Goal: Task Accomplishment & Management: Manage account settings

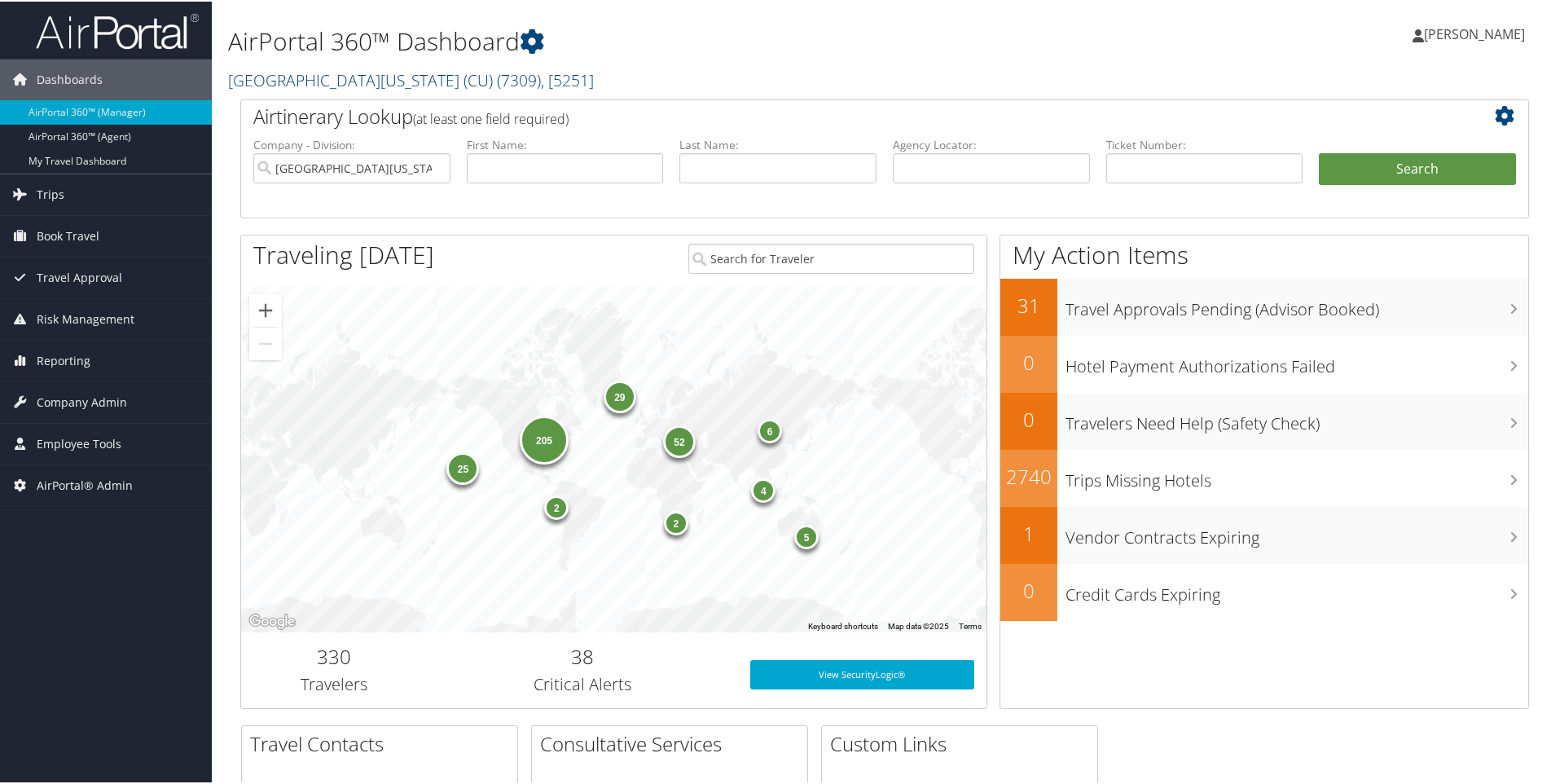
click at [255, 68] on link "University of Colorado (CU) ( 7309 ) , [ 5251 ]" at bounding box center [411, 78] width 366 height 22
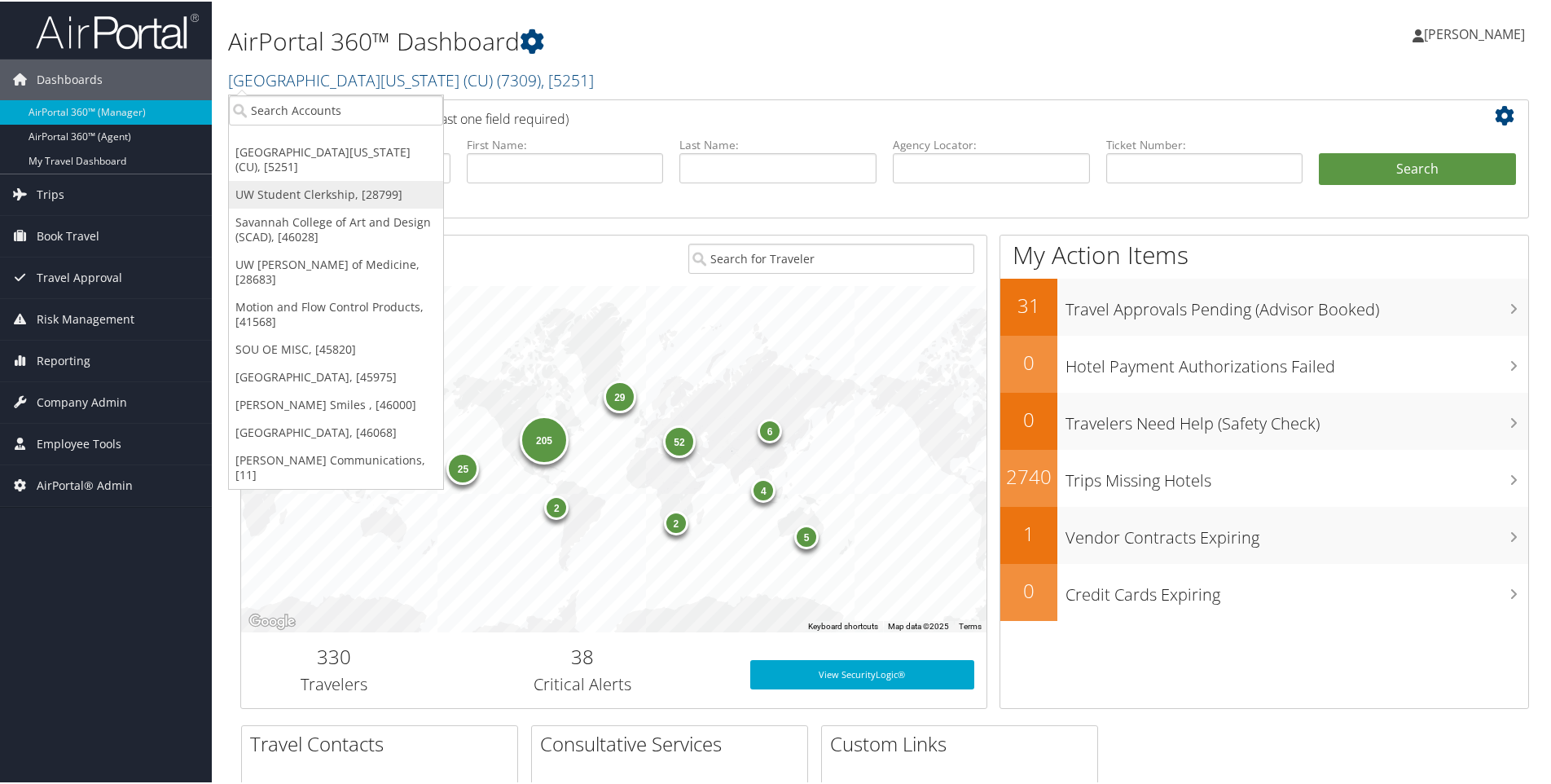
click at [267, 179] on link "UW Student Clerkship, [28799]" at bounding box center [335, 193] width 214 height 27
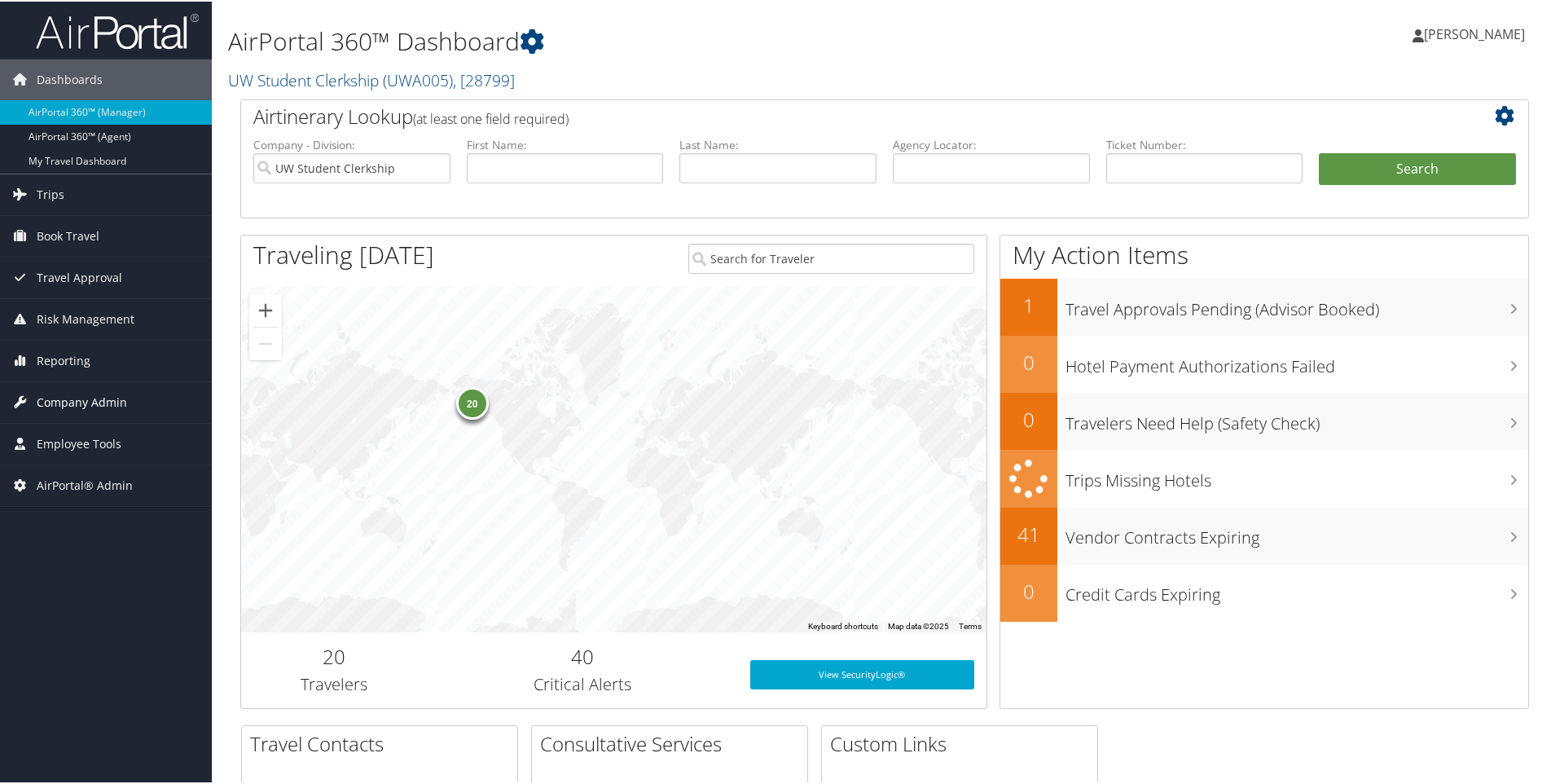
click at [74, 405] on span "Company Admin" at bounding box center [82, 401] width 91 height 41
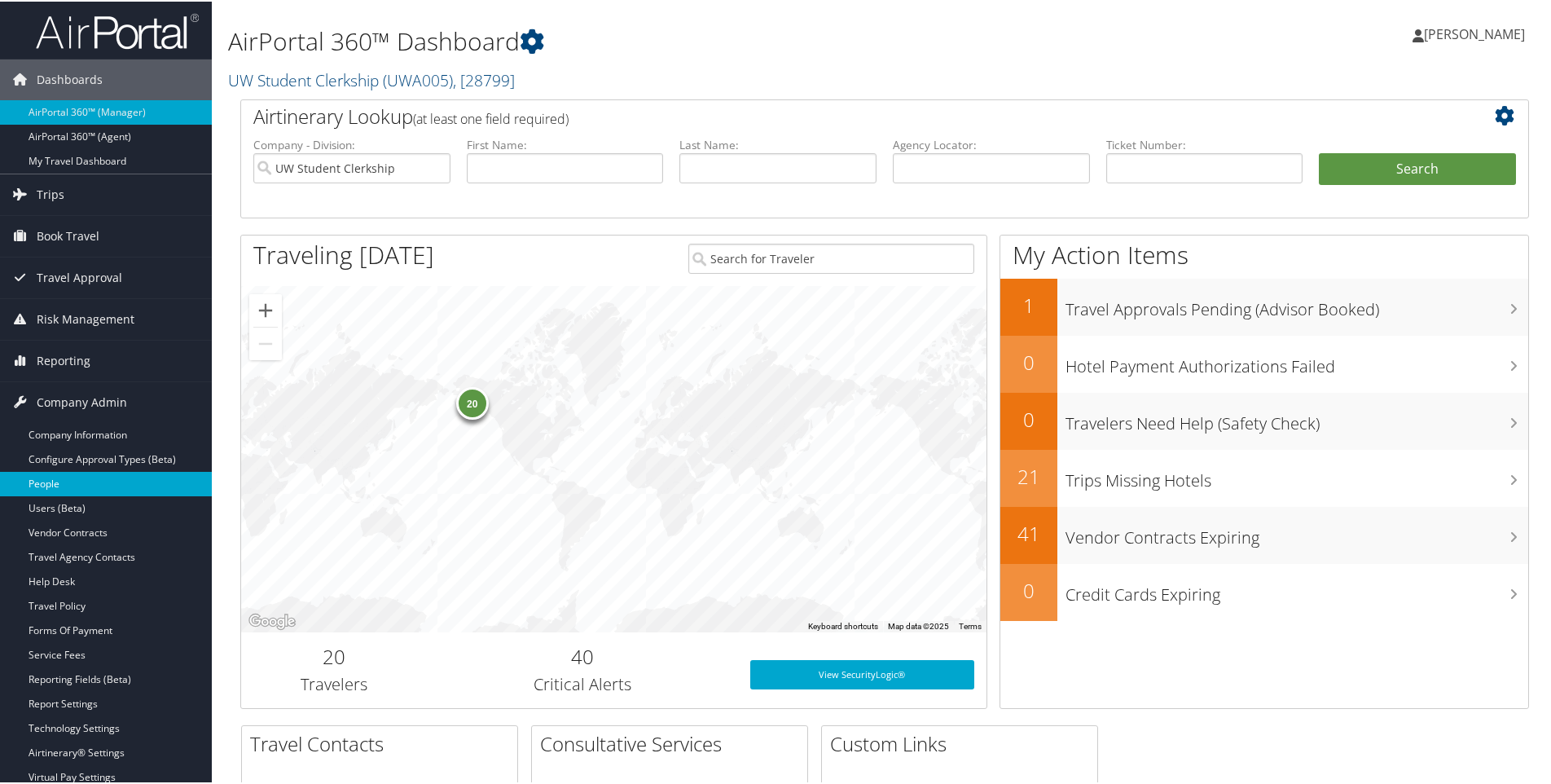
click at [59, 484] on link "People" at bounding box center [106, 483] width 212 height 25
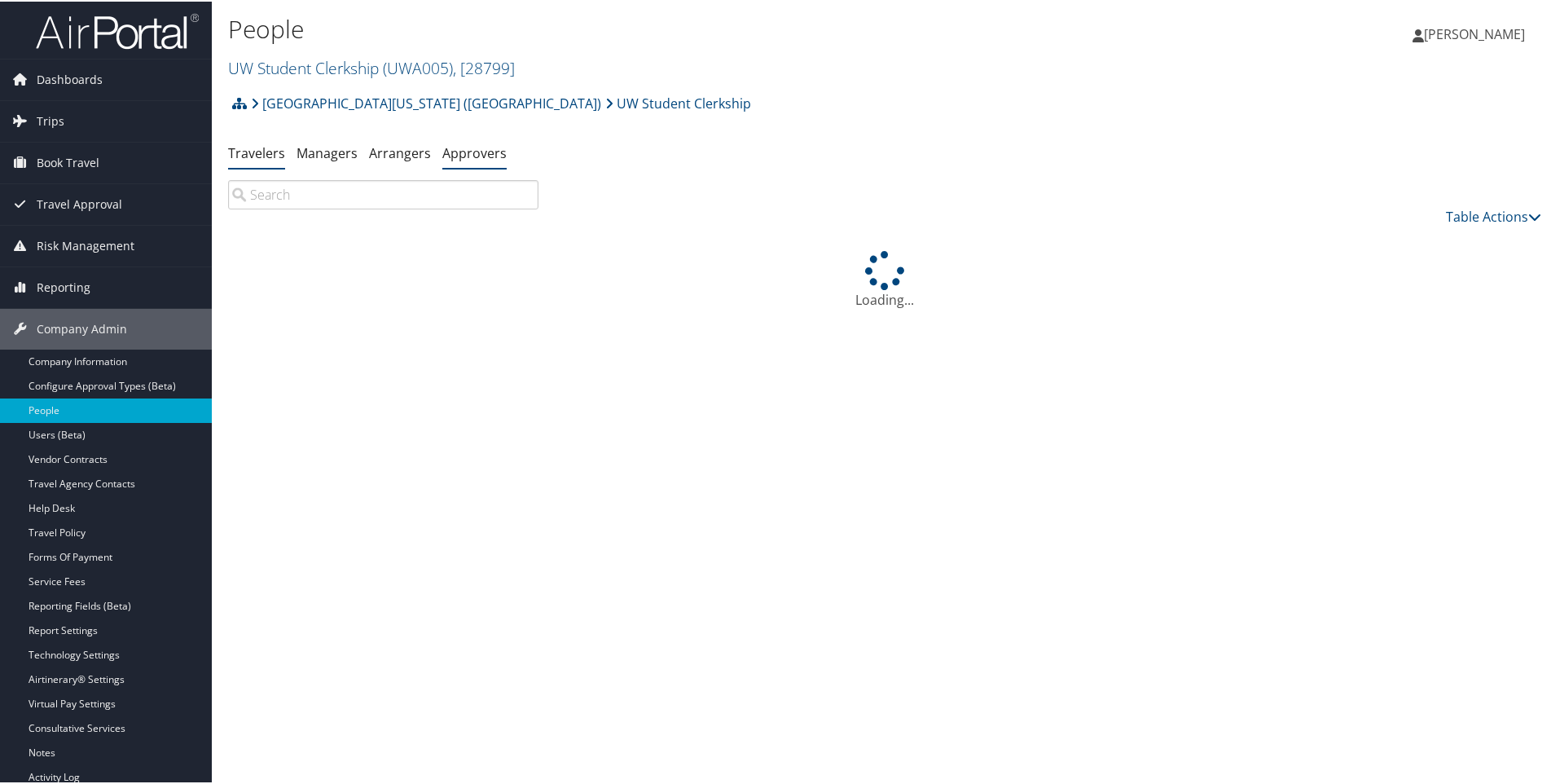
click at [466, 157] on link "Approvers" at bounding box center [474, 151] width 64 height 18
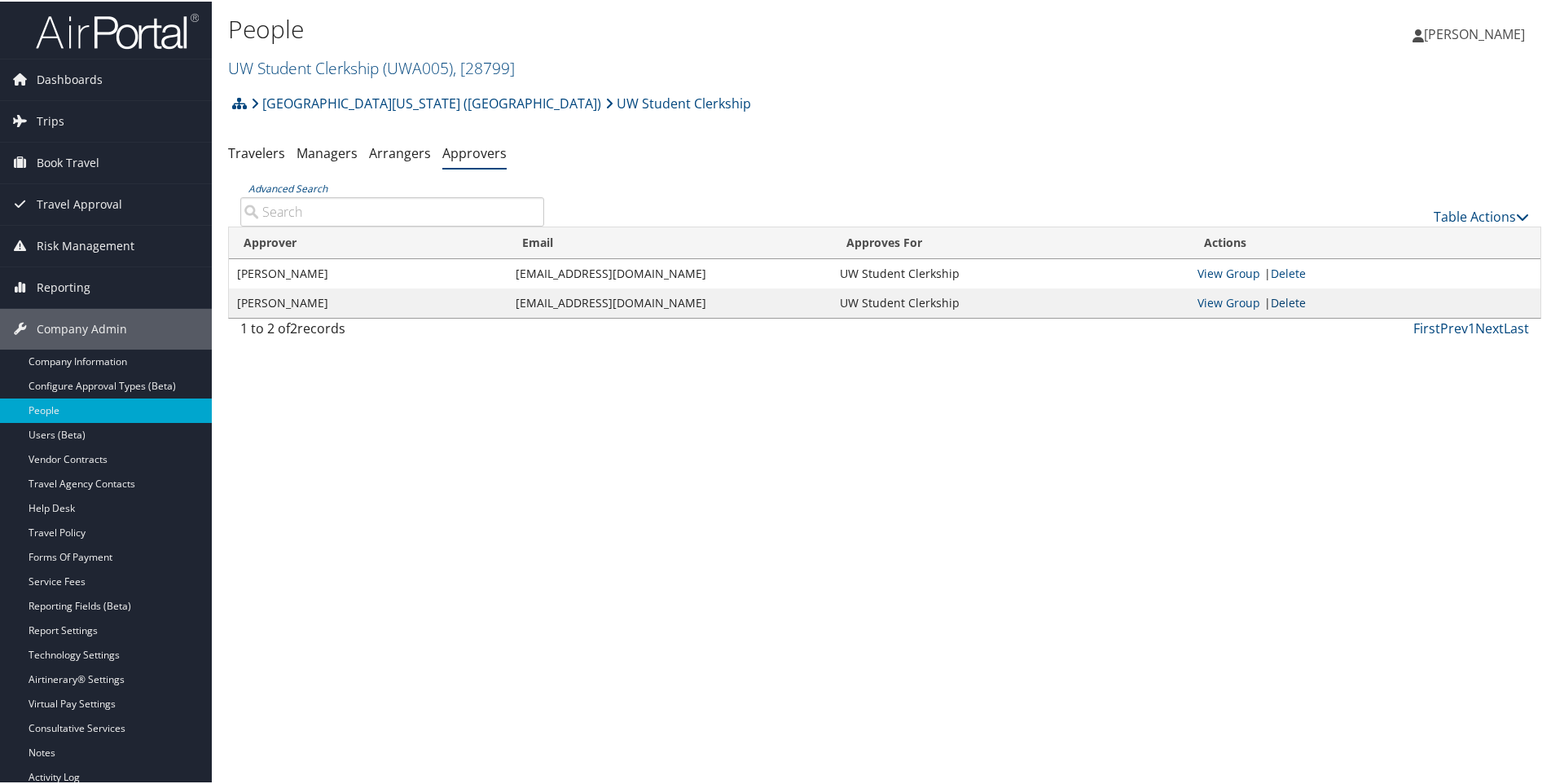
click at [1290, 302] on link "Delete" at bounding box center [1288, 301] width 35 height 15
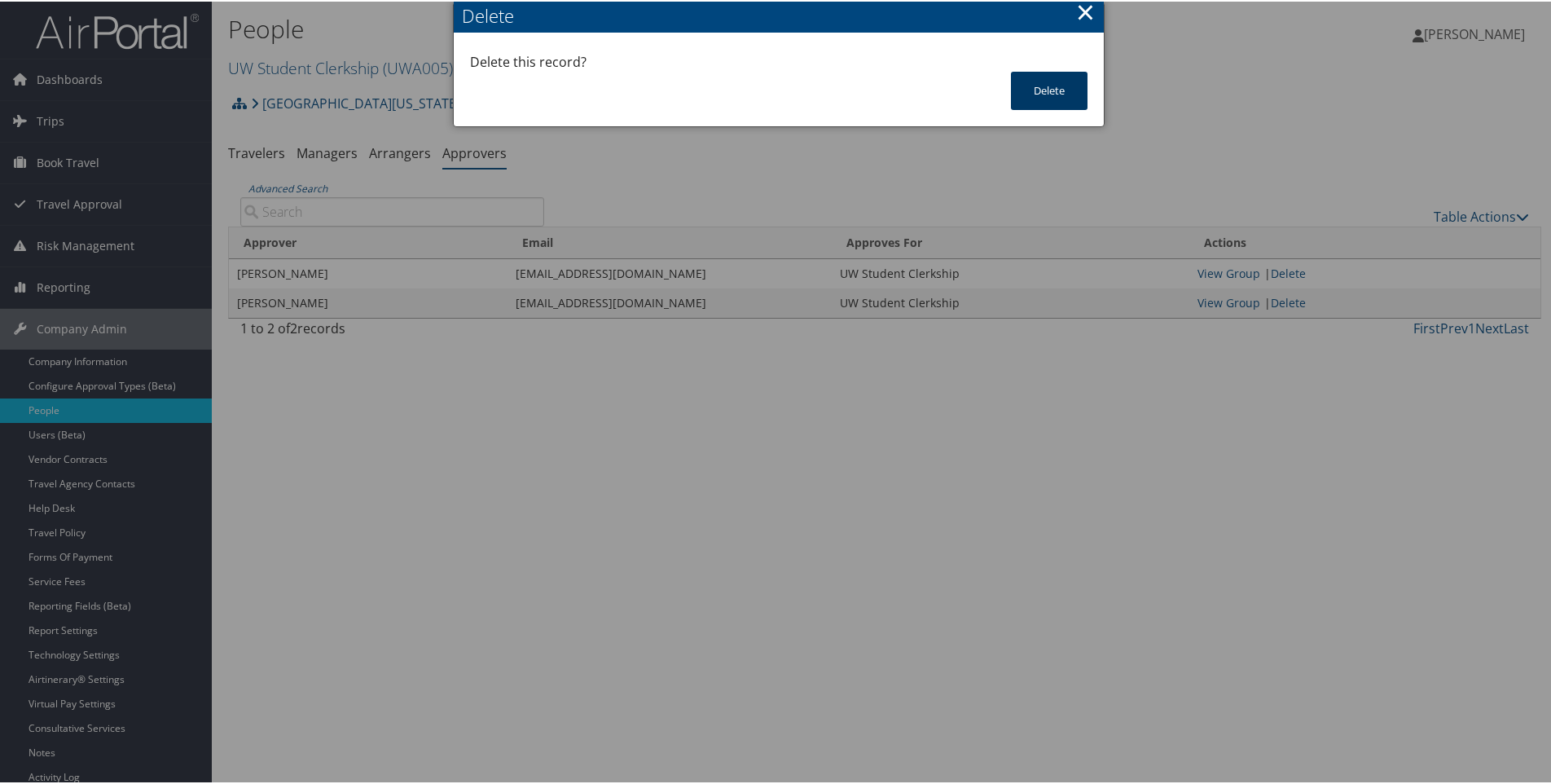
click at [1048, 94] on button "Delete" at bounding box center [1048, 89] width 77 height 39
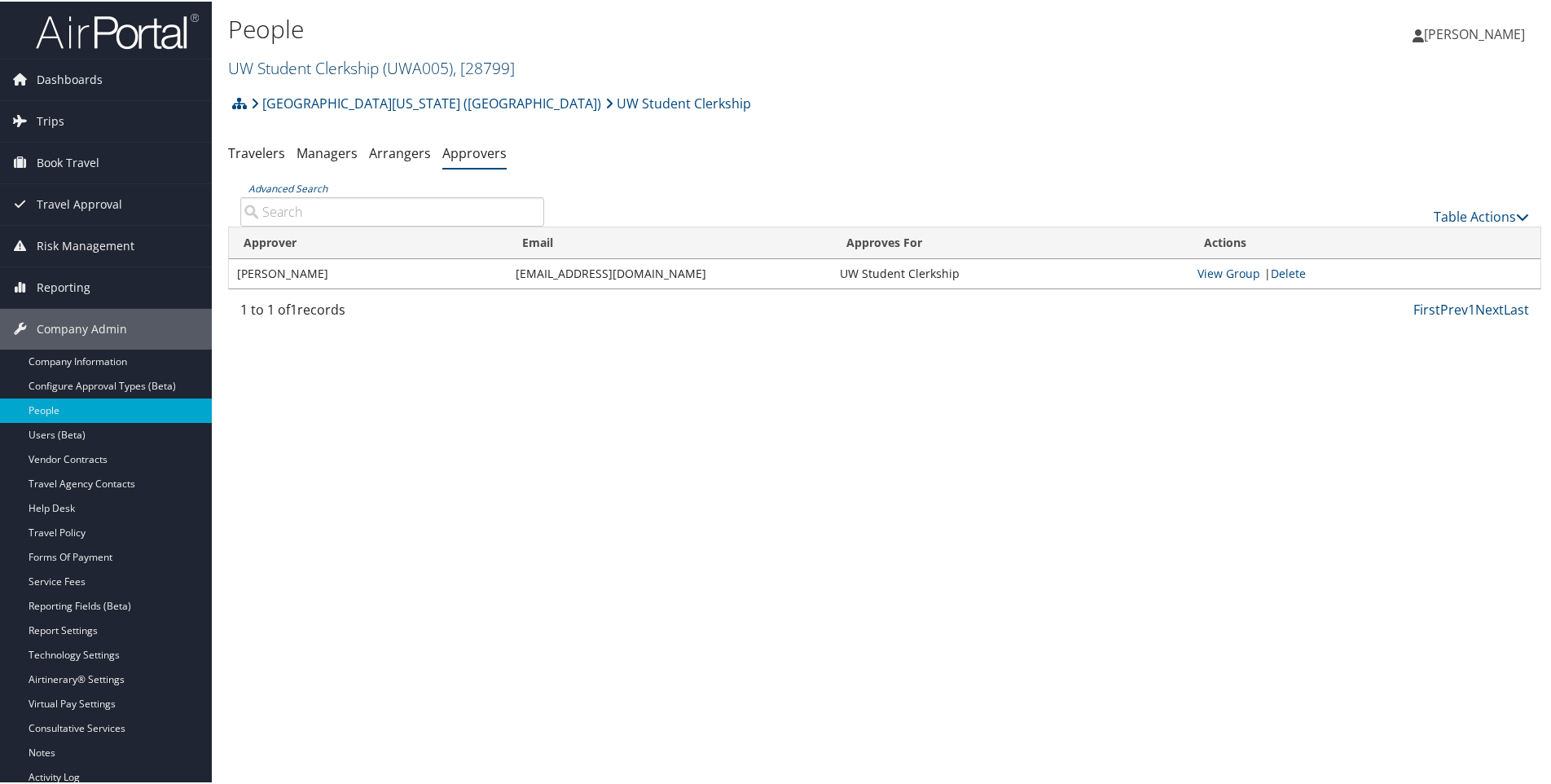
click at [299, 62] on link "UW Student Clerkship ( UWA005 ) , [ 28799 ]" at bounding box center [372, 66] width 287 height 22
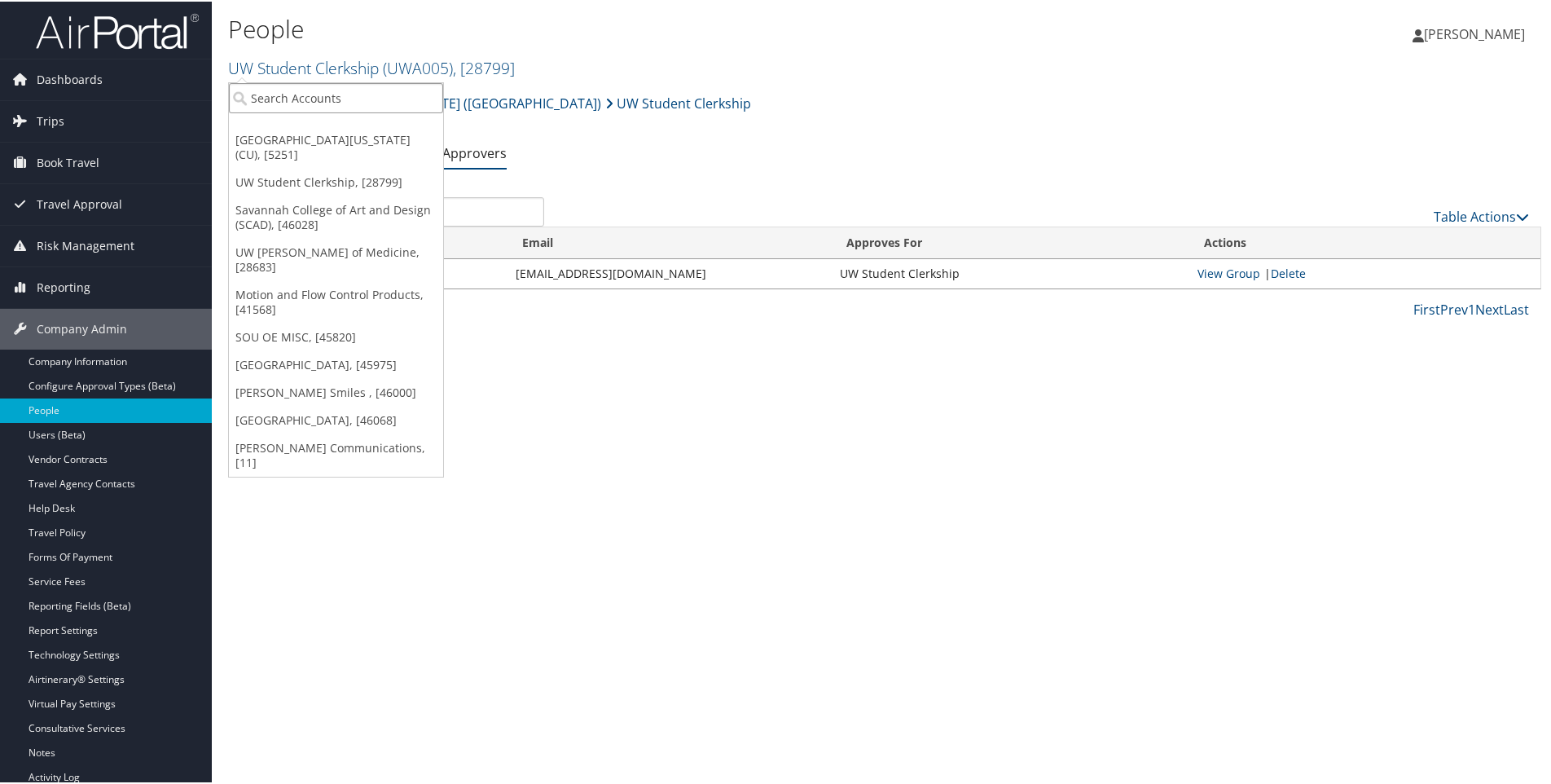
click at [306, 94] on input "search" at bounding box center [335, 96] width 214 height 30
type input "3.01603"
click at [258, 98] on input "3.01603" at bounding box center [335, 96] width 214 height 30
type input "301603"
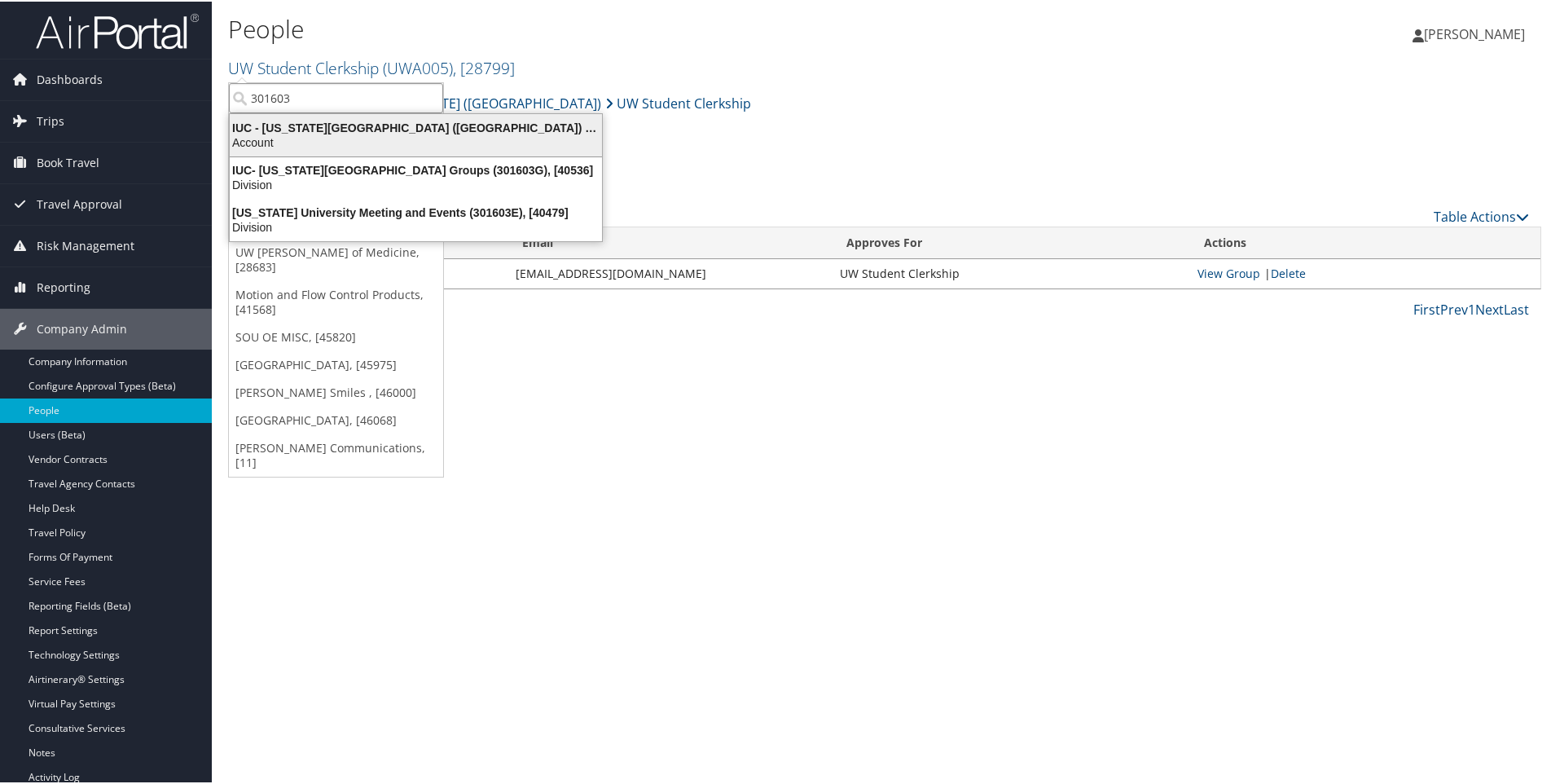
click at [309, 133] on div "IUC - Ohio University (OU) (301603), [40097]" at bounding box center [416, 127] width 392 height 15
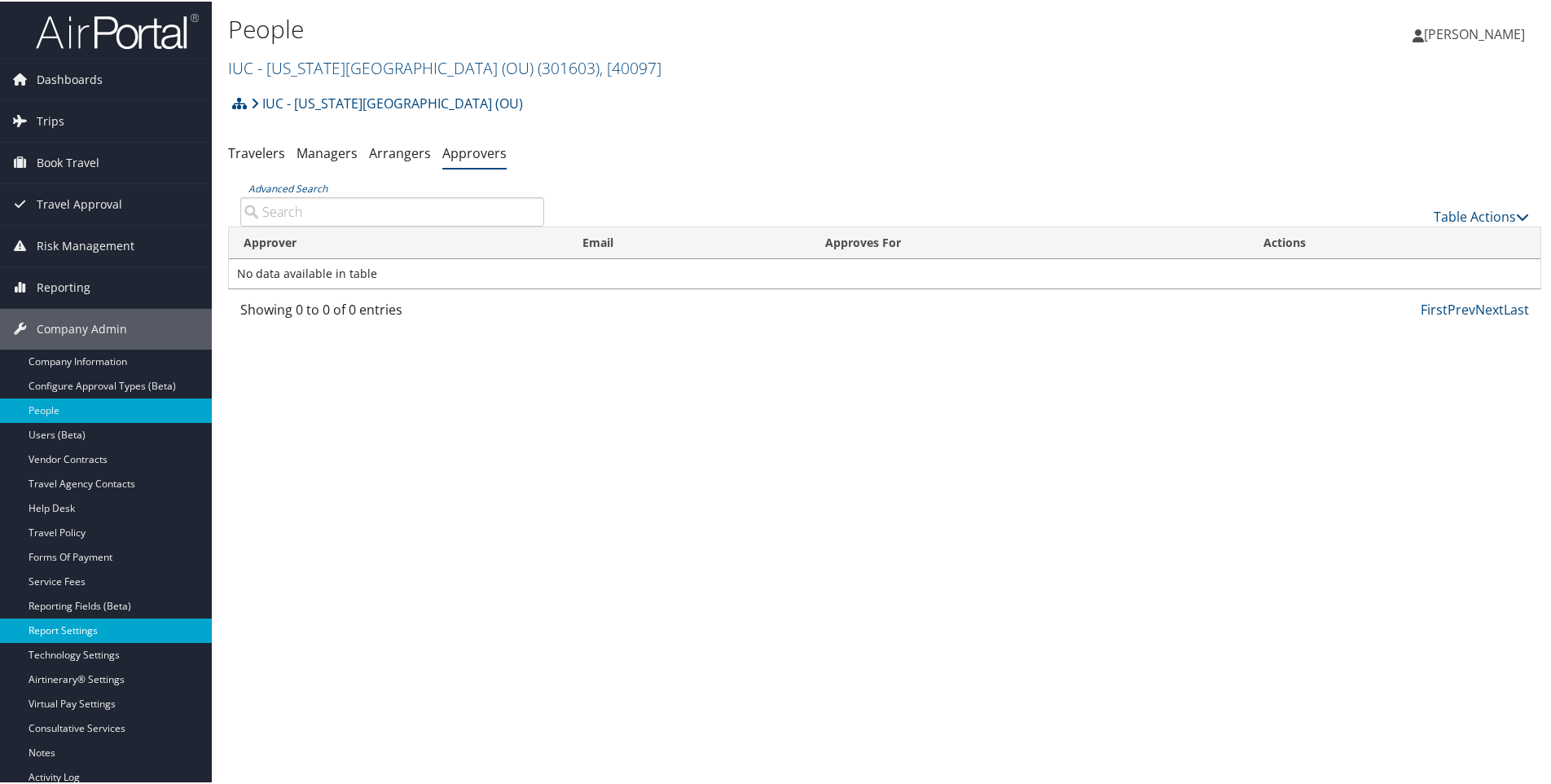
click at [48, 628] on link "Report Settings" at bounding box center [106, 629] width 212 height 25
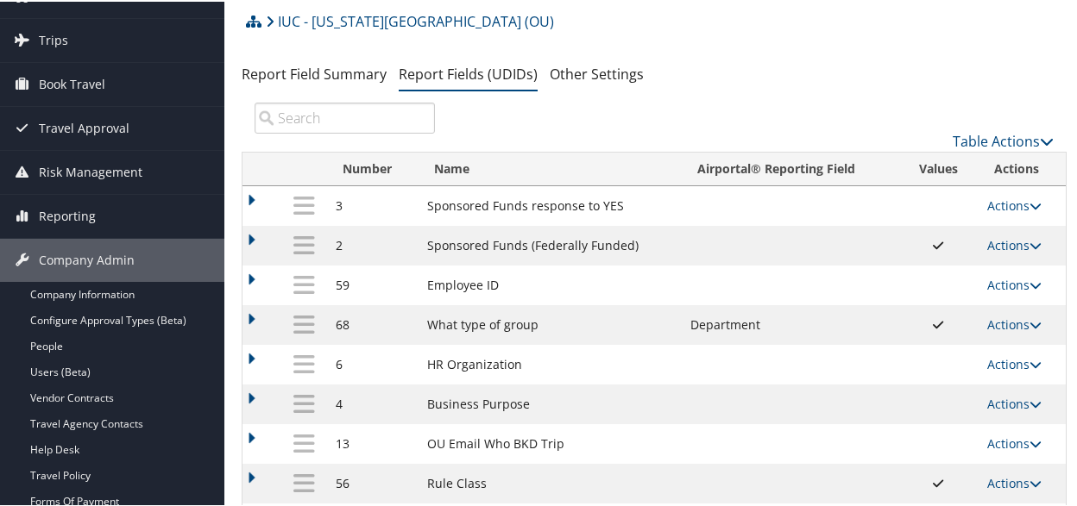
scroll to position [86, 0]
click at [311, 22] on link "IUC - [US_STATE][GEOGRAPHIC_DATA] (OU)" at bounding box center [410, 21] width 288 height 35
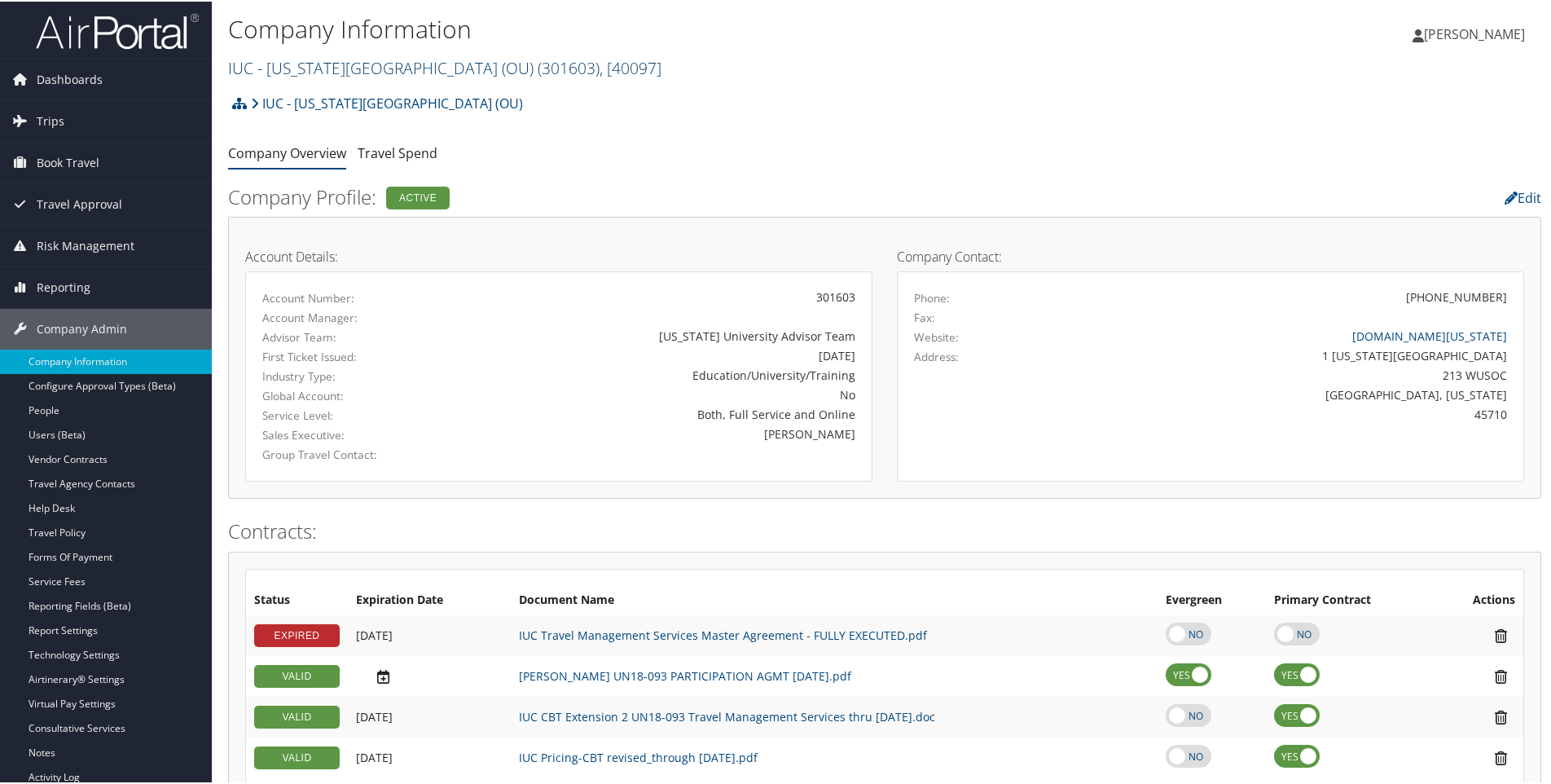
click at [314, 71] on link "IUC - [US_STATE][GEOGRAPHIC_DATA] ([GEOGRAPHIC_DATA]) ( 301603 ) , [ 40097 ]" at bounding box center [445, 66] width 434 height 22
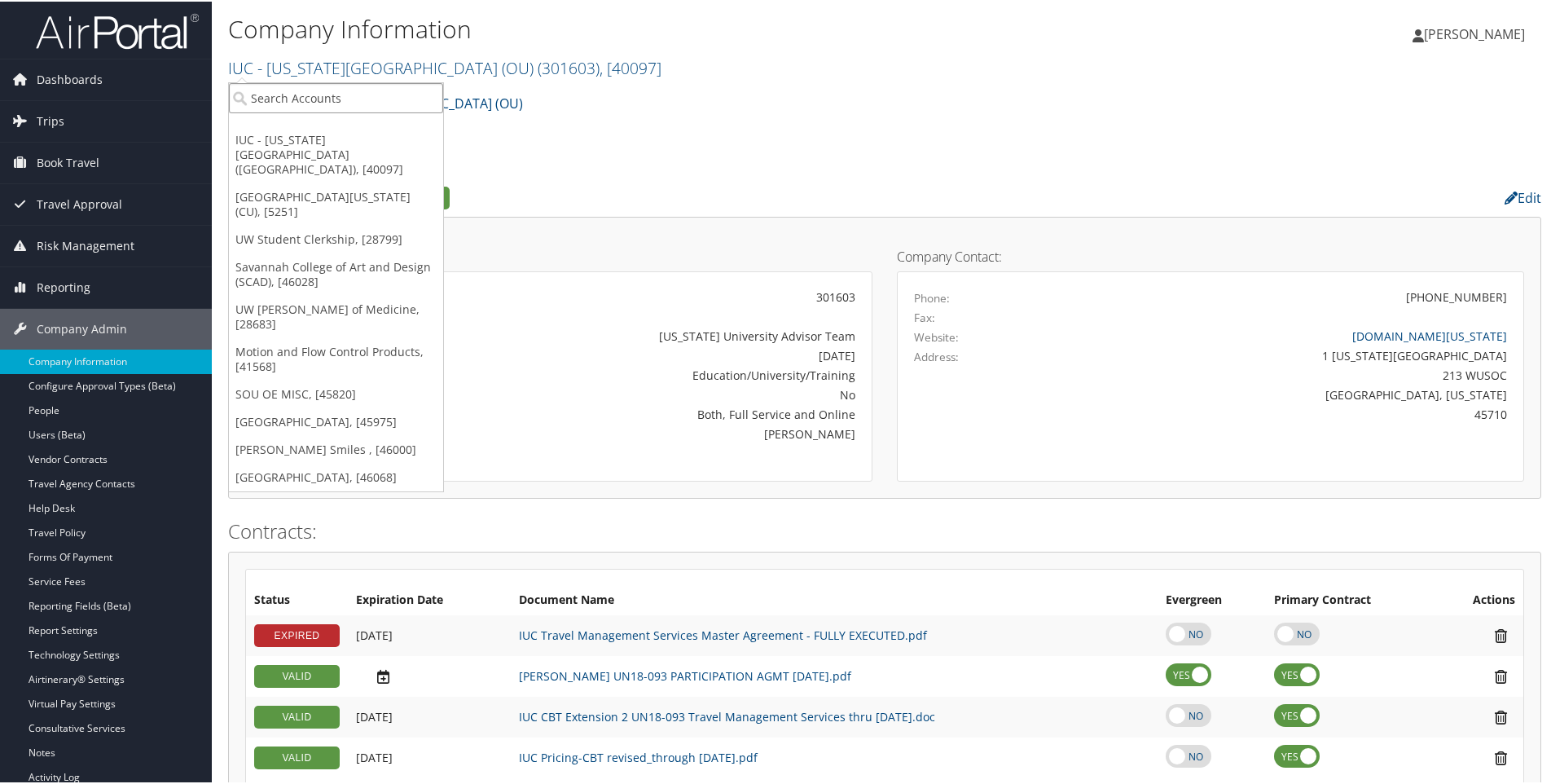
click at [306, 98] on input "search" at bounding box center [335, 96] width 214 height 30
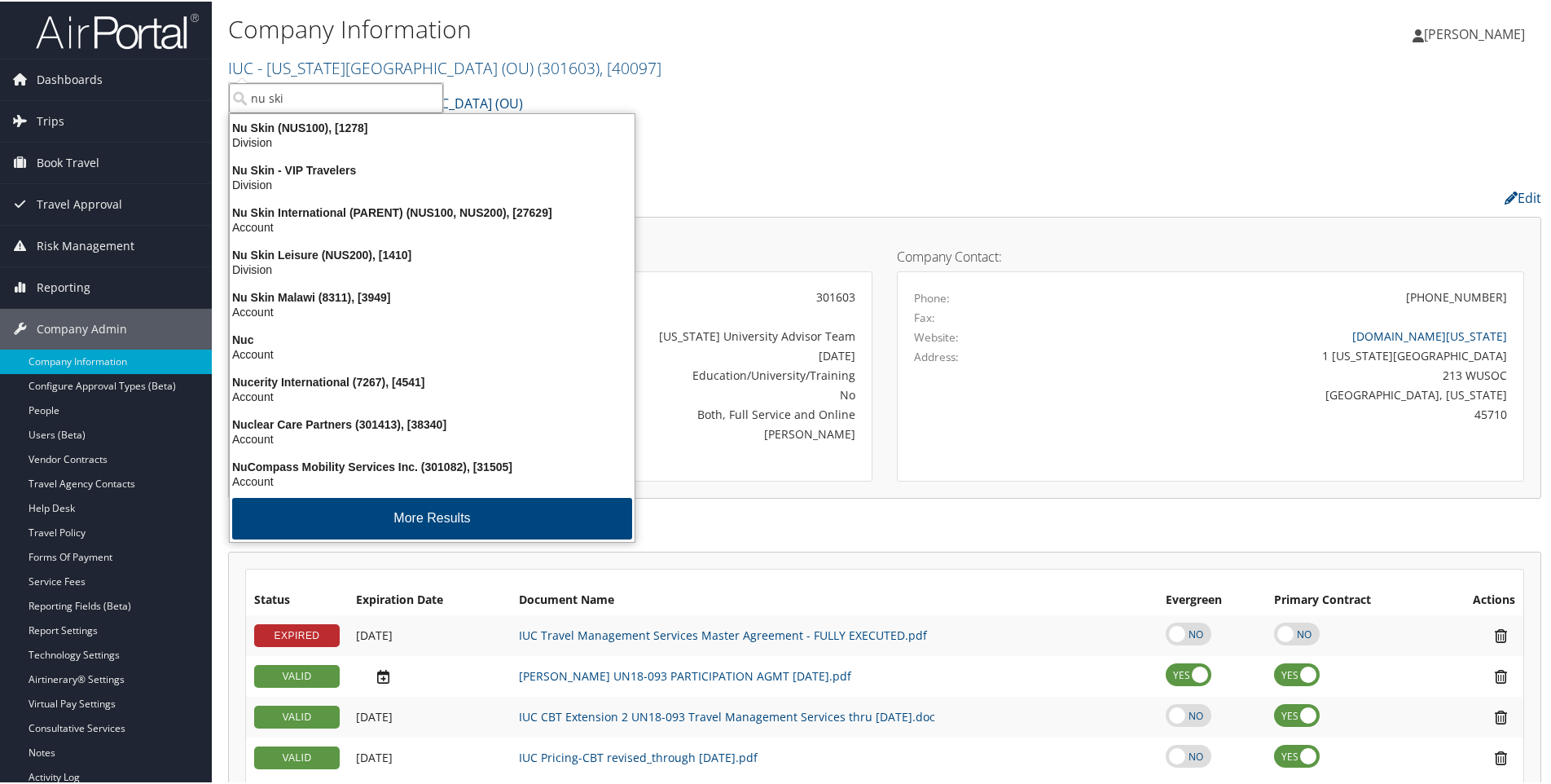
type input "nu skin"
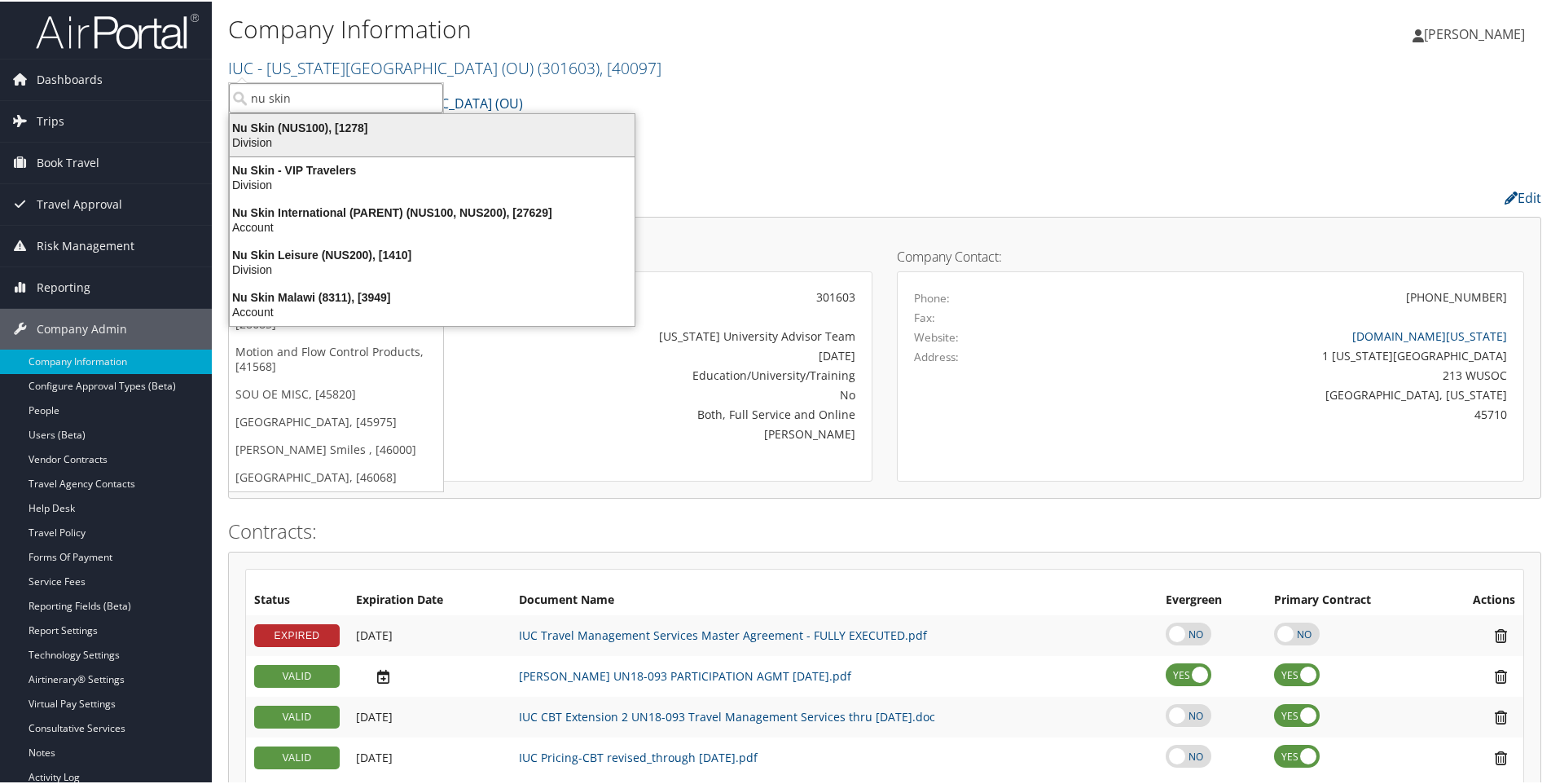
click at [299, 128] on div "Nu Skin (NUS100), [1278]" at bounding box center [432, 127] width 424 height 15
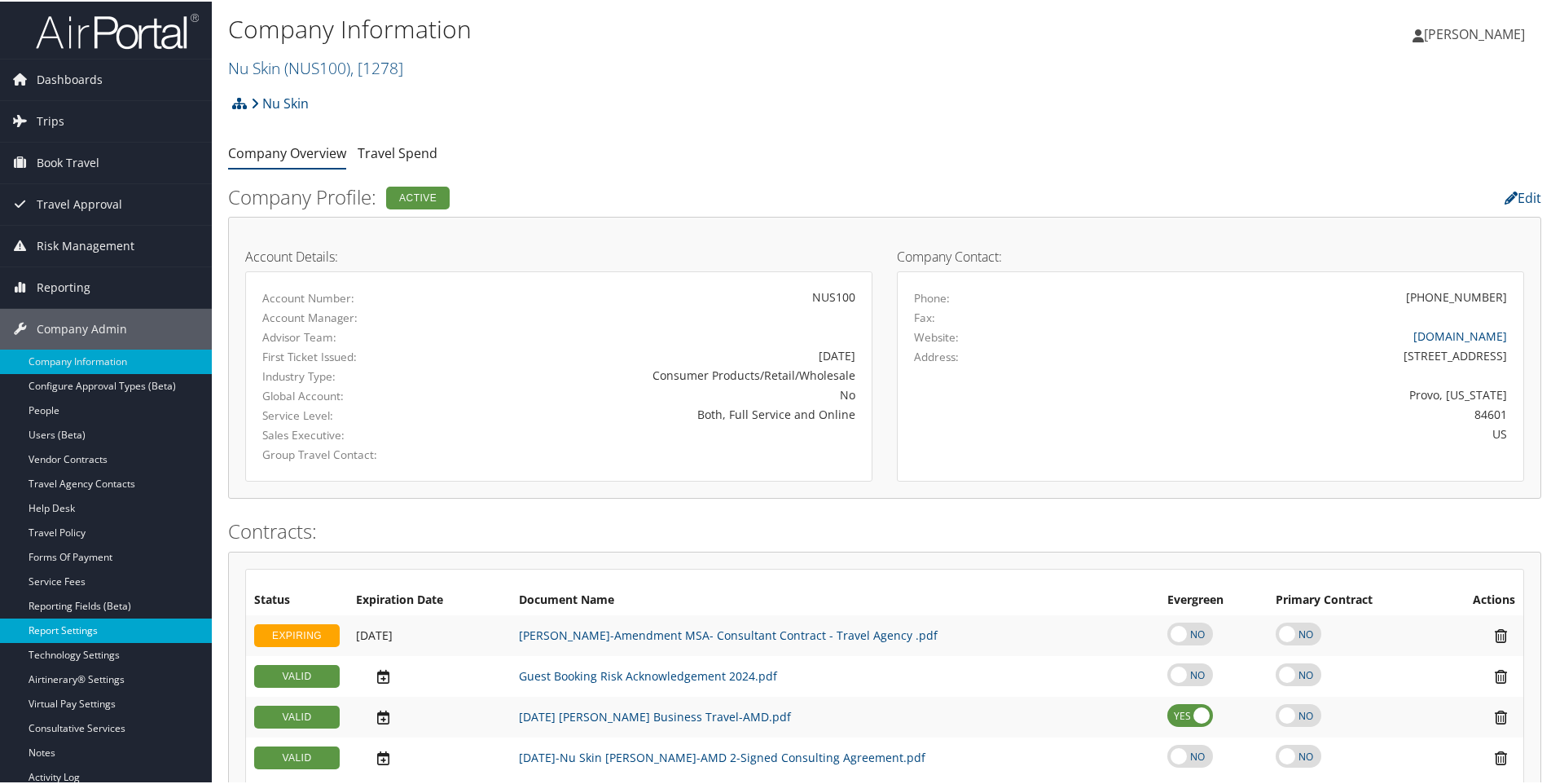
drag, startPoint x: 57, startPoint y: 631, endPoint x: 157, endPoint y: 632, distance: 100.0
click at [57, 631] on link "Report Settings" at bounding box center [106, 629] width 212 height 25
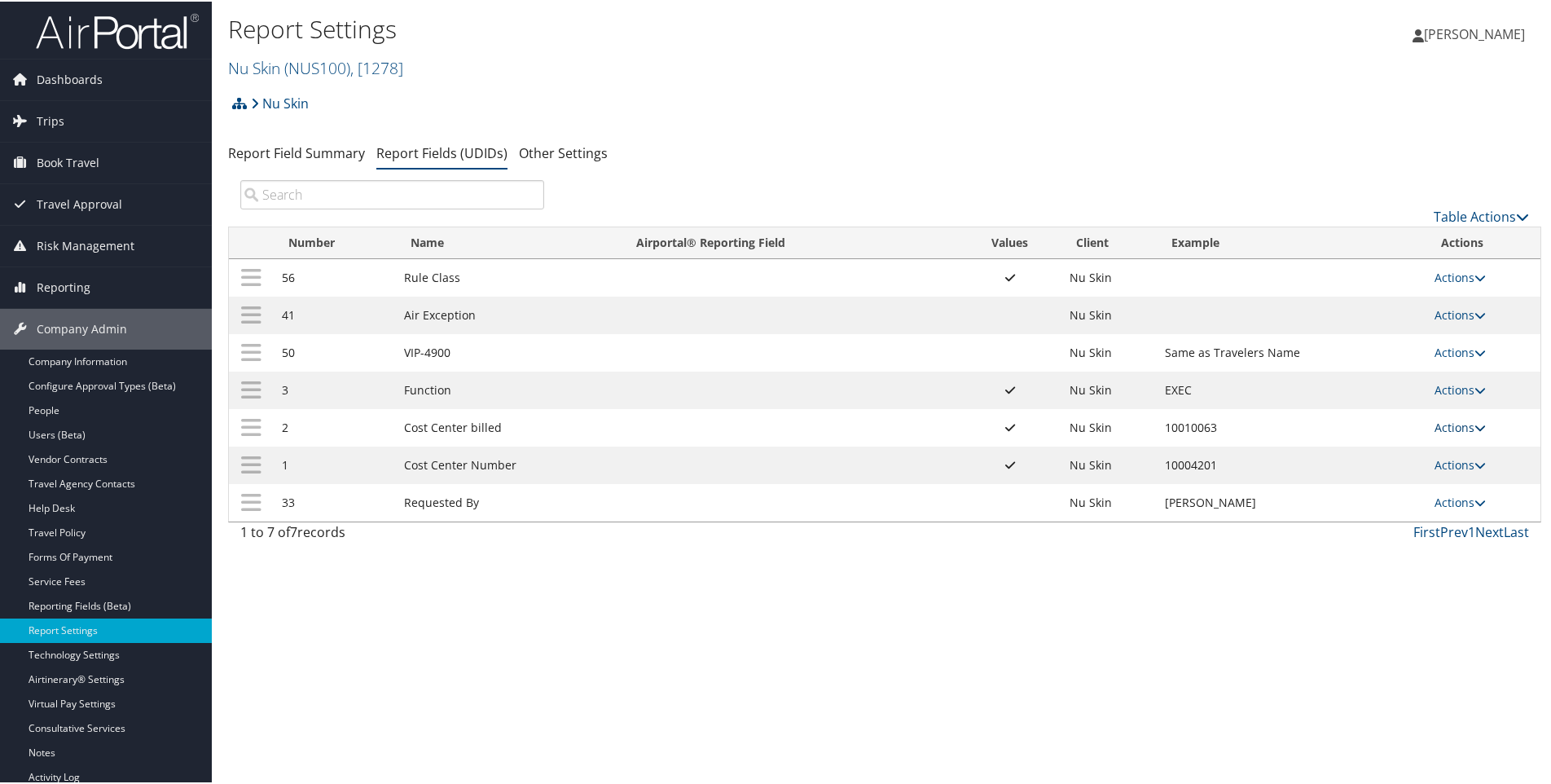
click at [1446, 427] on link "Actions" at bounding box center [1460, 426] width 51 height 15
click at [1351, 448] on link "Update Report Field Values" at bounding box center [1391, 450] width 176 height 27
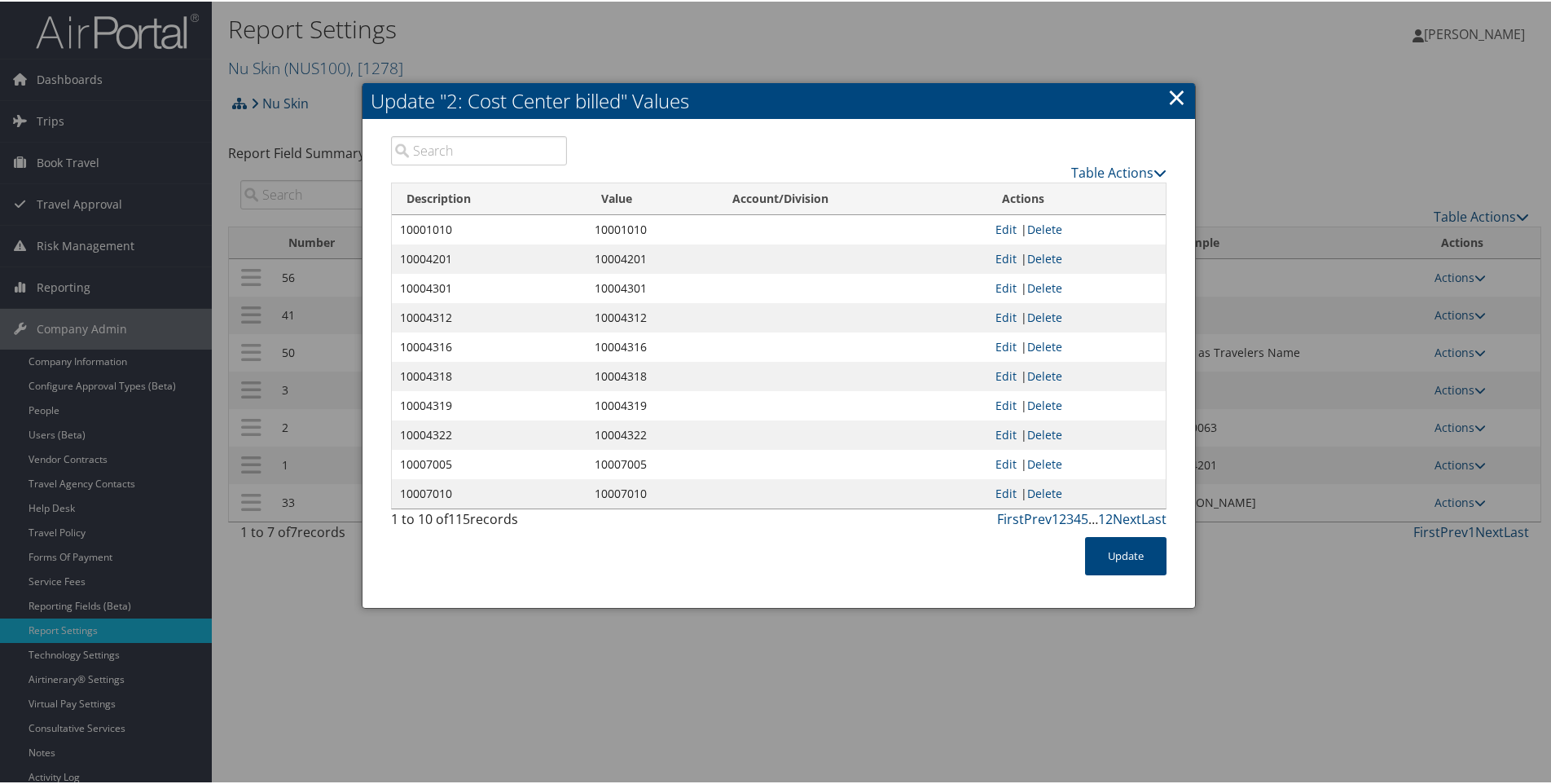
click at [1171, 92] on link "×" at bounding box center [1177, 95] width 19 height 33
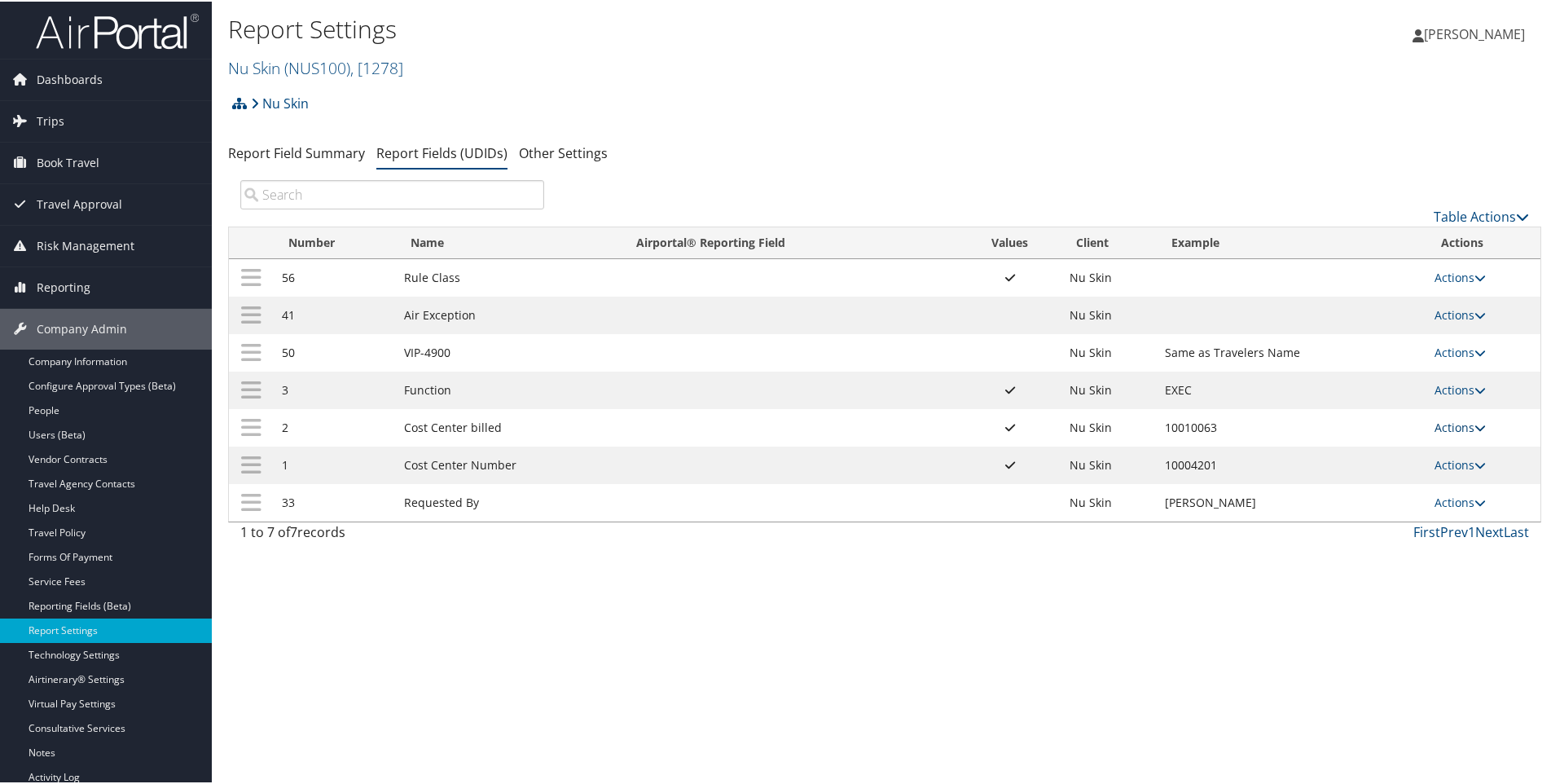
click at [1435, 426] on link "Actions" at bounding box center [1460, 426] width 51 height 15
click at [1336, 508] on link "Edit" at bounding box center [1391, 505] width 176 height 27
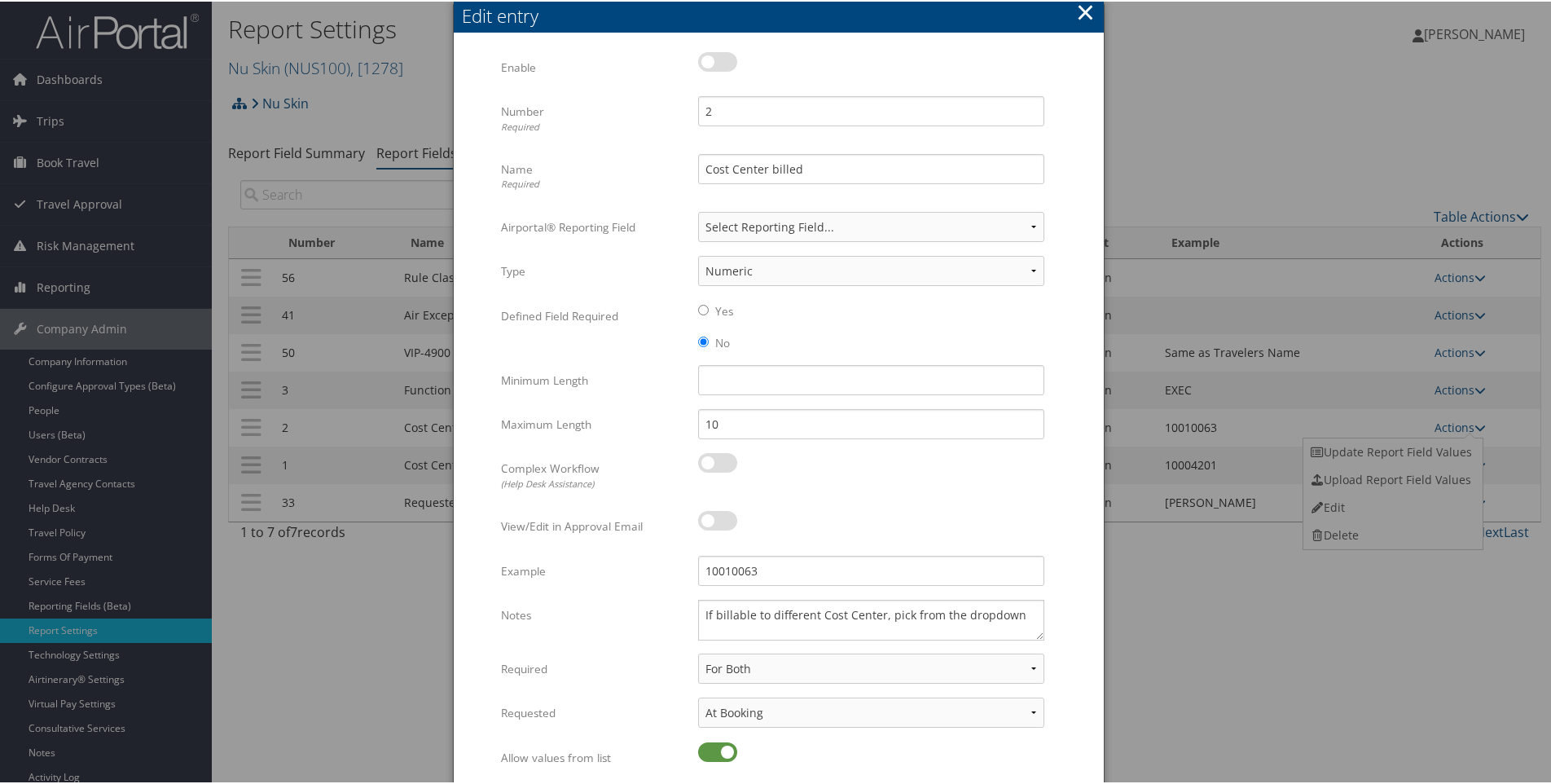
click at [1082, 3] on button "×" at bounding box center [1085, 10] width 19 height 33
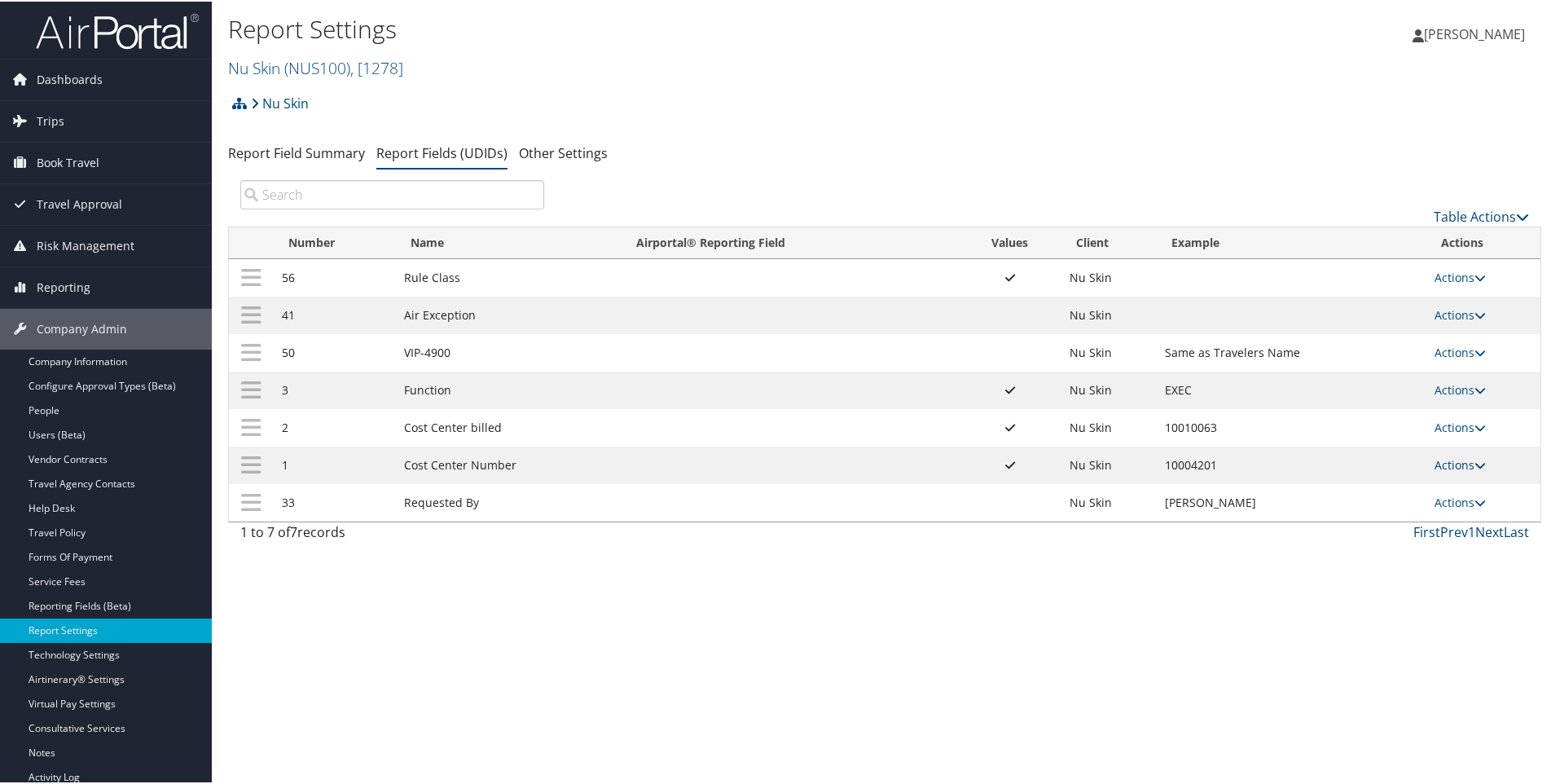
click at [1444, 462] on link "Actions" at bounding box center [1460, 463] width 51 height 15
click at [1392, 489] on link "Update Report Field Values" at bounding box center [1391, 487] width 176 height 27
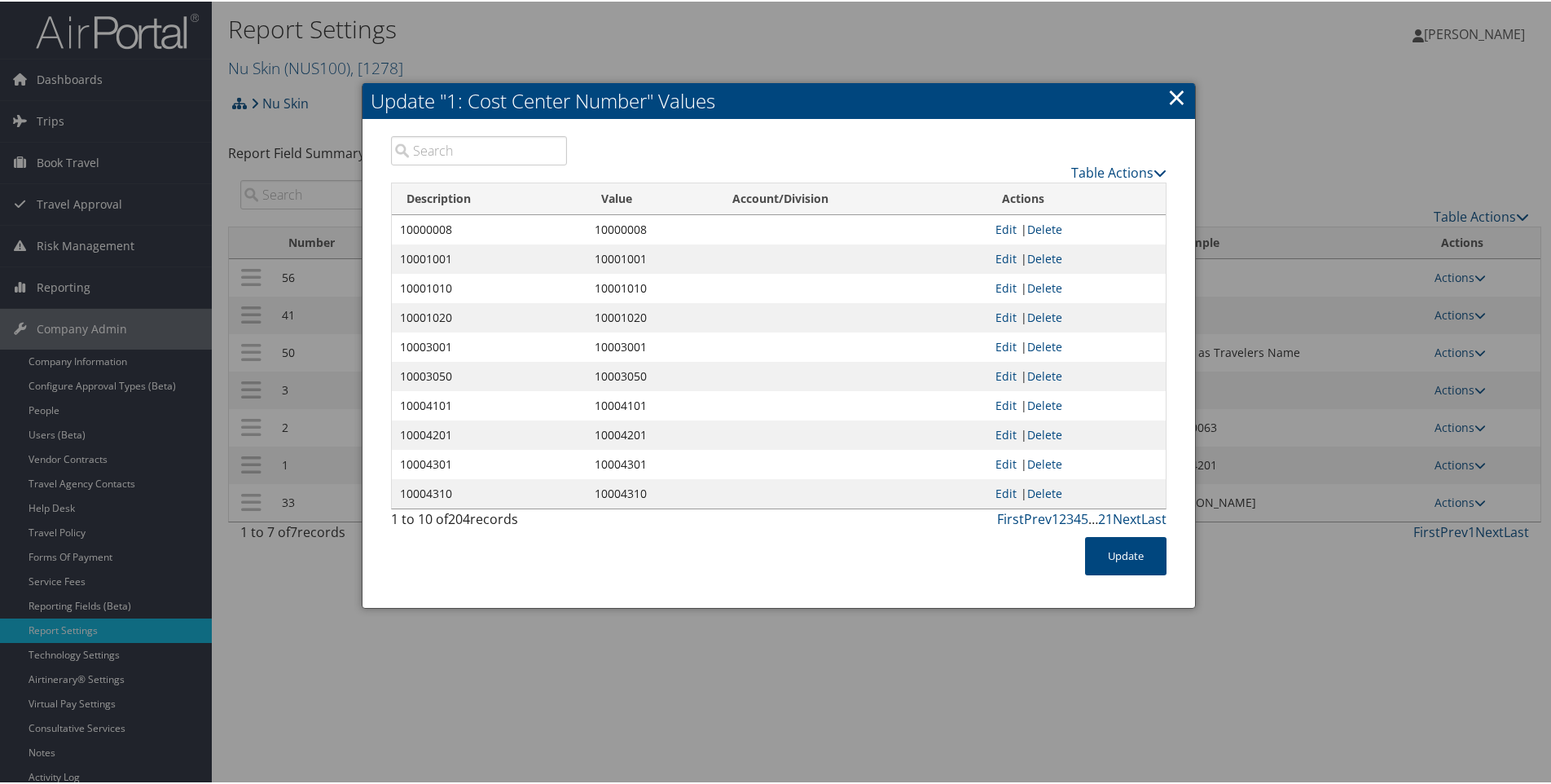
click at [1447, 457] on div at bounding box center [778, 392] width 1558 height 784
click at [1178, 92] on link "×" at bounding box center [1177, 95] width 19 height 33
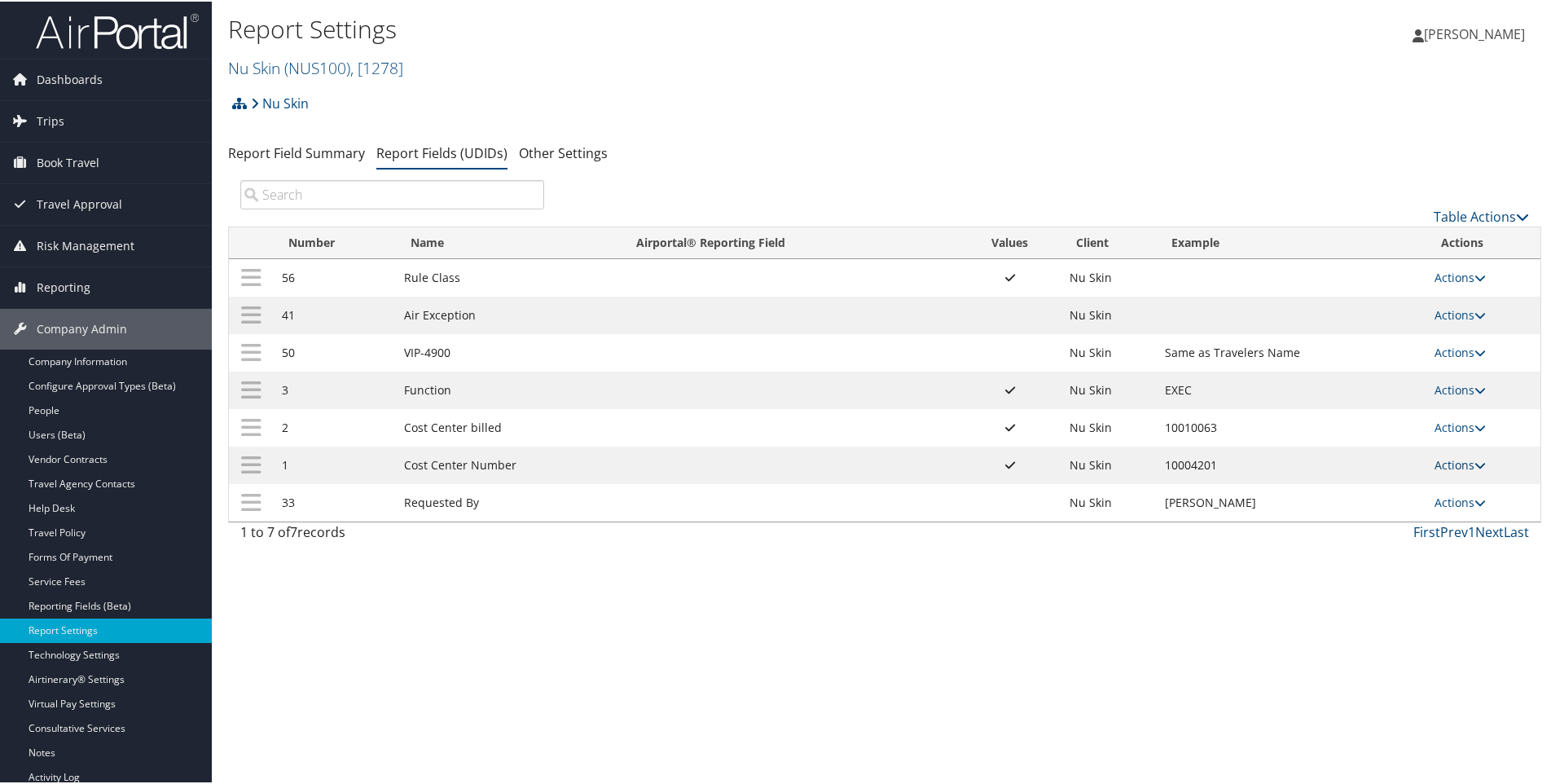
click at [1445, 461] on link "Actions" at bounding box center [1460, 463] width 51 height 15
click at [1341, 545] on link "Edit" at bounding box center [1391, 543] width 176 height 27
select select "2"
select select "both"
select select "profiled"
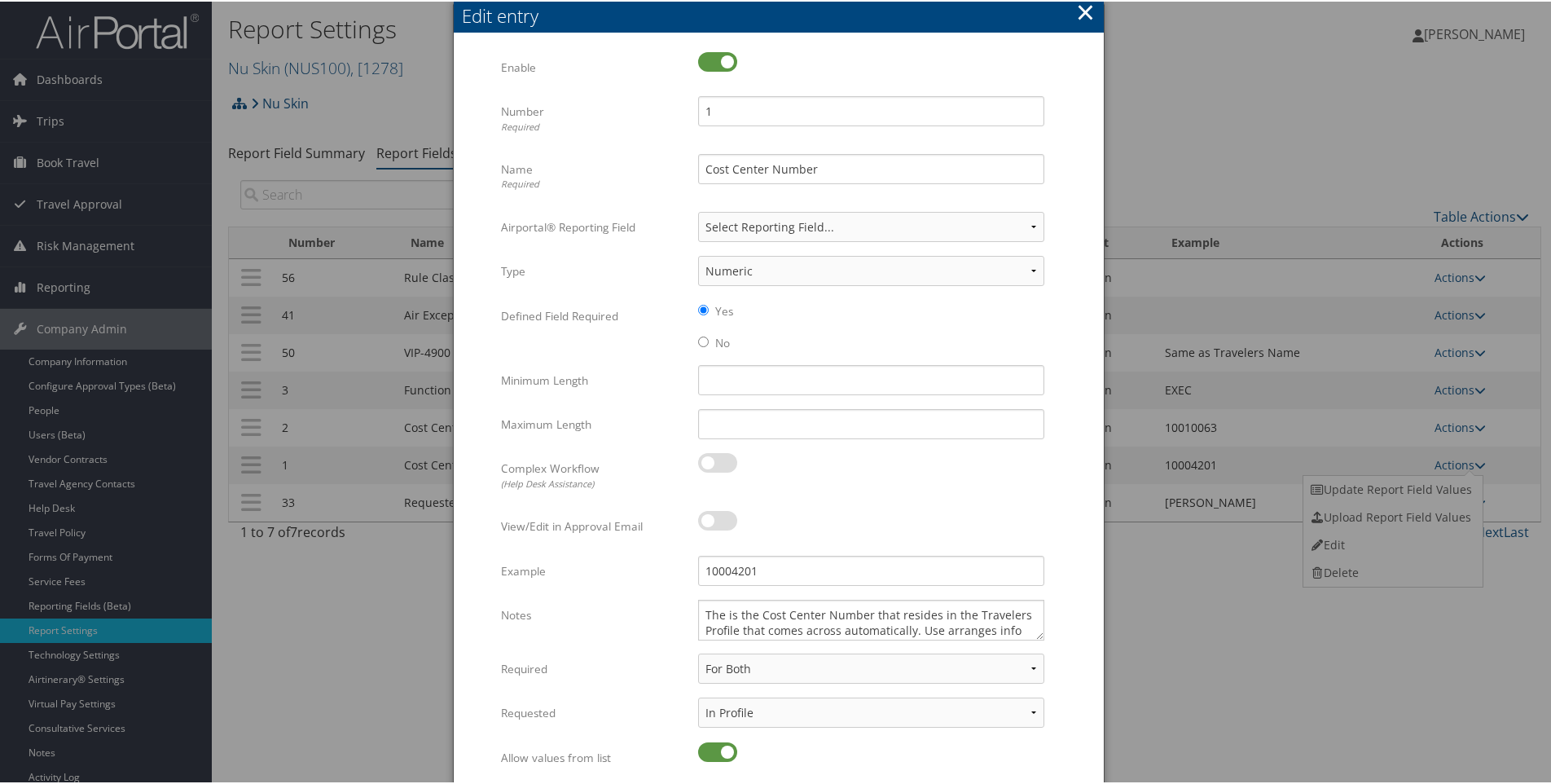
click at [1228, 130] on div at bounding box center [778, 392] width 1558 height 784
click at [1082, 14] on button "×" at bounding box center [1085, 10] width 19 height 33
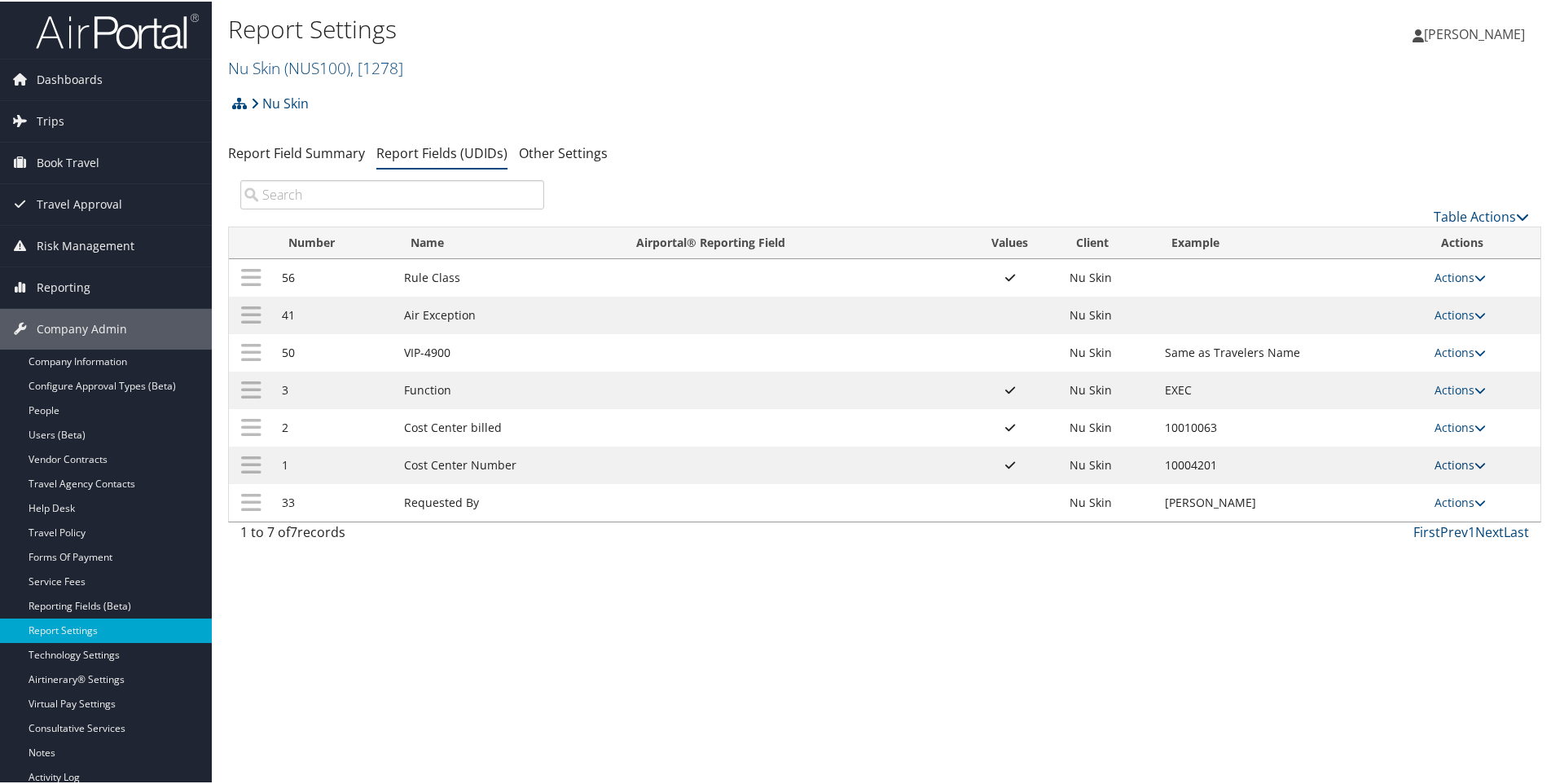
click at [1442, 463] on link "Actions" at bounding box center [1460, 463] width 51 height 15
click at [1331, 544] on link "Edit" at bounding box center [1391, 543] width 176 height 27
select select "2"
select select "both"
select select "profiled"
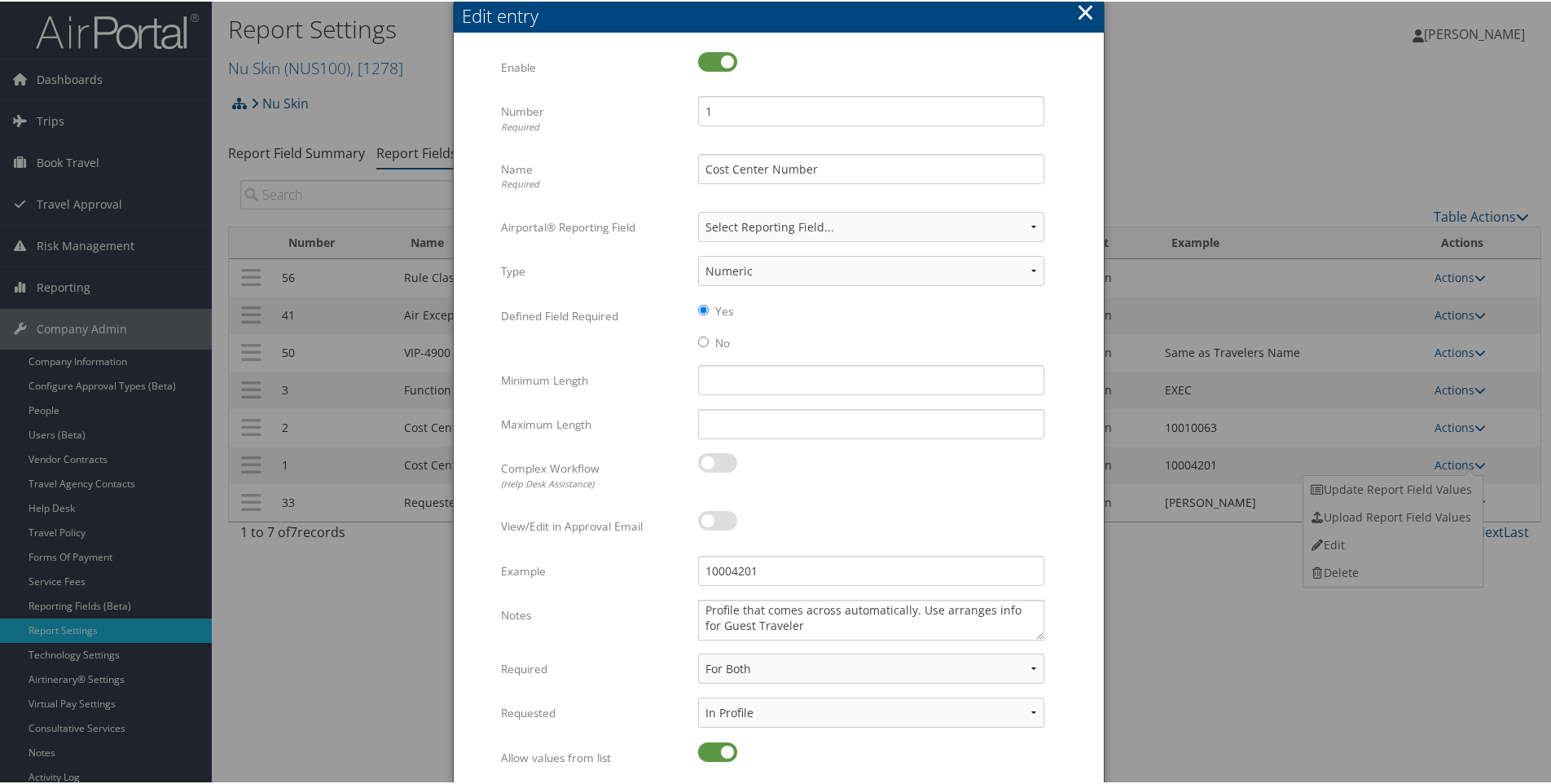
click at [1082, 10] on button "×" at bounding box center [1085, 10] width 19 height 33
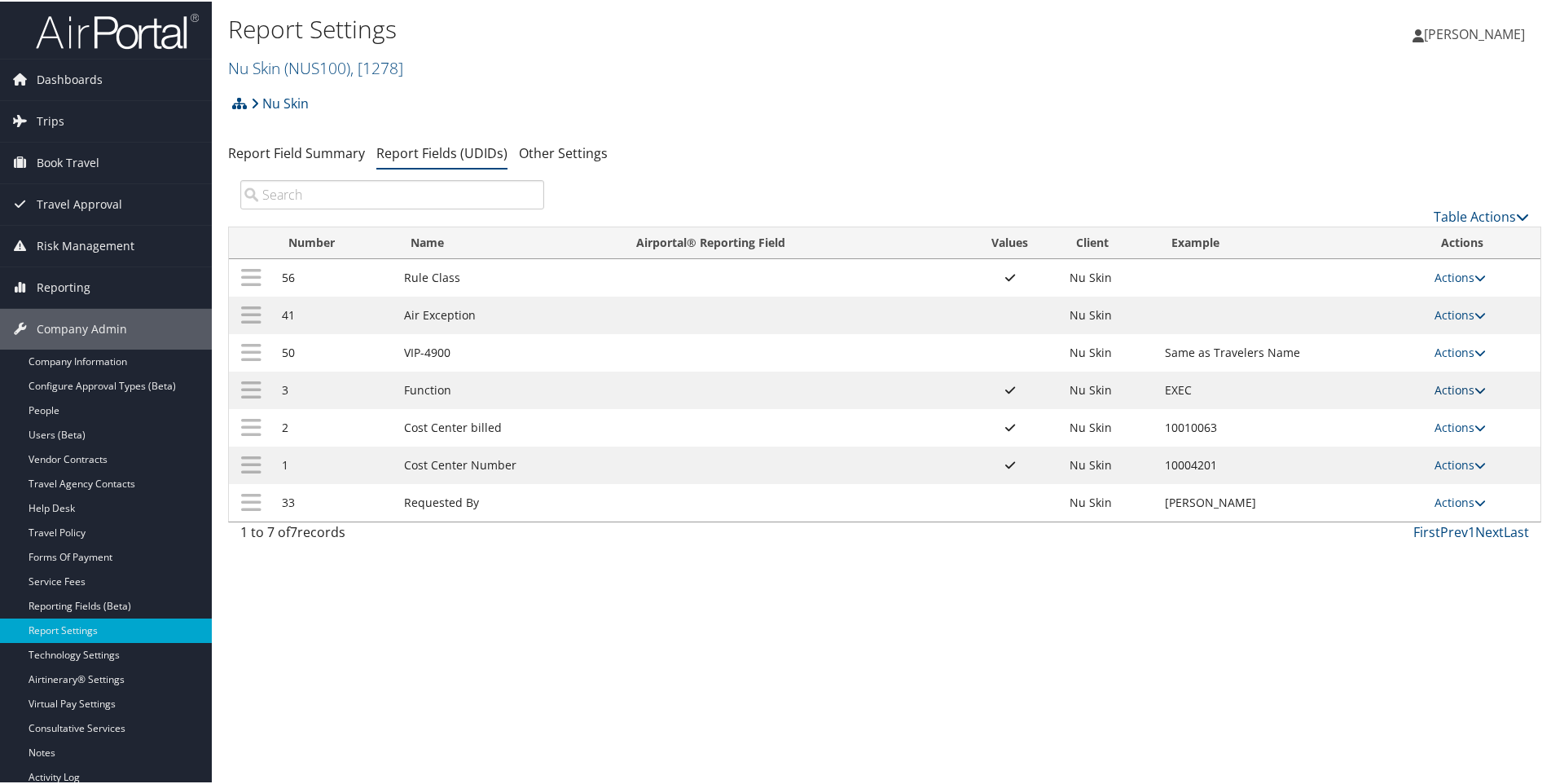
click at [1439, 383] on link "Actions" at bounding box center [1460, 388] width 51 height 15
click at [1335, 476] on link "Edit" at bounding box center [1391, 468] width 176 height 27
select select "1"
select select "both"
select select "profiled"
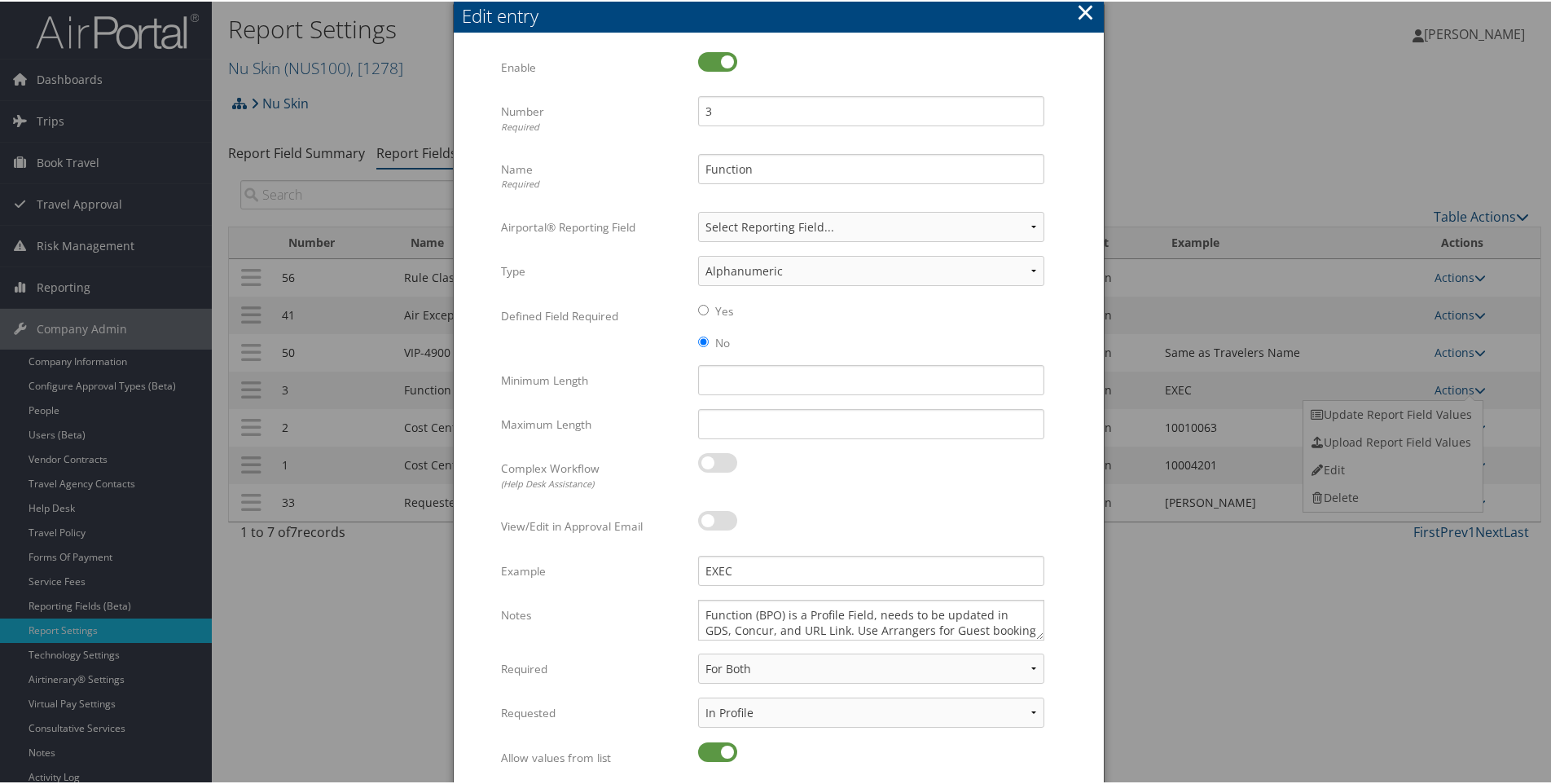
click at [1079, 9] on button "×" at bounding box center [1085, 10] width 19 height 33
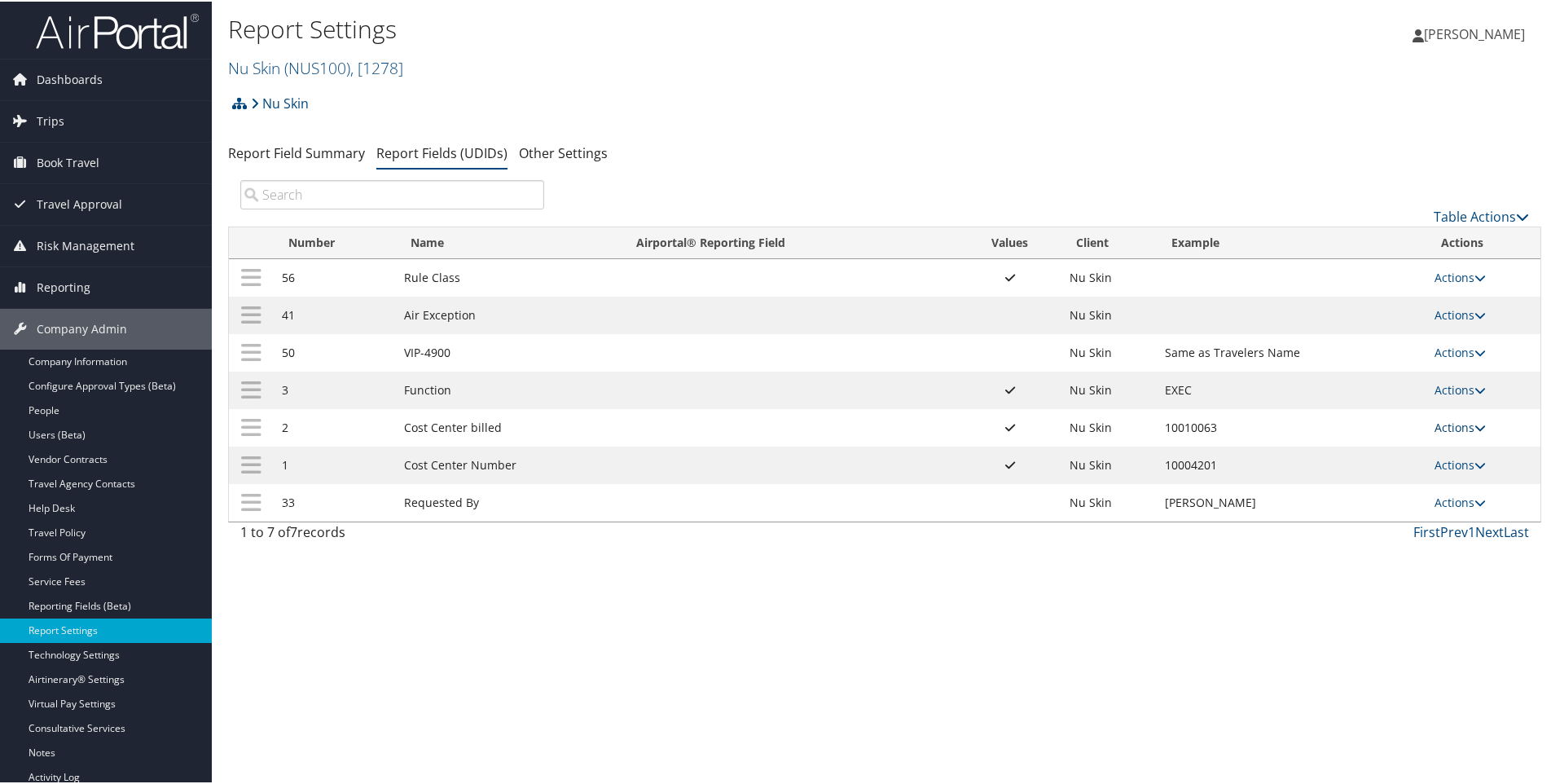
click at [1458, 430] on link "Actions" at bounding box center [1460, 426] width 51 height 15
click at [1342, 510] on link "Edit" at bounding box center [1391, 505] width 176 height 27
select select "2"
select select "both"
select select "trip"
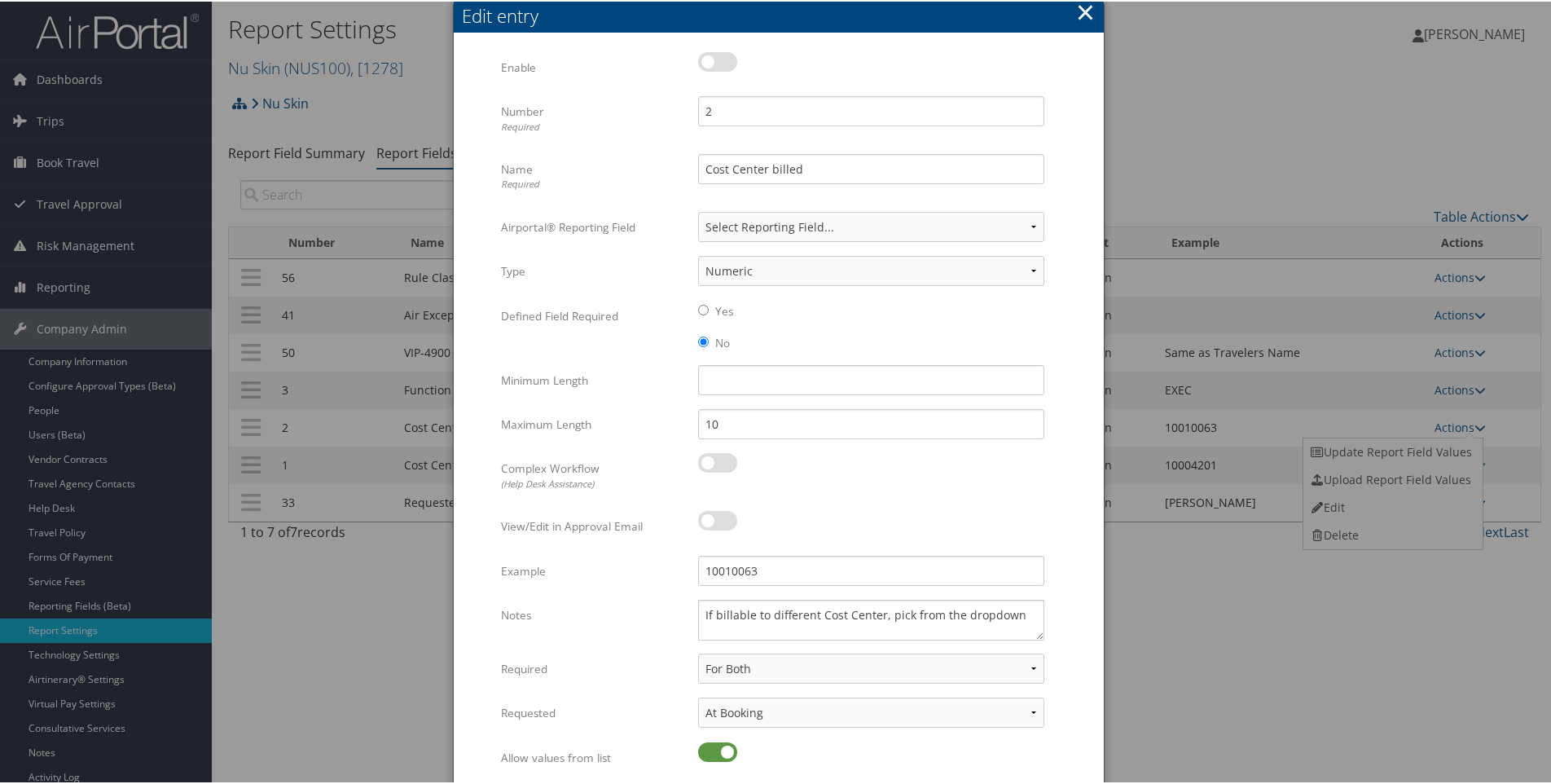
click at [1082, 14] on button "×" at bounding box center [1085, 10] width 19 height 33
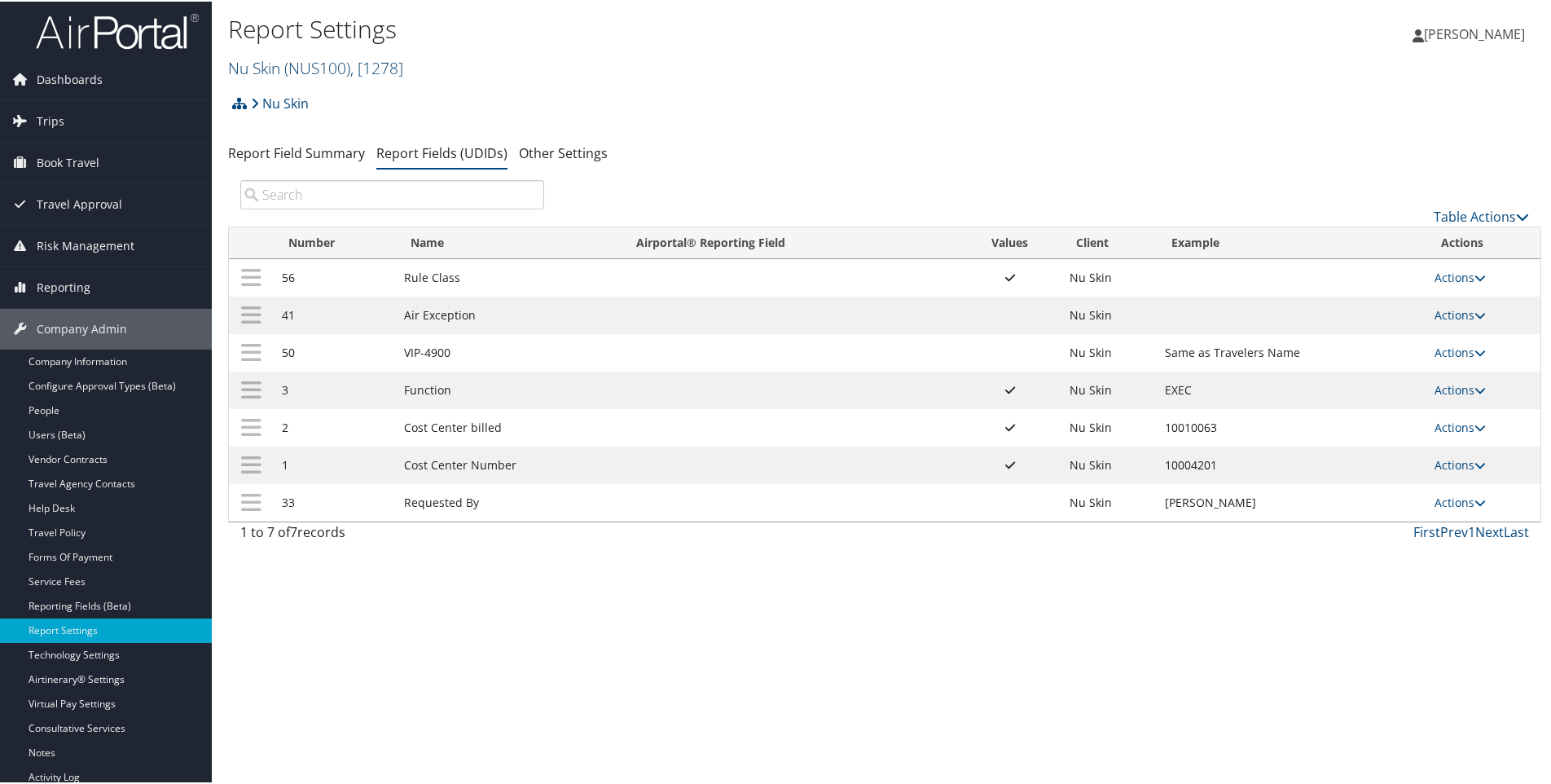
click at [281, 67] on link "Nu Skin ( NUS100 ) , [ 1278 ]" at bounding box center [315, 66] width 175 height 22
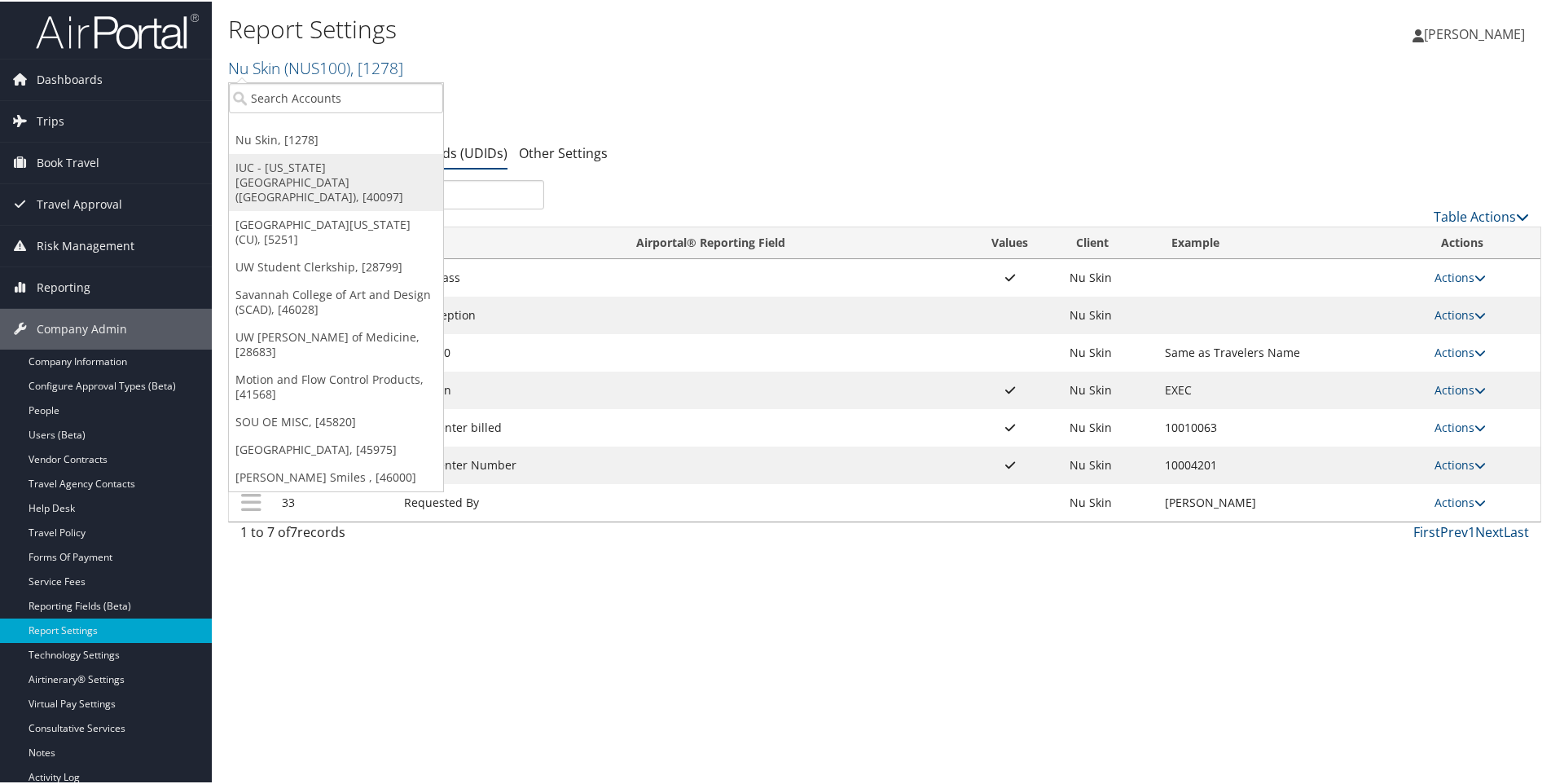
click at [294, 165] on link "IUC - [US_STATE][GEOGRAPHIC_DATA] ([GEOGRAPHIC_DATA]), [40097]" at bounding box center [335, 180] width 214 height 57
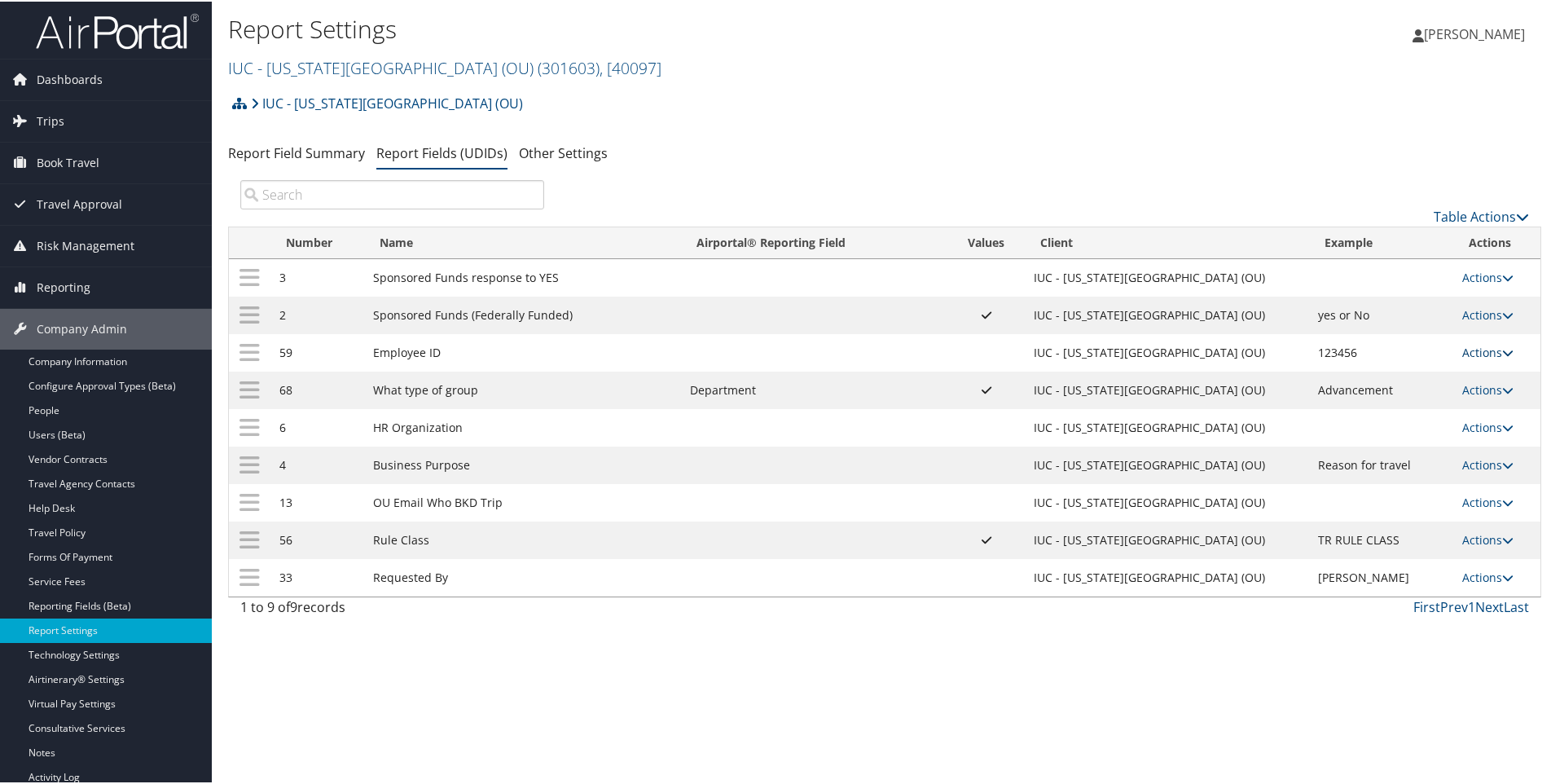
click at [1465, 352] on link "Actions" at bounding box center [1488, 350] width 51 height 15
click at [1362, 432] on link "Edit" at bounding box center [1415, 431] width 176 height 27
select select "2"
select select "both"
select select "profiled"
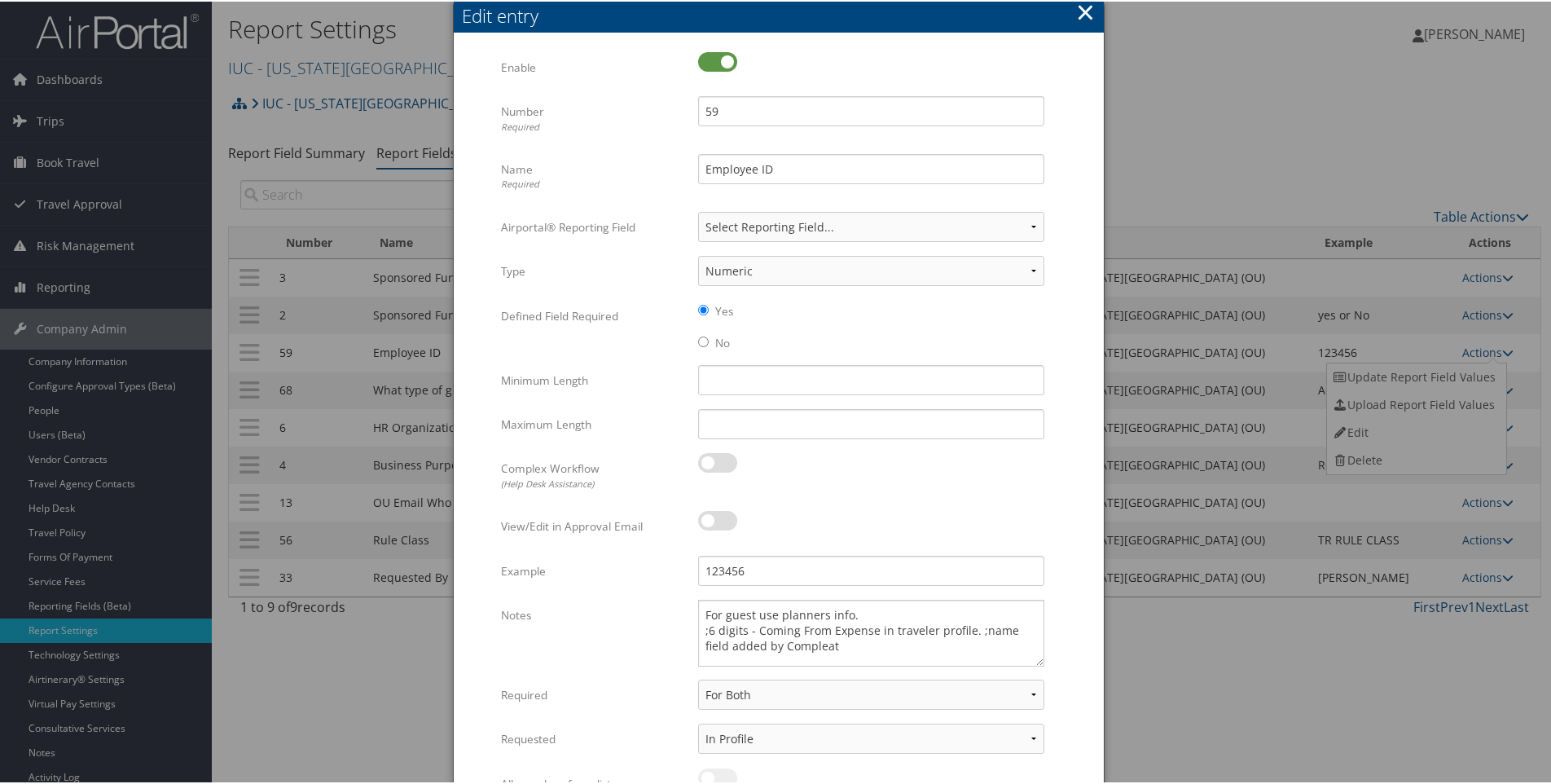
drag, startPoint x: 1037, startPoint y: 638, endPoint x: 1043, endPoint y: 663, distance: 25.7
click at [1043, 663] on div "For guest use planners info. ;6 digits - Coming From Expense in traveler profil…" at bounding box center [871, 638] width 370 height 80
click at [1085, 11] on button "×" at bounding box center [1085, 10] width 19 height 33
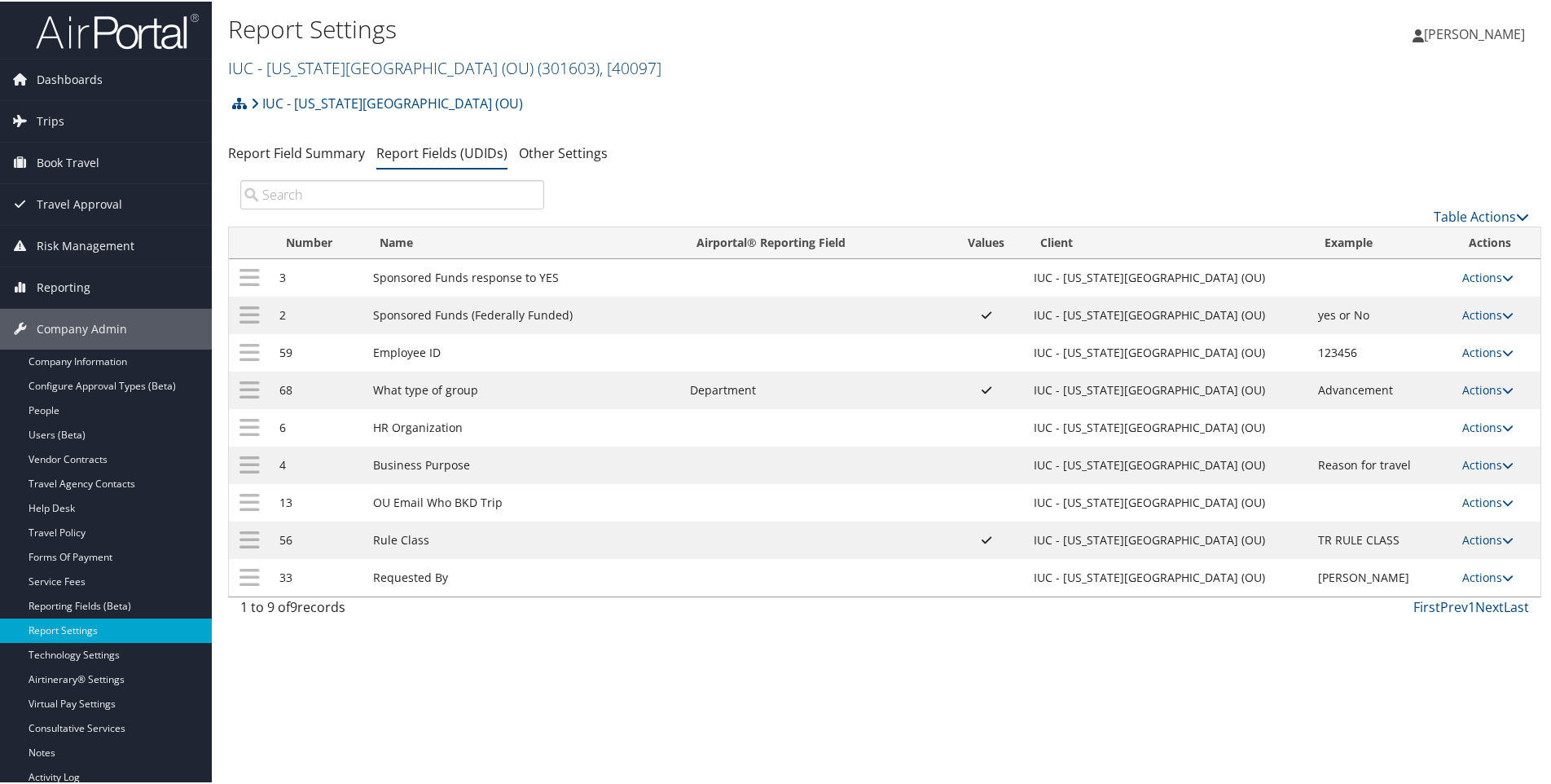
click at [264, 68] on link "IUC - Ohio University (OU) ( 301603 ) , [ 40097 ]" at bounding box center [445, 66] width 434 height 22
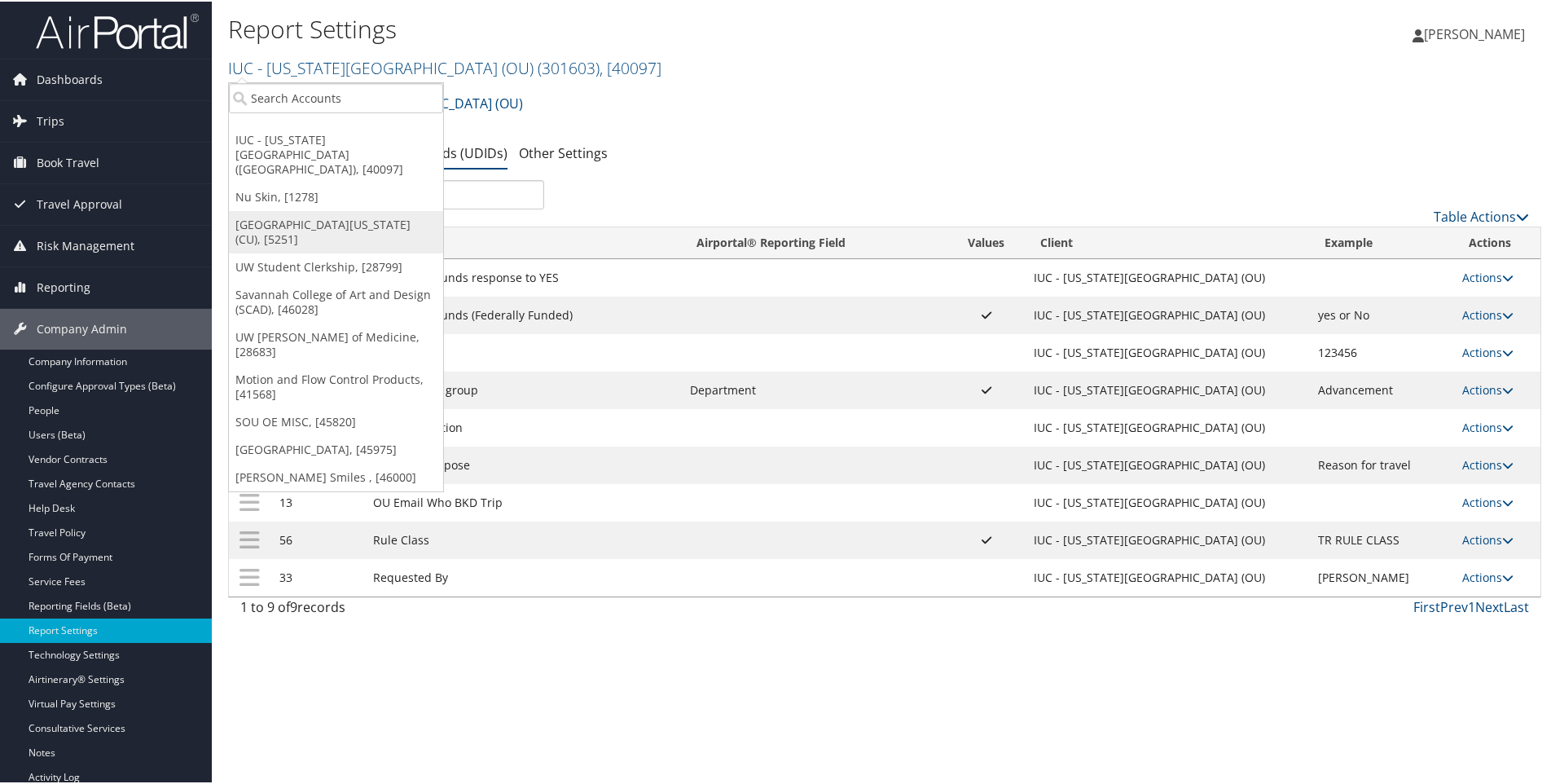
click at [271, 210] on link "[GEOGRAPHIC_DATA][US_STATE] (CU), [5251]" at bounding box center [335, 230] width 214 height 43
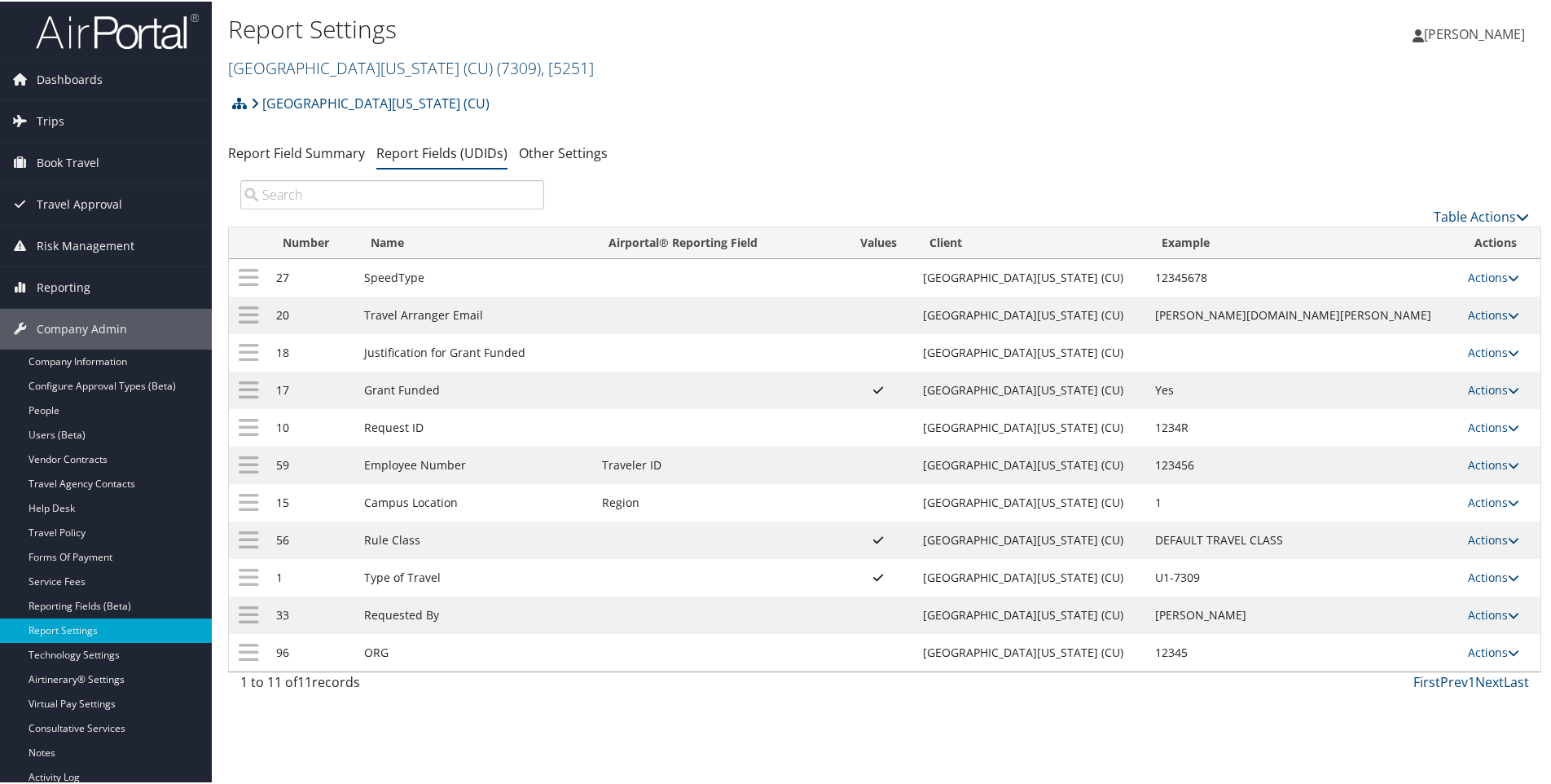
click at [285, 69] on link "University of Colorado (CU) ( 7309 ) , [ 5251 ]" at bounding box center [411, 66] width 366 height 22
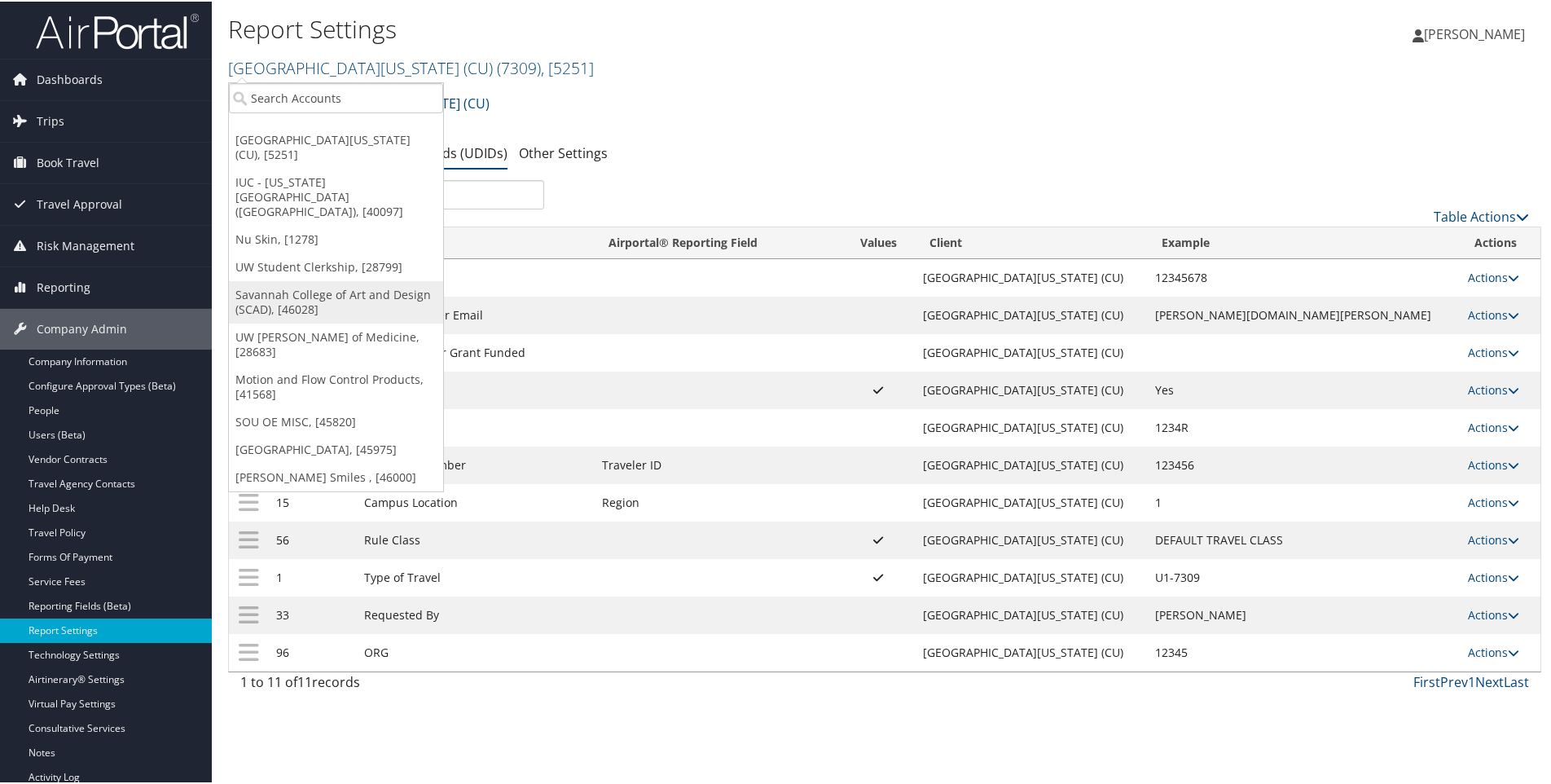
click at [294, 280] on link "Savannah College of Art and Design (SCAD), [46028]" at bounding box center [335, 300] width 214 height 43
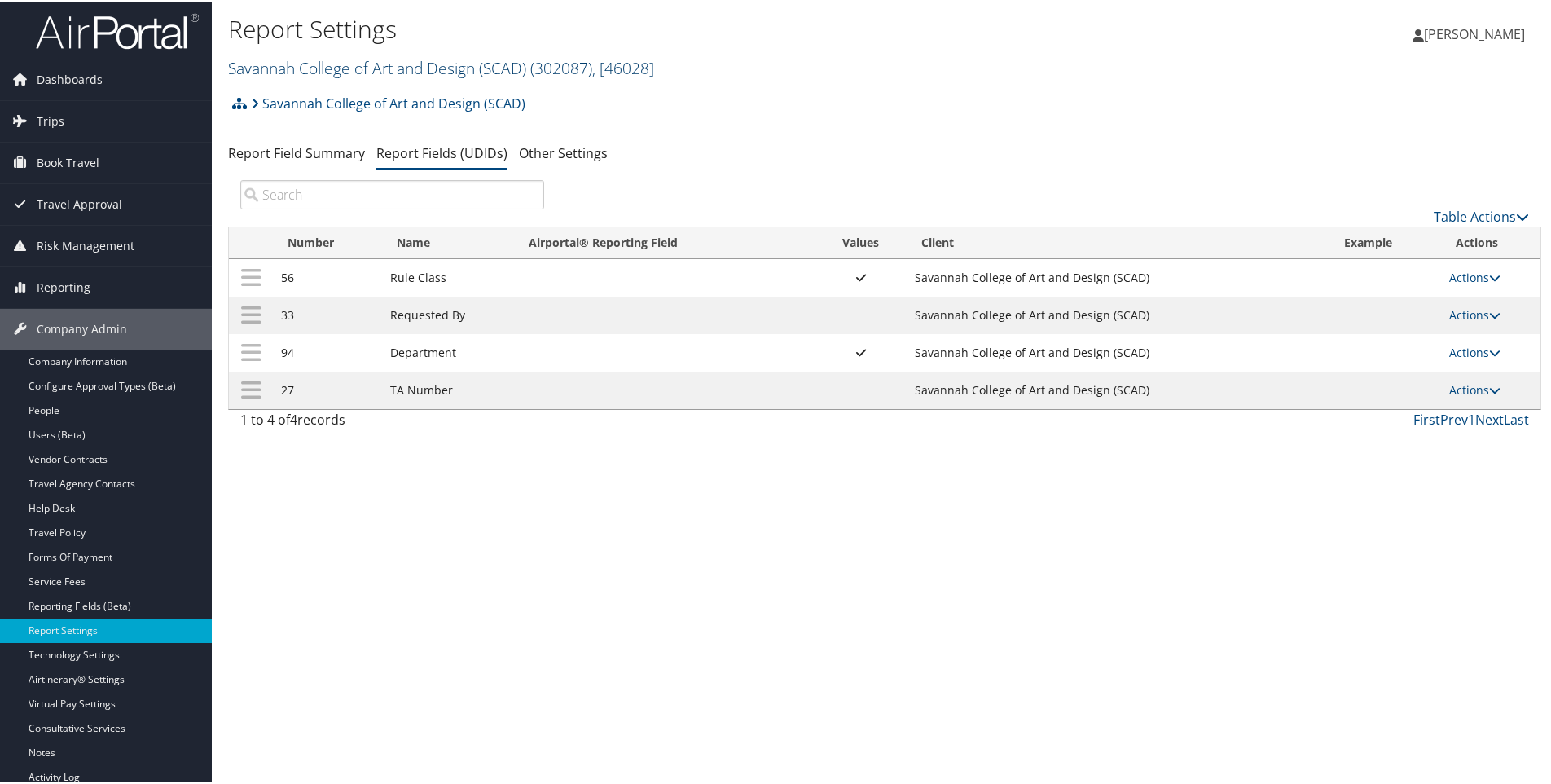
click at [276, 62] on link "Savannah College of Art and Design (SCAD) ( 302087 ) , [ 46028 ]" at bounding box center [441, 66] width 426 height 22
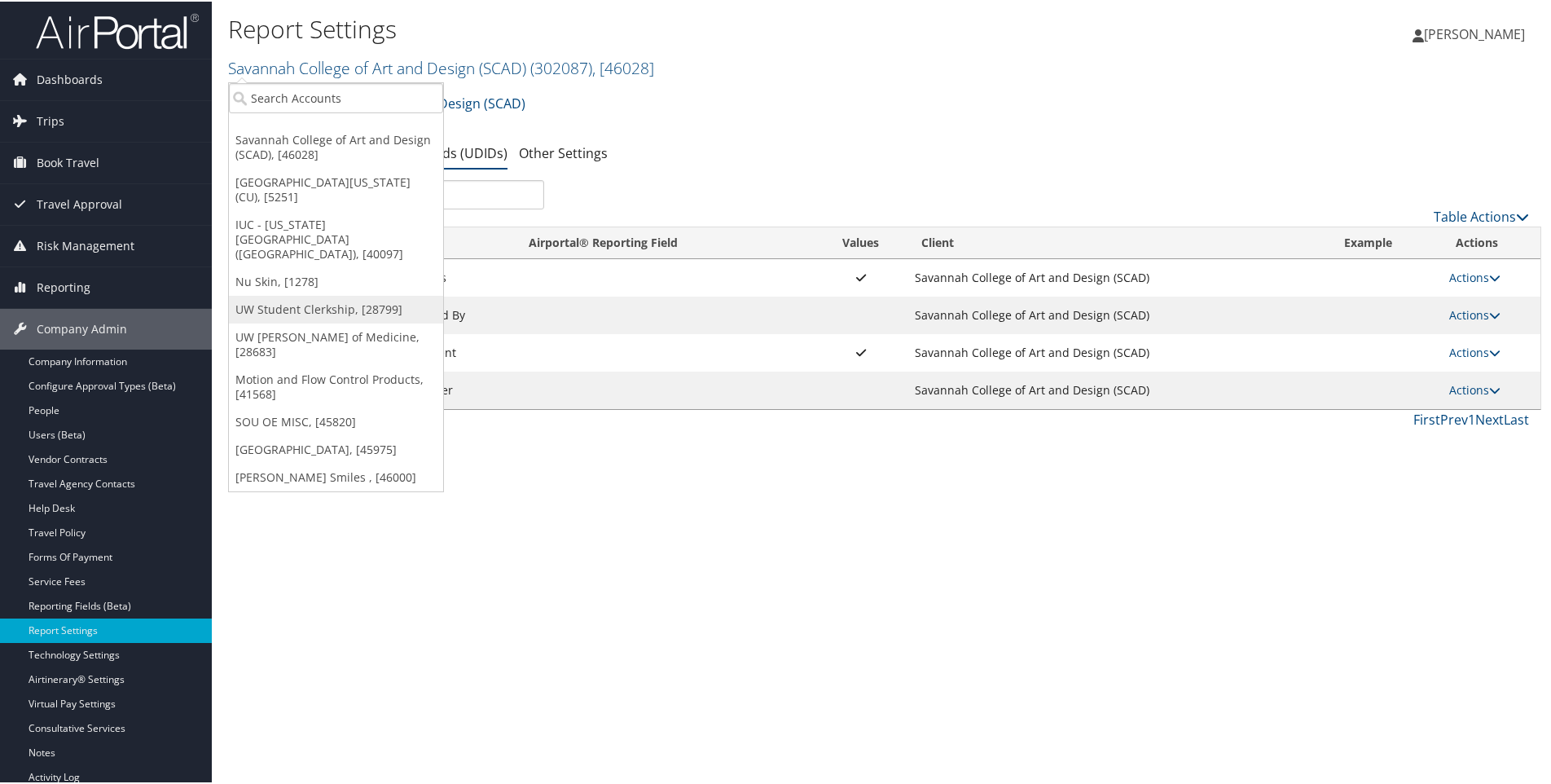
click at [270, 294] on link "UW Student Clerkship, [28799]" at bounding box center [335, 307] width 214 height 27
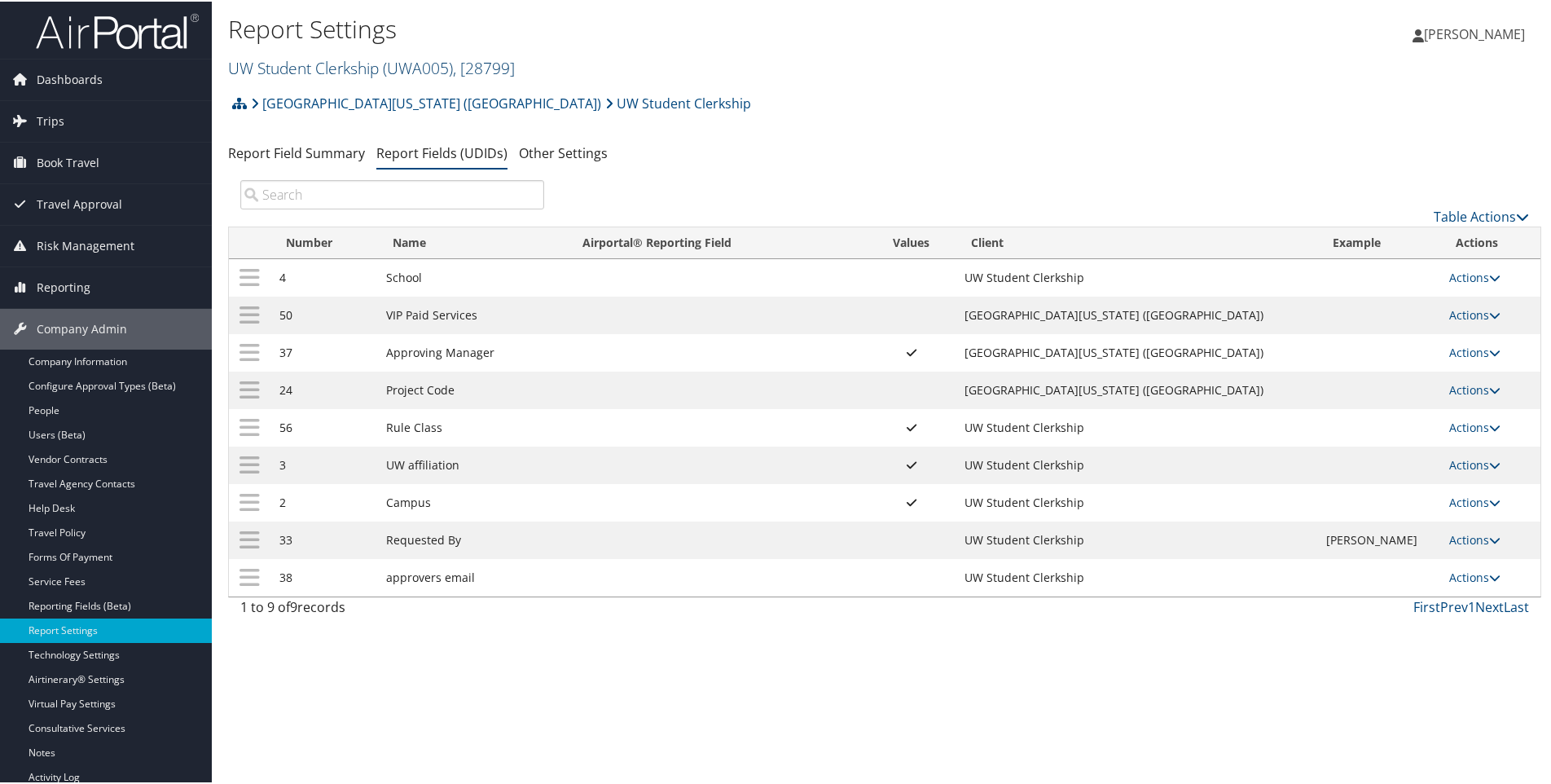
click at [253, 66] on link "UW Student Clerkship ( UWA005 ) , [ 28799 ]" at bounding box center [372, 66] width 287 height 22
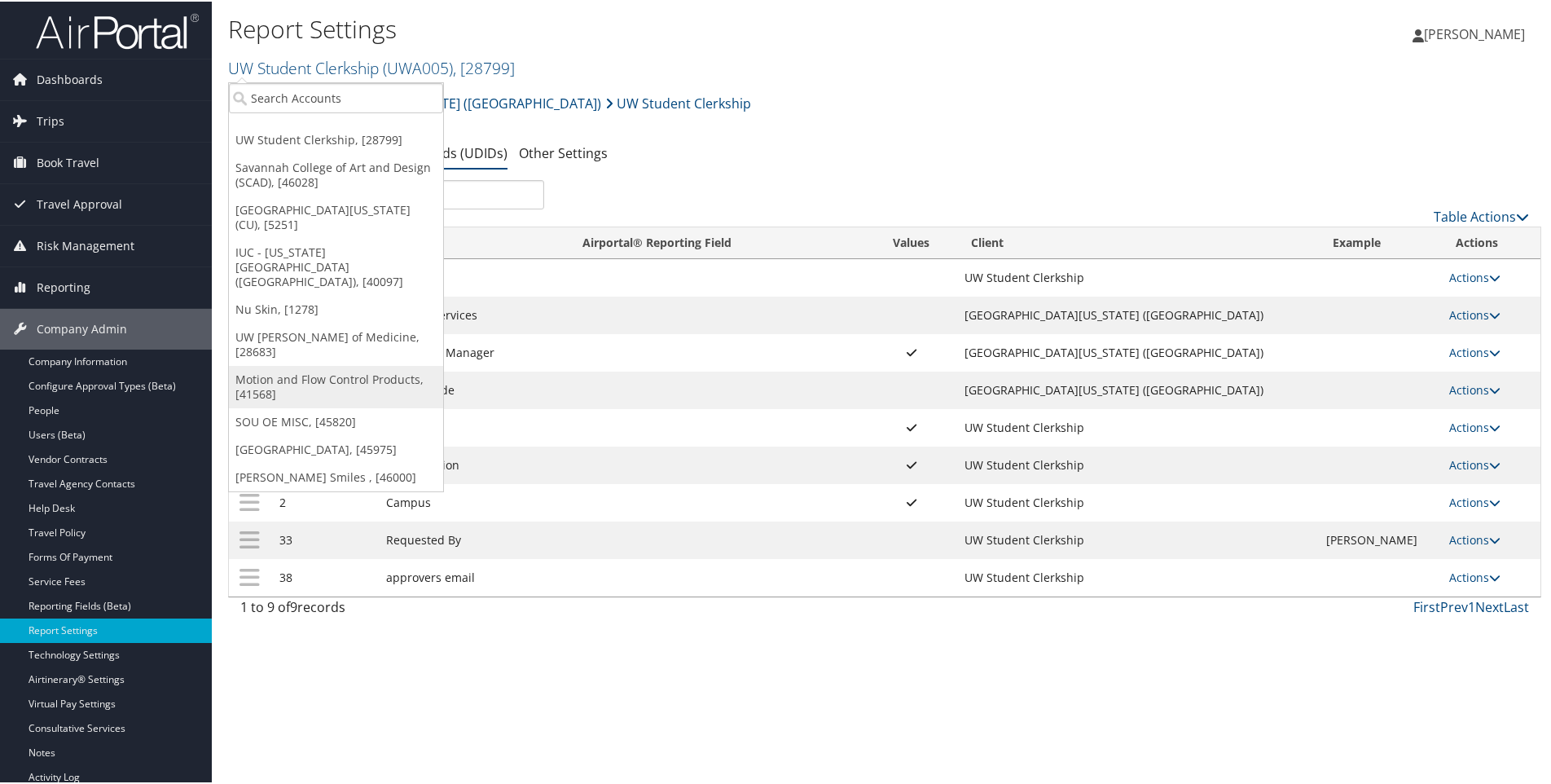
click at [264, 365] on link "Motion and Flow Control Products, [41568]" at bounding box center [335, 385] width 214 height 43
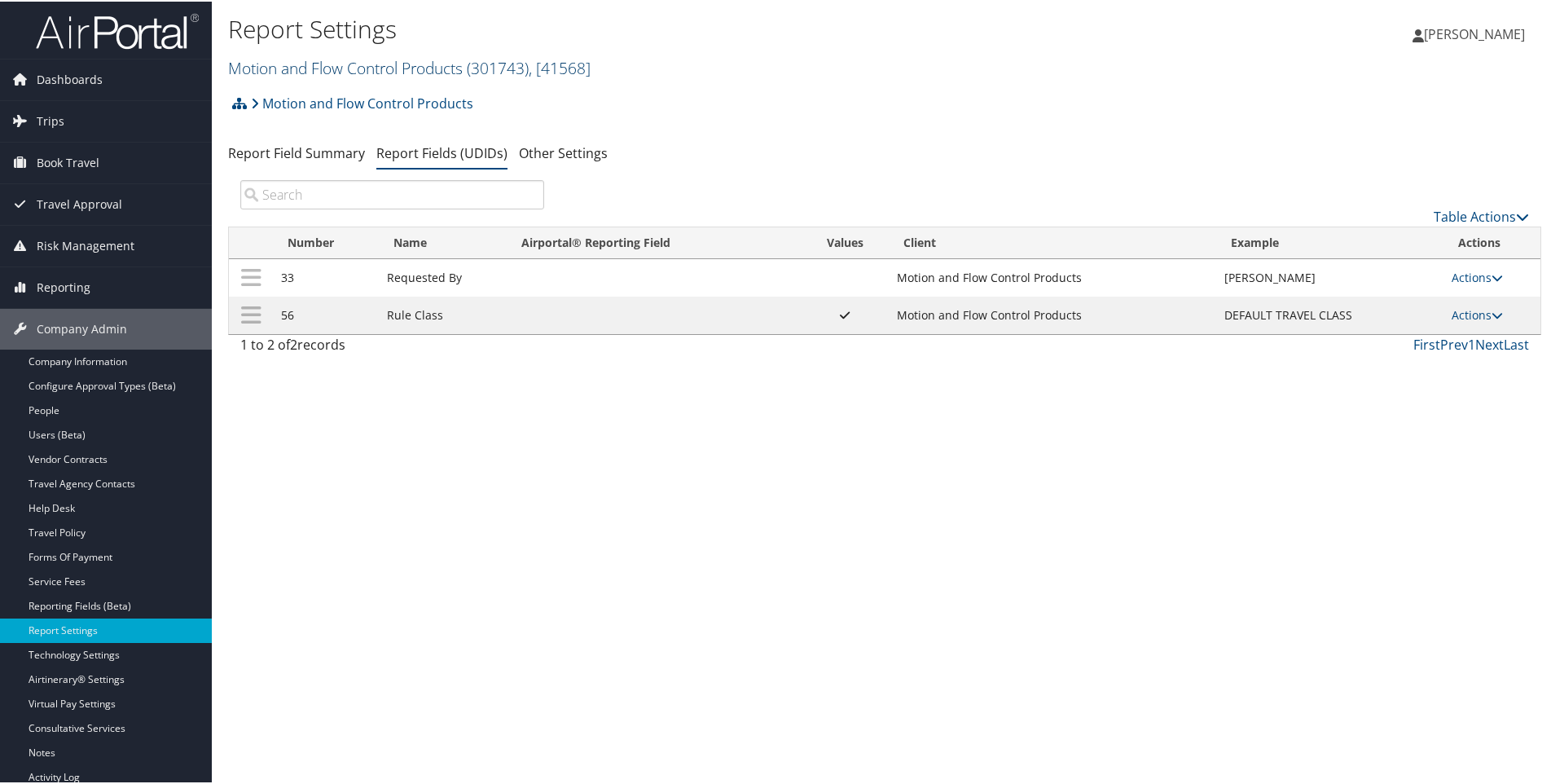
click at [319, 68] on link "Motion and Flow Control Products ( 301743 ) , [ 41568 ]" at bounding box center [410, 66] width 363 height 22
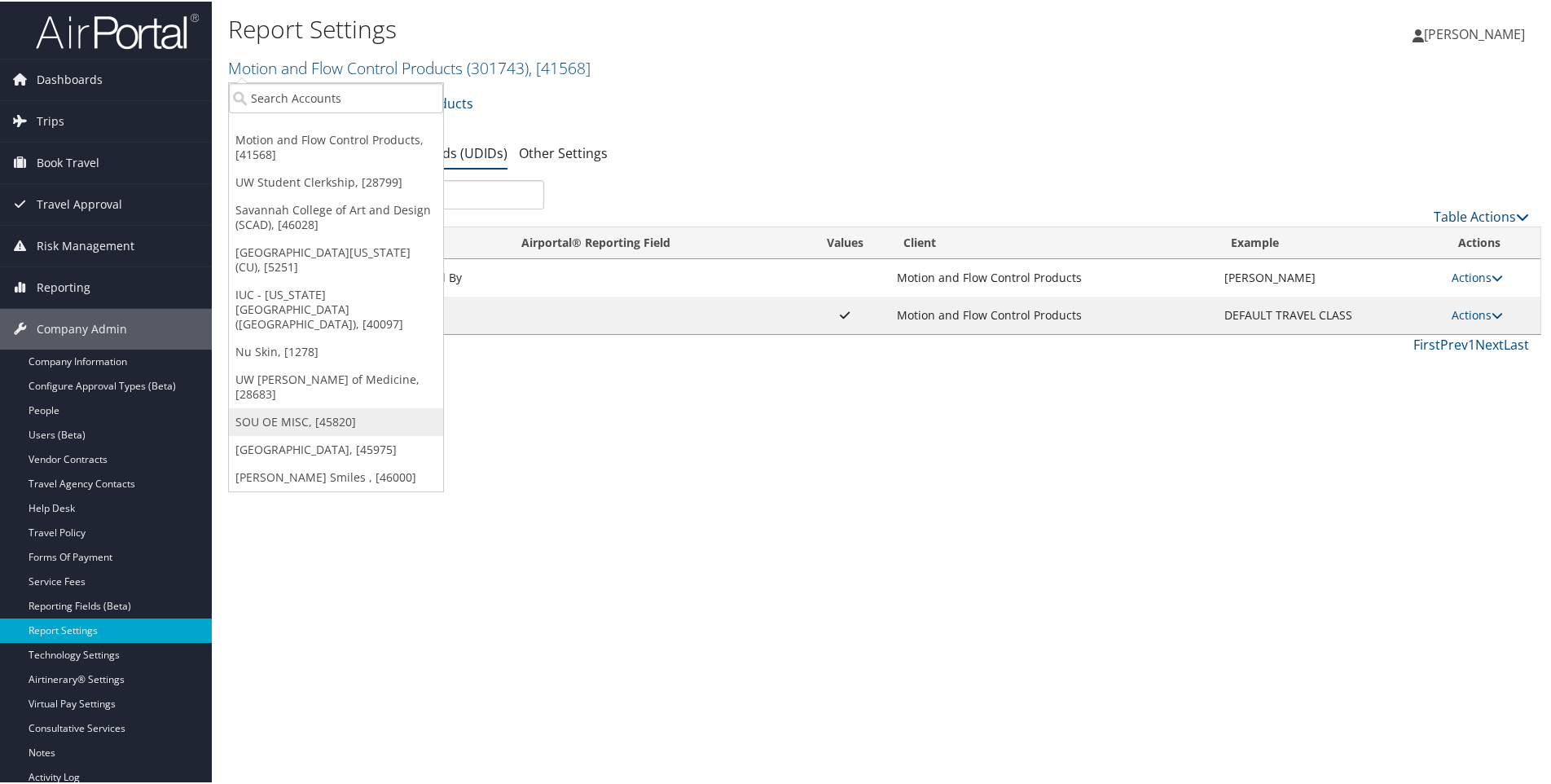
click at [281, 406] on link "SOU OE MISC, [45820]" at bounding box center [335, 419] width 214 height 27
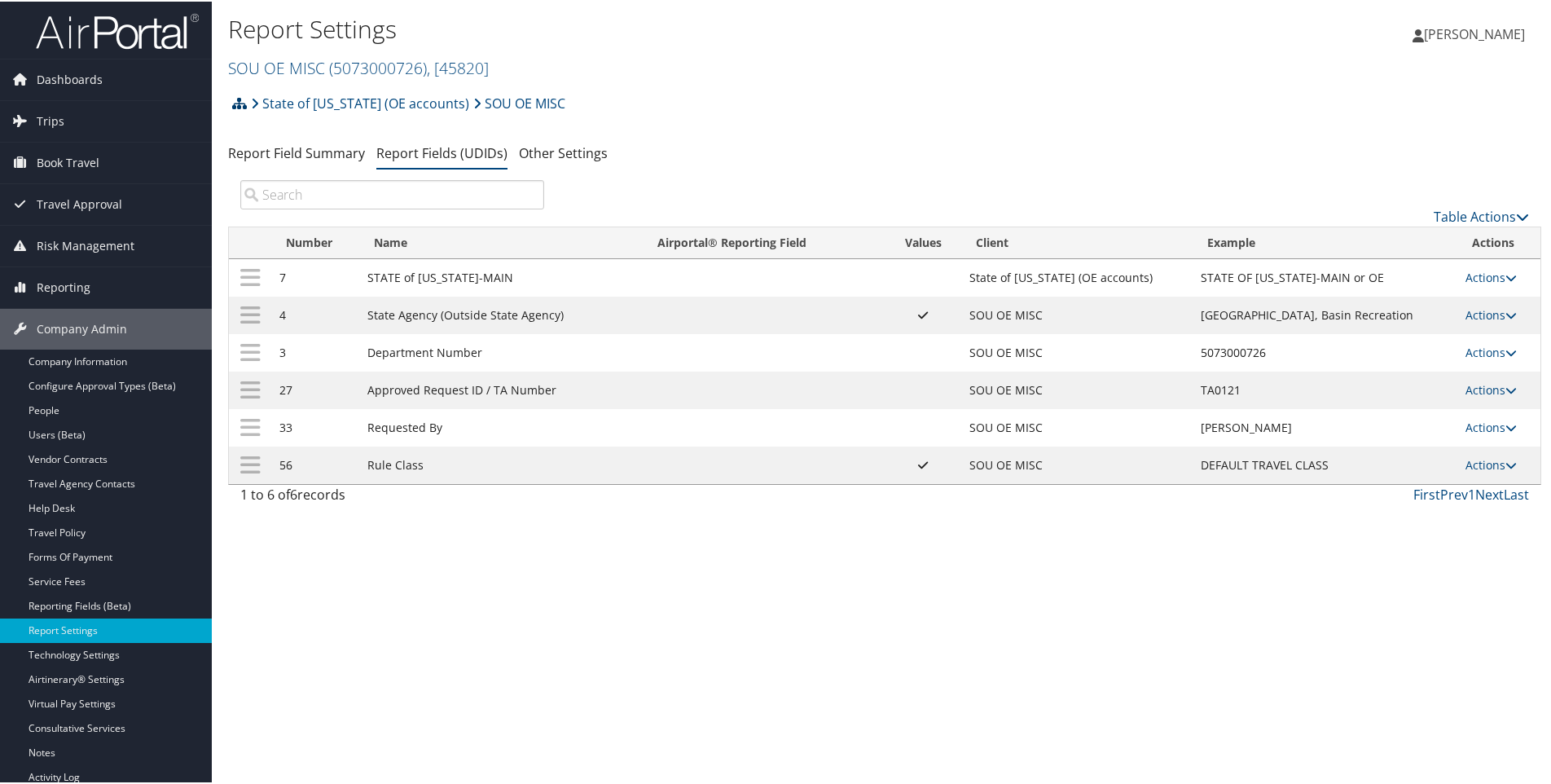
click at [236, 107] on icon at bounding box center [240, 102] width 15 height 13
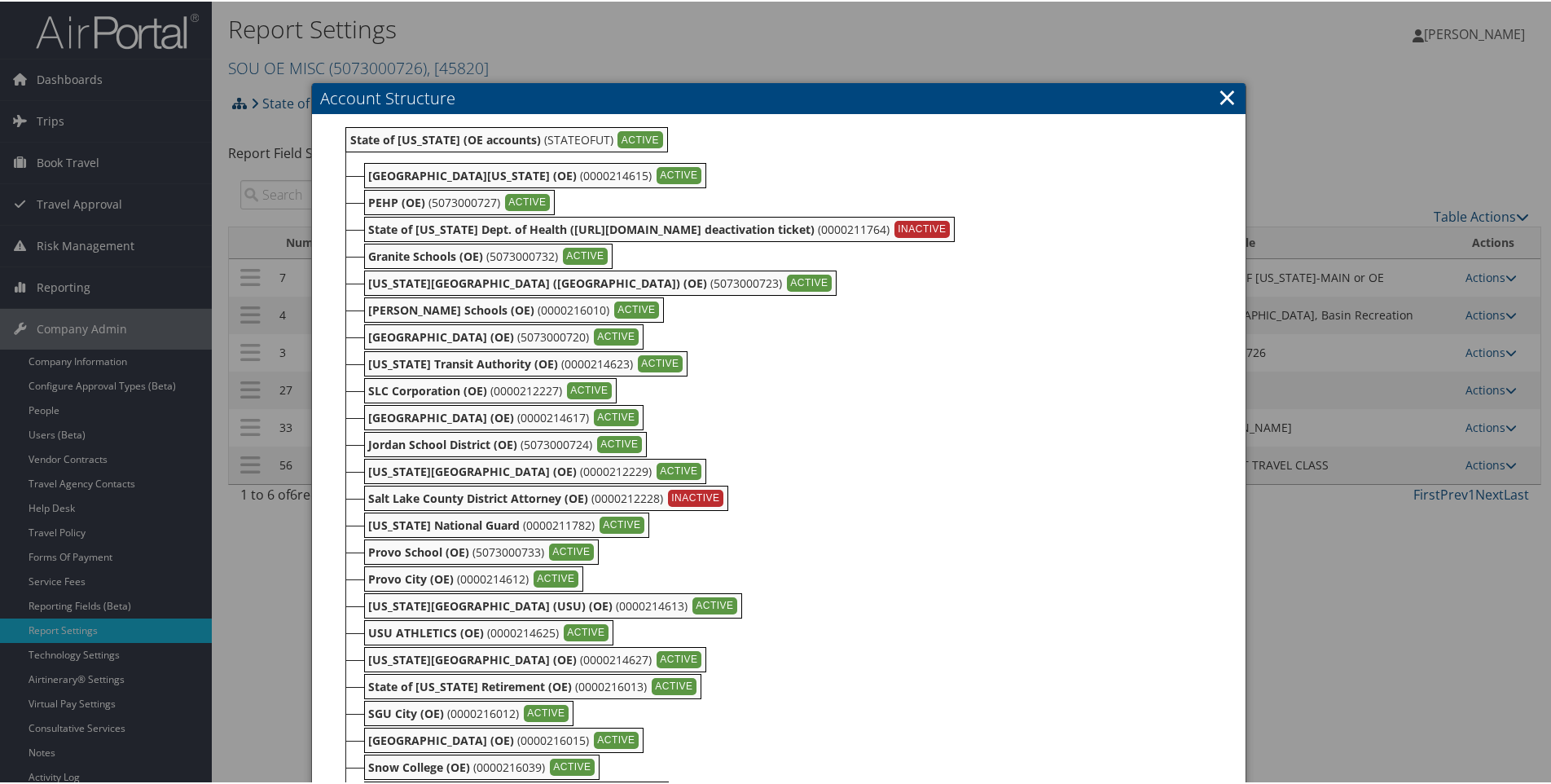
click at [236, 107] on div at bounding box center [778, 392] width 1558 height 784
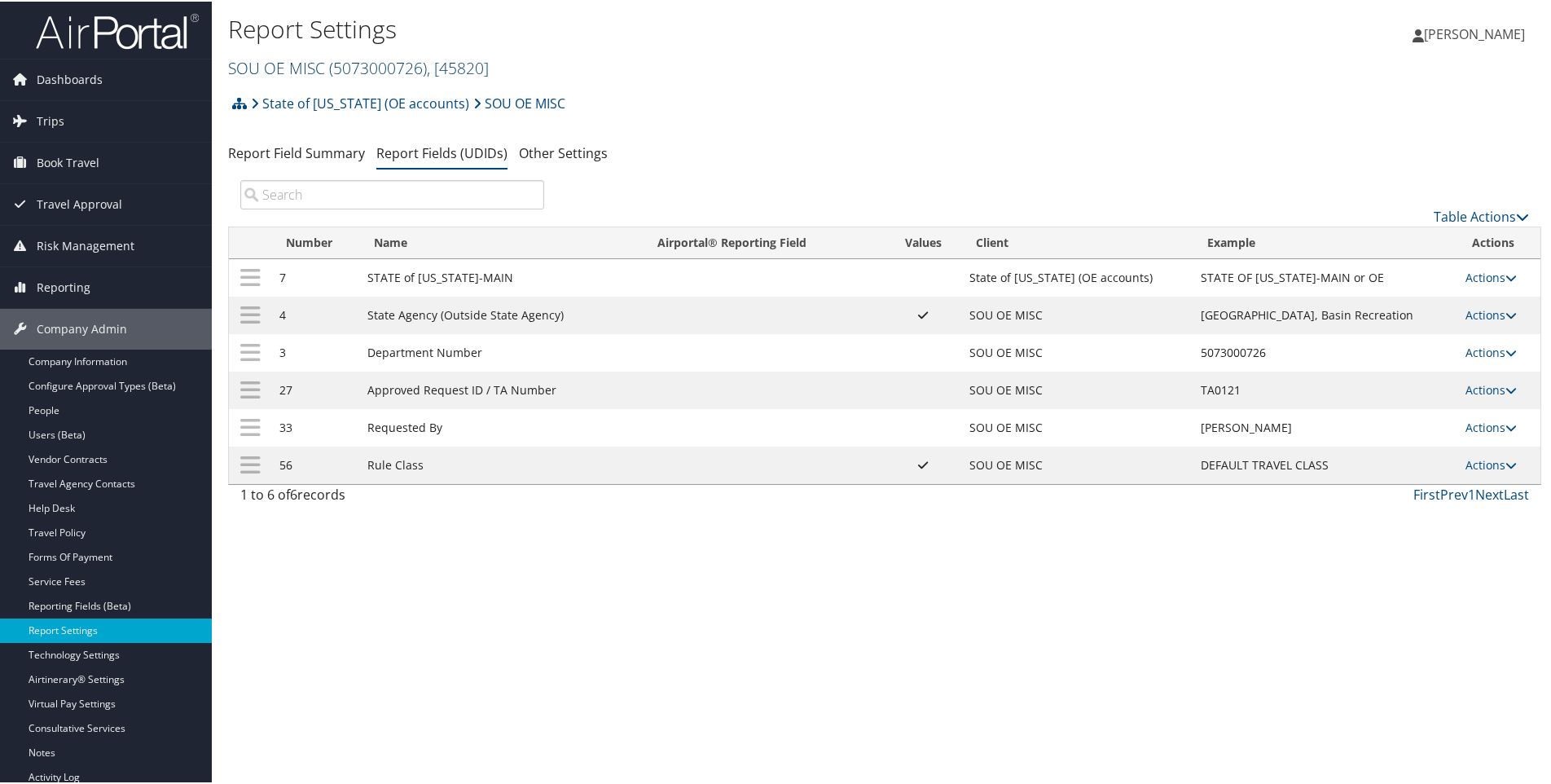
click at [278, 71] on link "SOU OE MISC ( 5073000726 ) , [ 45820 ]" at bounding box center [359, 66] width 261 height 22
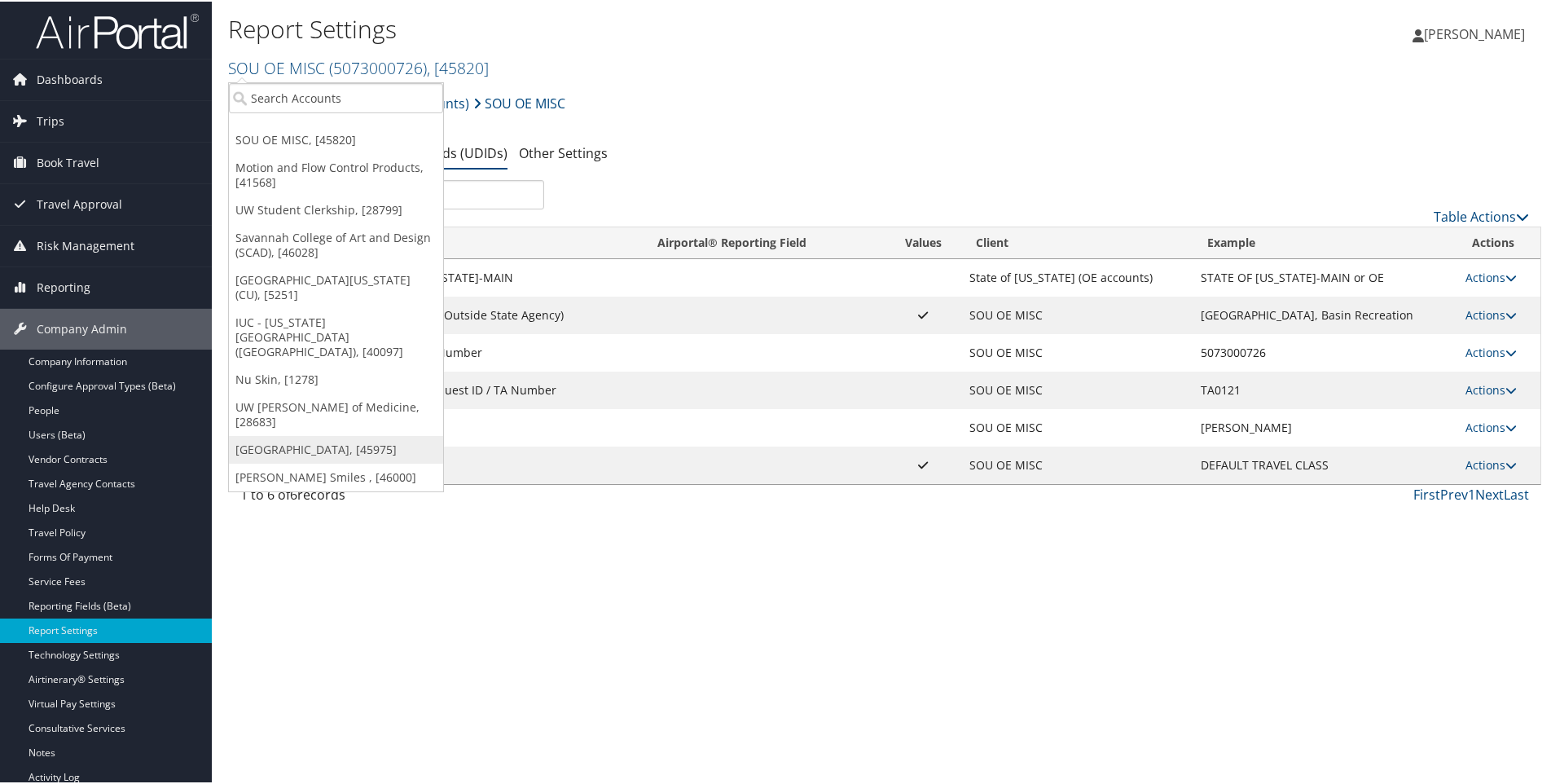
click at [281, 435] on link "[GEOGRAPHIC_DATA], [45975]" at bounding box center [335, 448] width 214 height 27
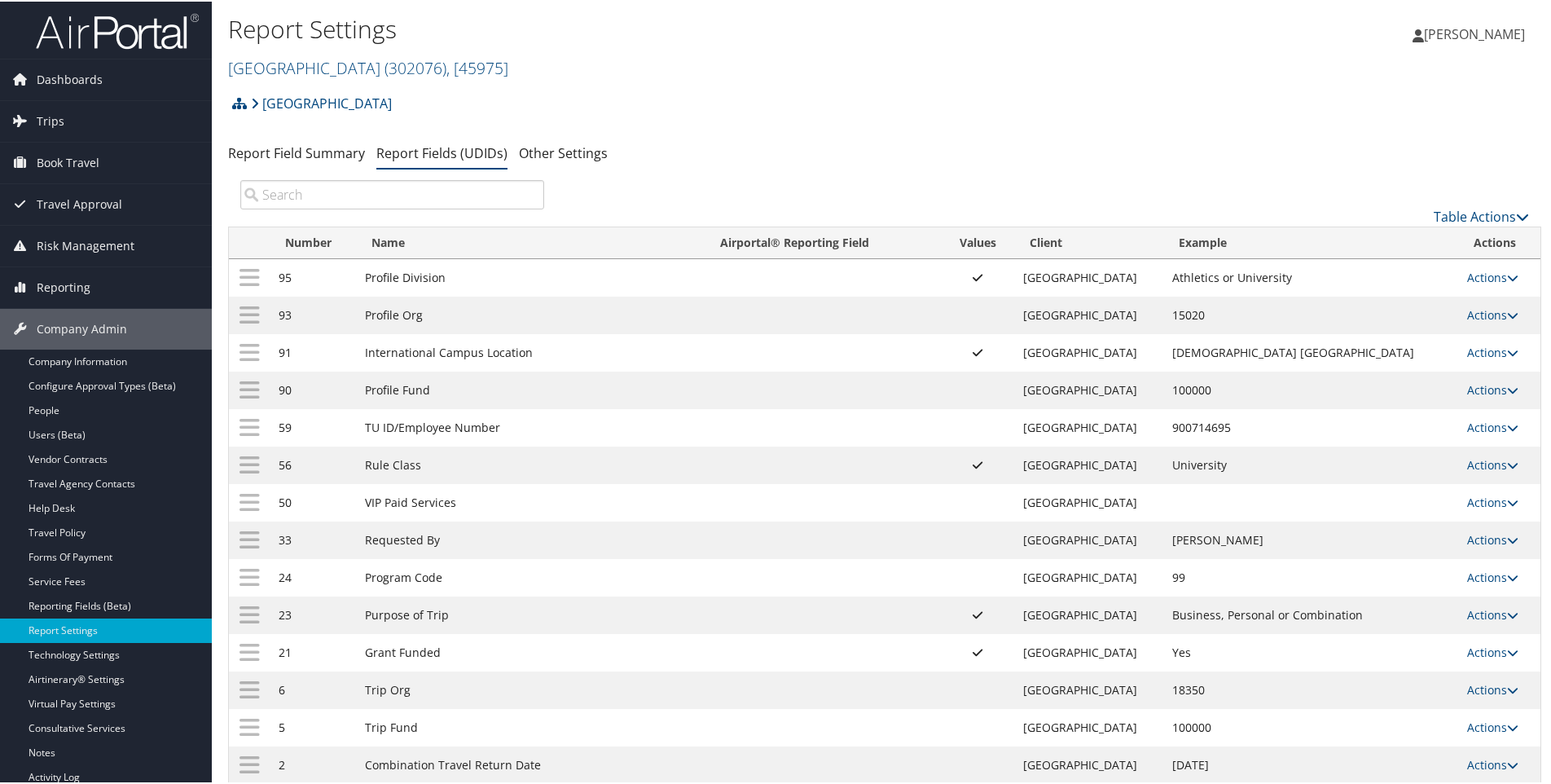
scroll to position [140, 0]
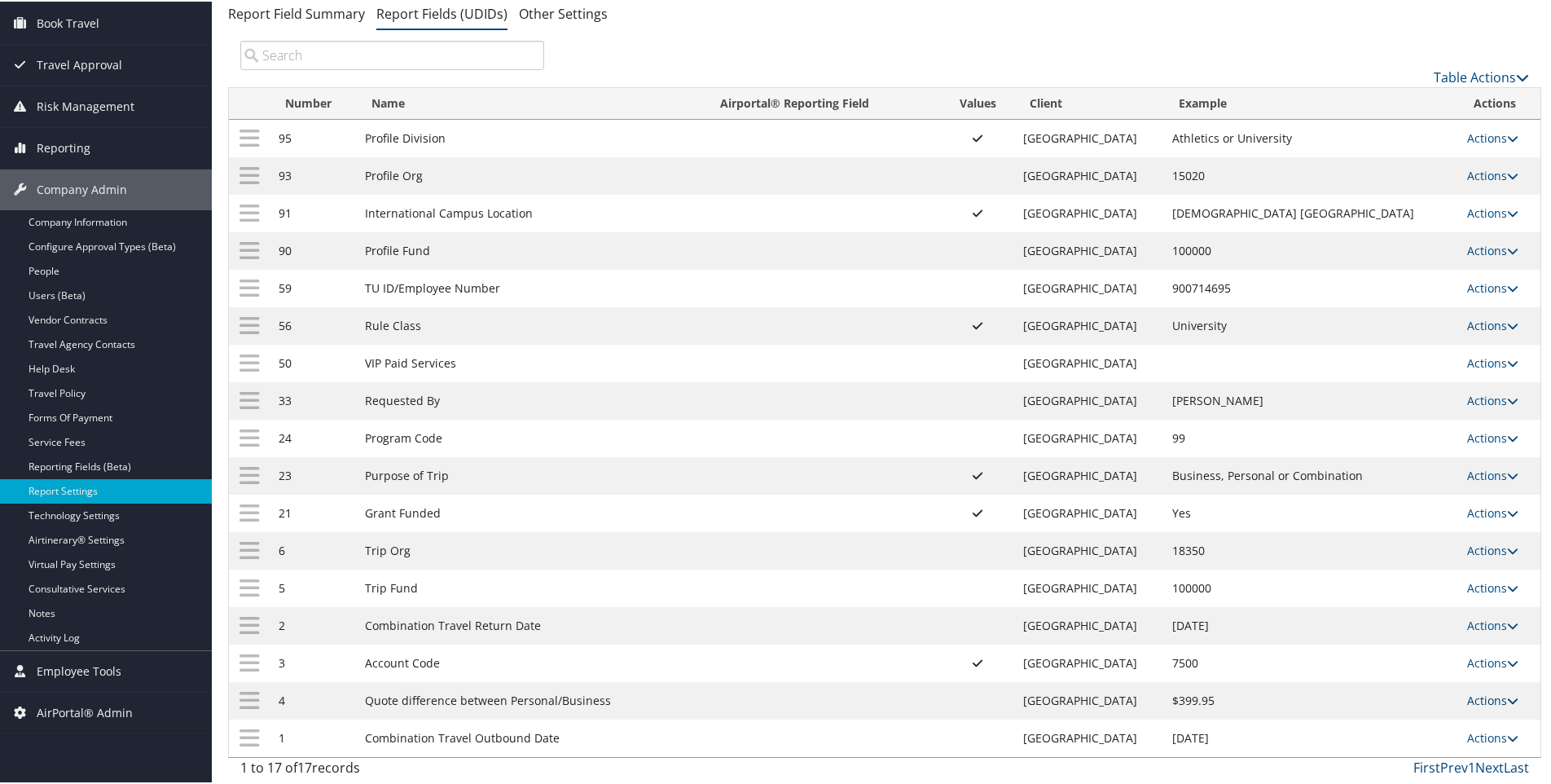
click at [1474, 701] on link "Actions" at bounding box center [1493, 698] width 51 height 15
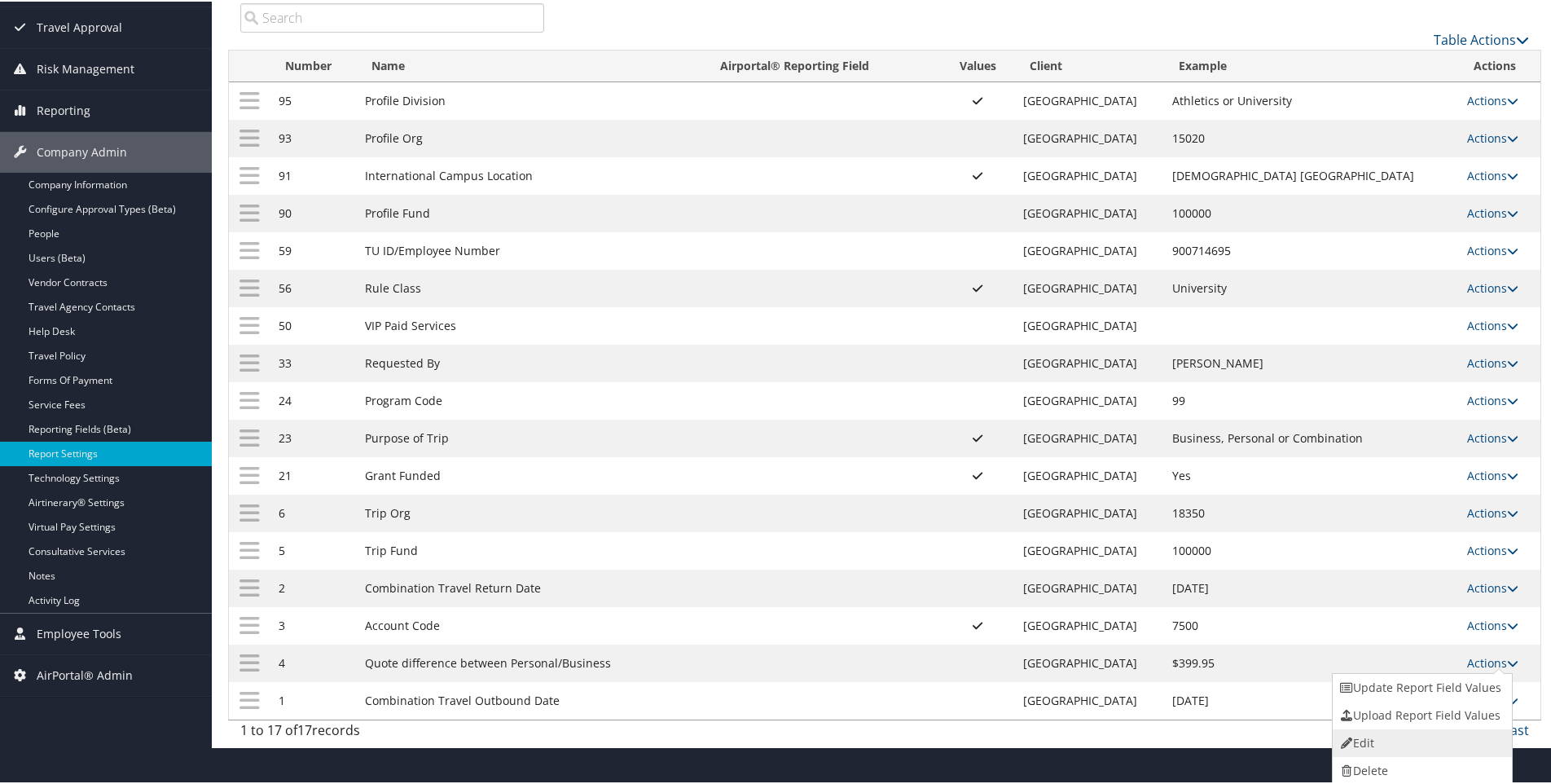
click at [1361, 739] on link "Edit" at bounding box center [1421, 741] width 176 height 27
select select "both"
select select "trip"
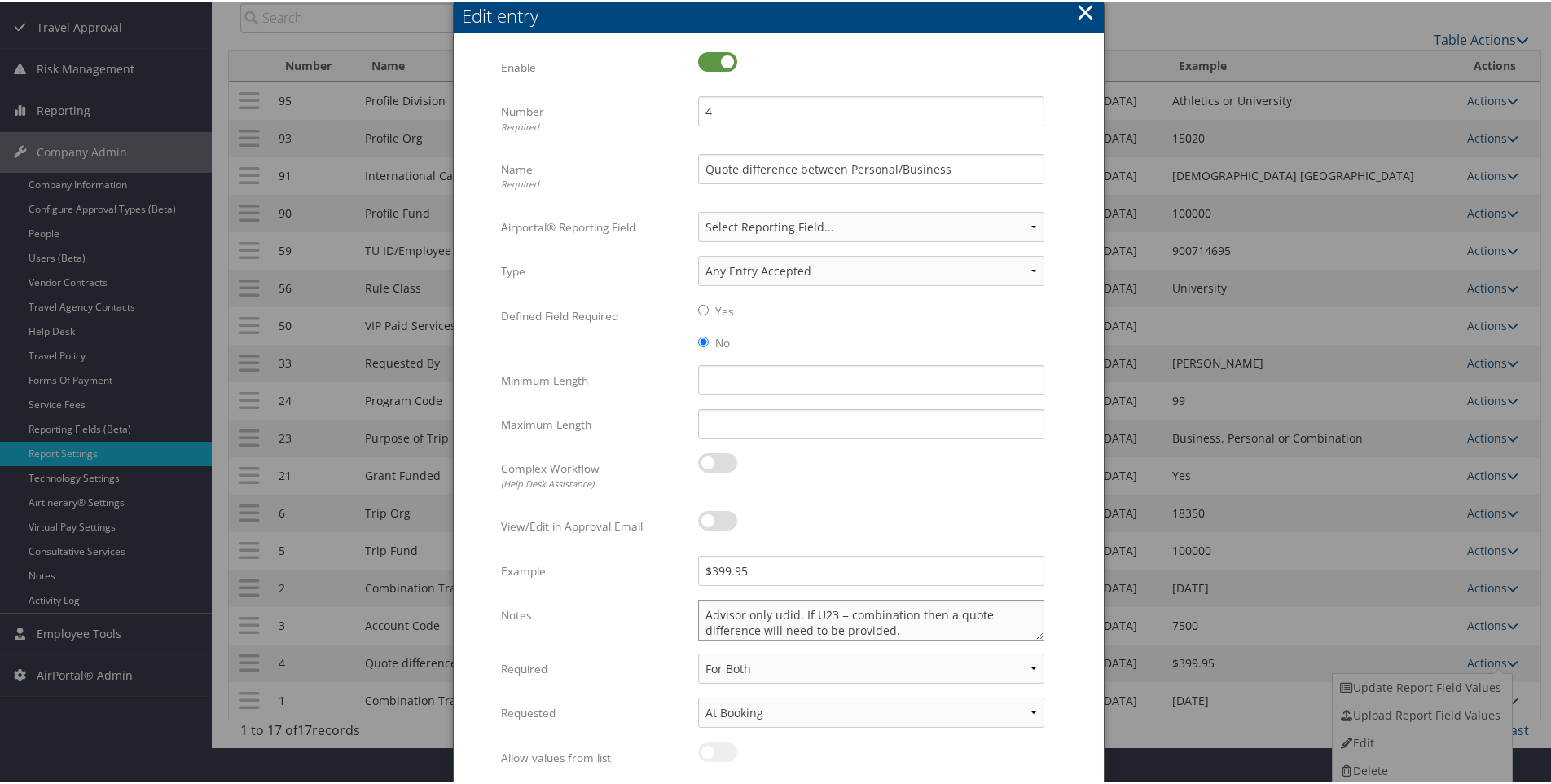
drag, startPoint x: 1038, startPoint y: 638, endPoint x: 1039, endPoint y: 649, distance: 11.0
click at [1039, 649] on div "Advisor only udid. If U23 = combination then a quote difference will need to be…" at bounding box center [871, 624] width 370 height 54
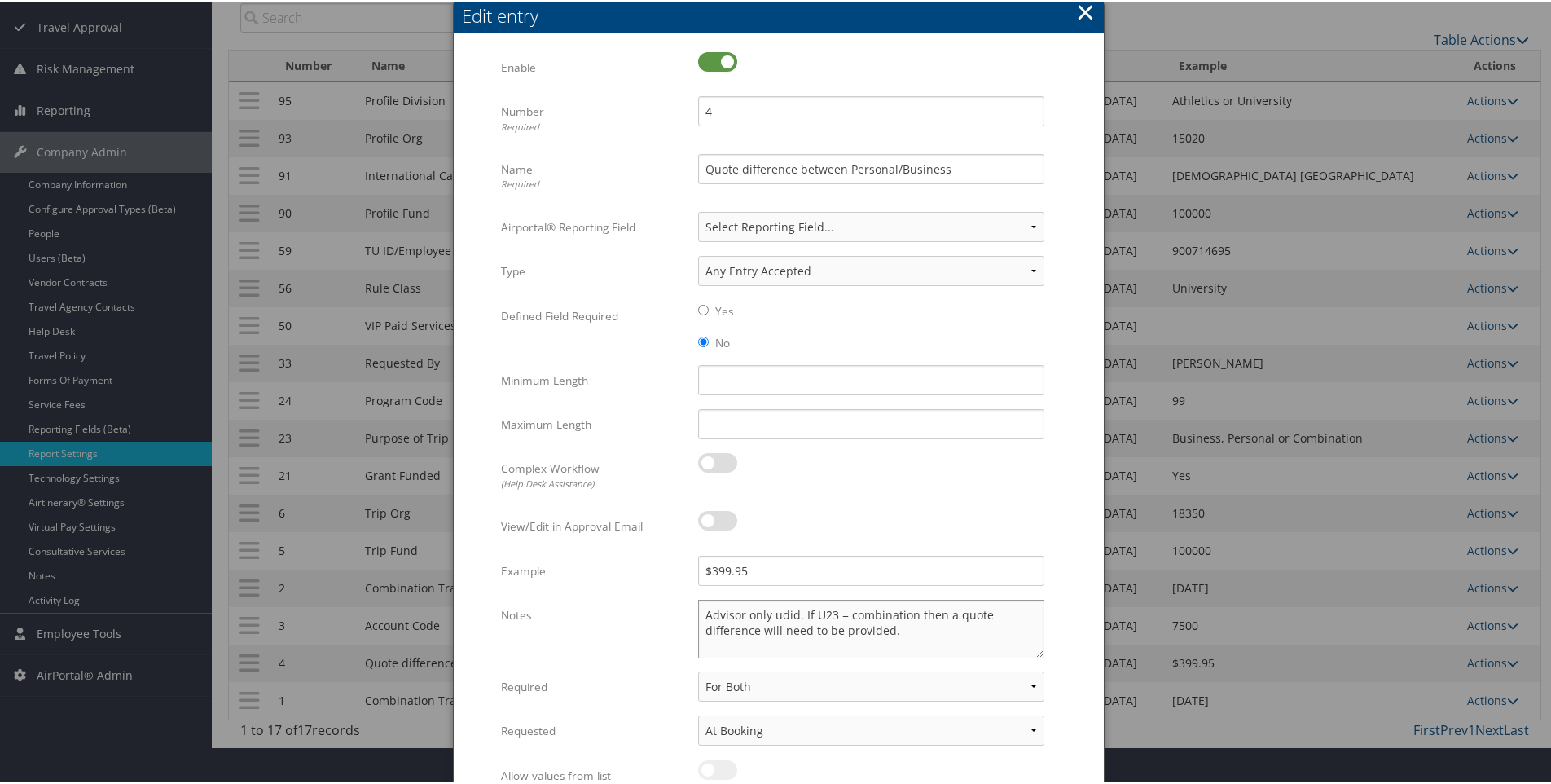
drag, startPoint x: 1037, startPoint y: 637, endPoint x: 1043, endPoint y: 656, distance: 19.9
click at [1043, 656] on div "Advisor only udid. If U23 = combination then a quote difference will need to be…" at bounding box center [871, 634] width 370 height 72
click at [1082, 7] on button "×" at bounding box center [1085, 10] width 19 height 33
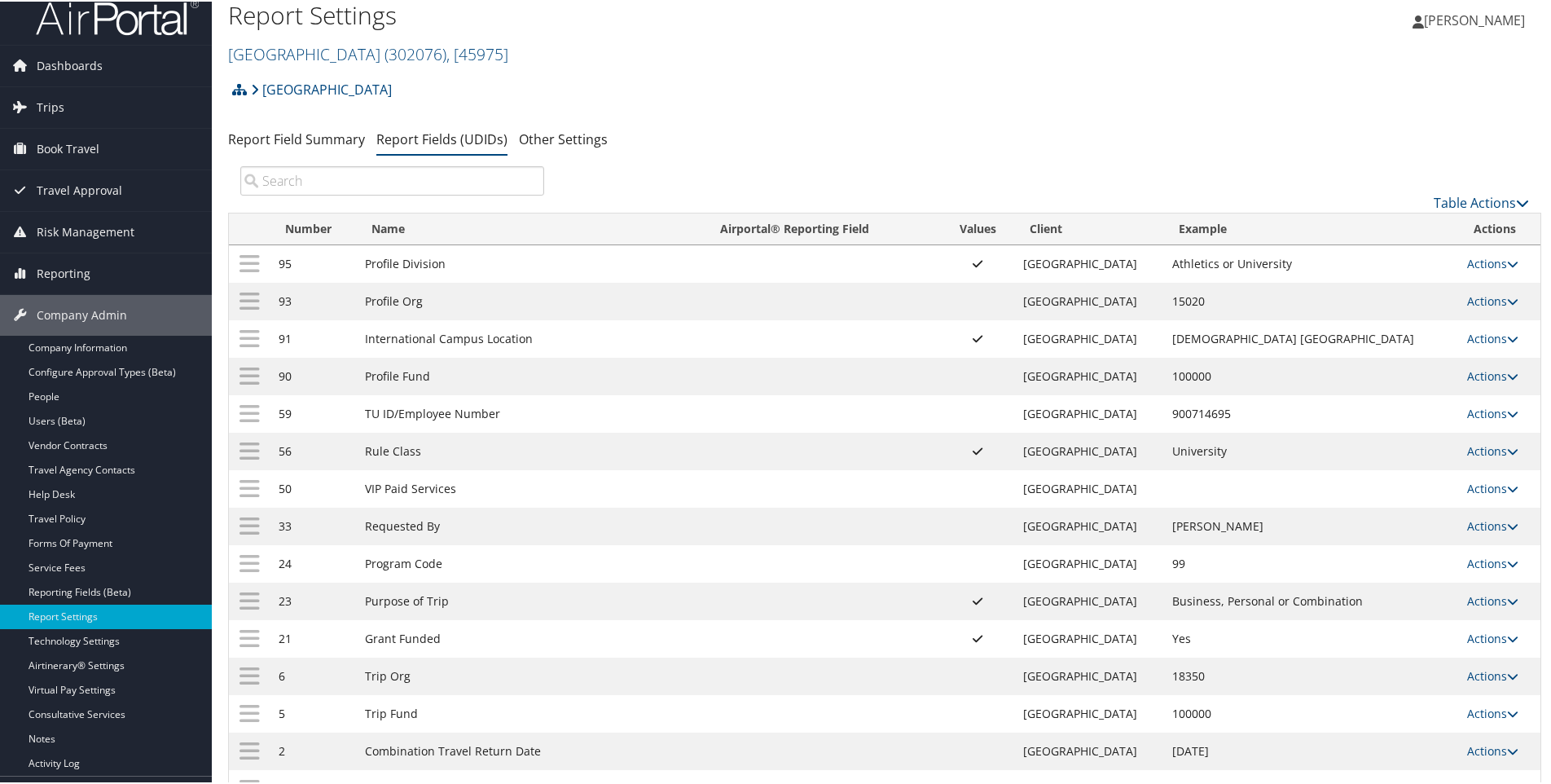
scroll to position [0, 0]
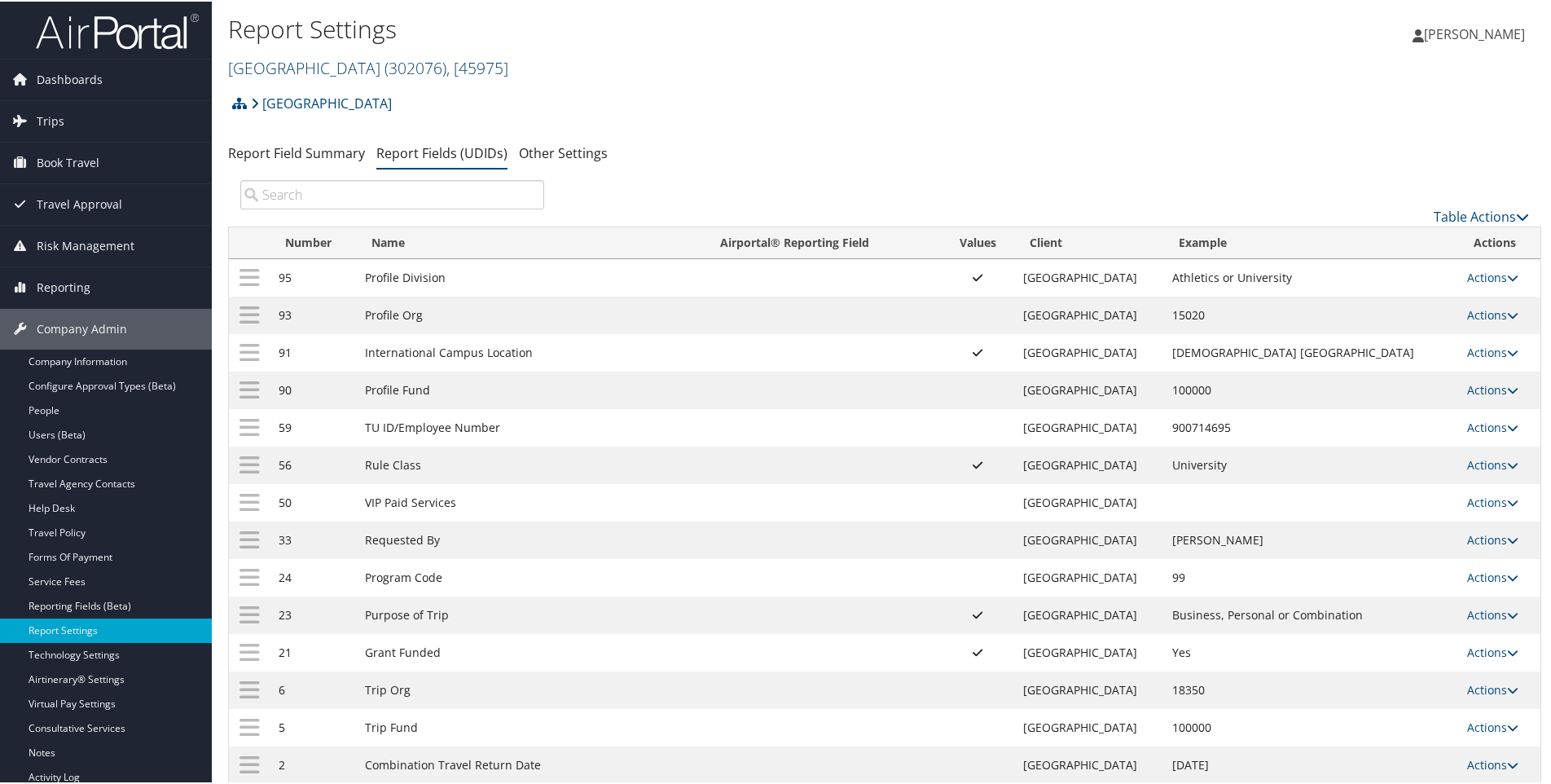
click at [281, 61] on link "Temple University ( 302076 ) , [ 45975 ]" at bounding box center [368, 66] width 281 height 22
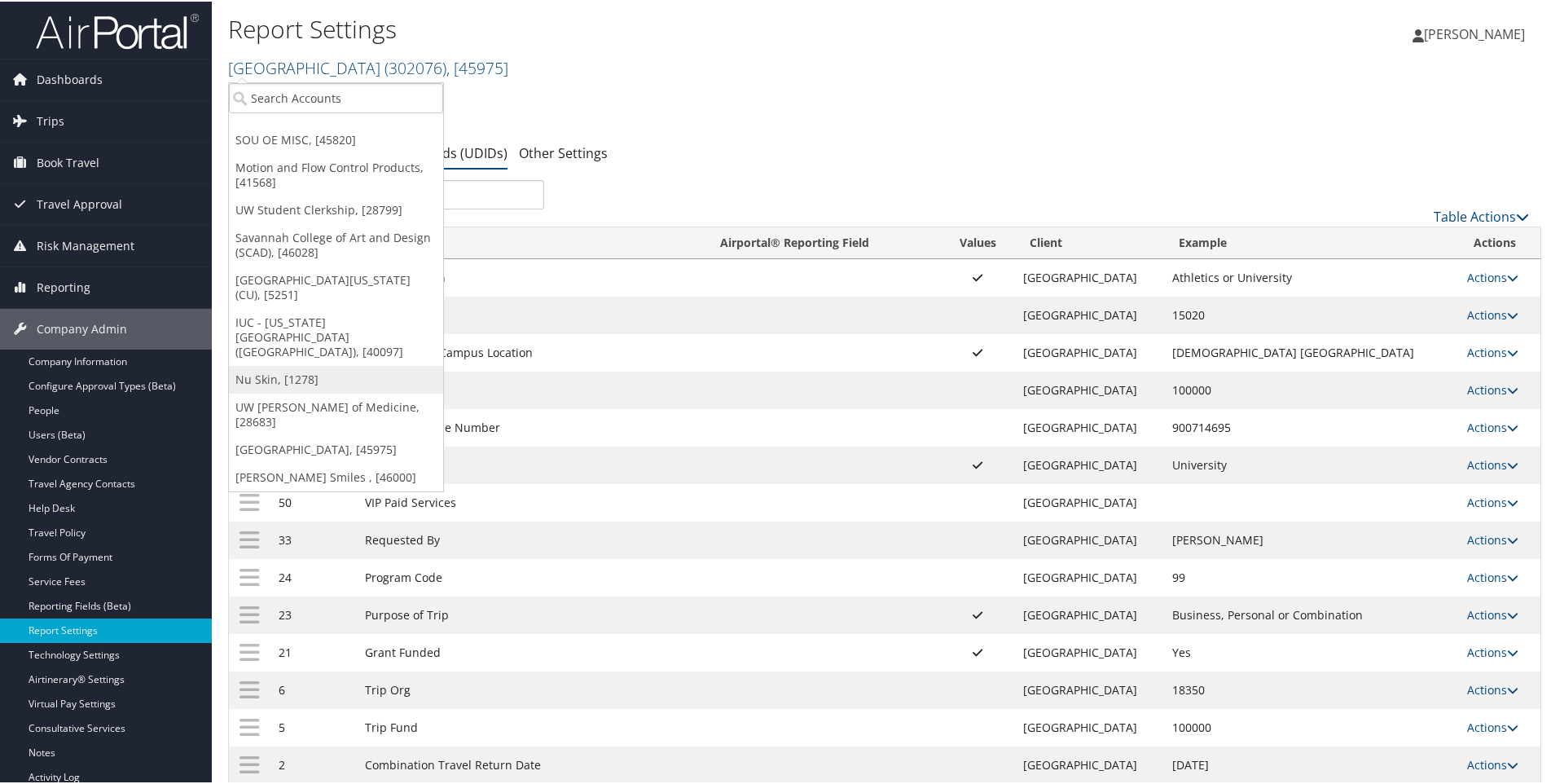
click at [255, 365] on link "Nu Skin, [1278]" at bounding box center [335, 378] width 214 height 27
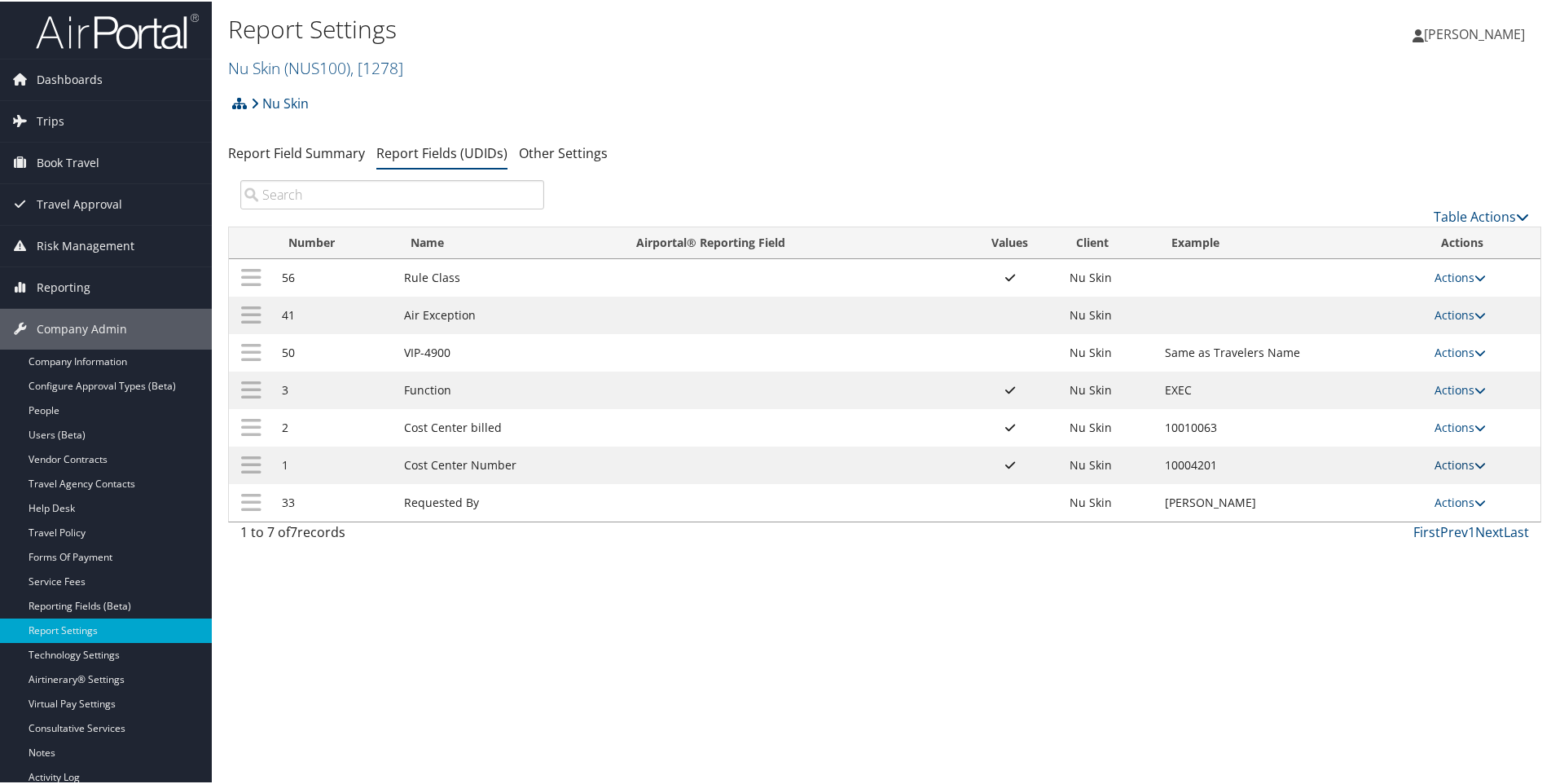
click at [1455, 465] on link "Actions" at bounding box center [1460, 463] width 51 height 15
click at [1351, 542] on link "Edit" at bounding box center [1391, 543] width 176 height 27
select select "2"
select select "both"
select select "profiled"
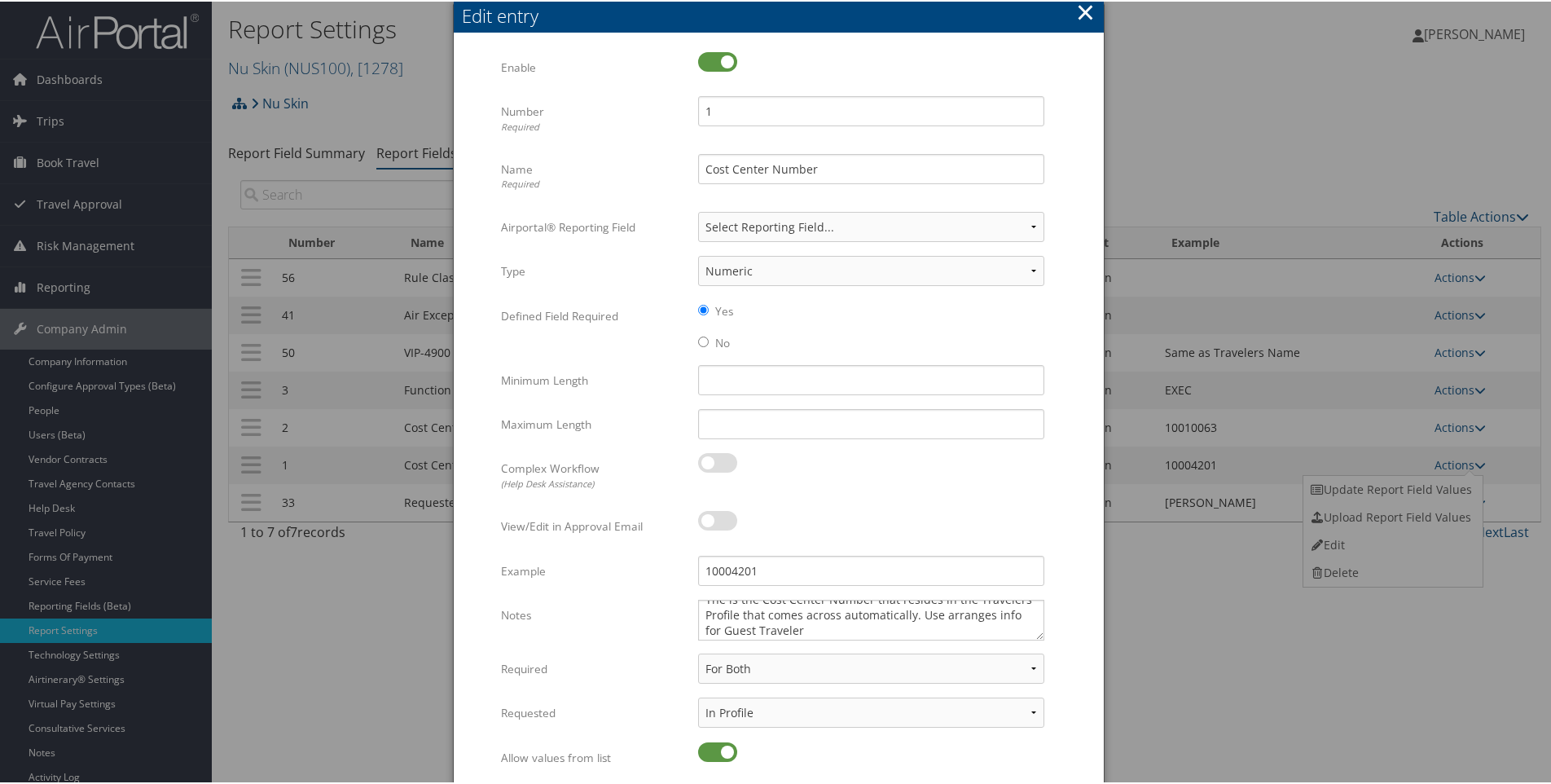
scroll to position [21, 0]
click at [1078, 10] on button "×" at bounding box center [1085, 10] width 19 height 33
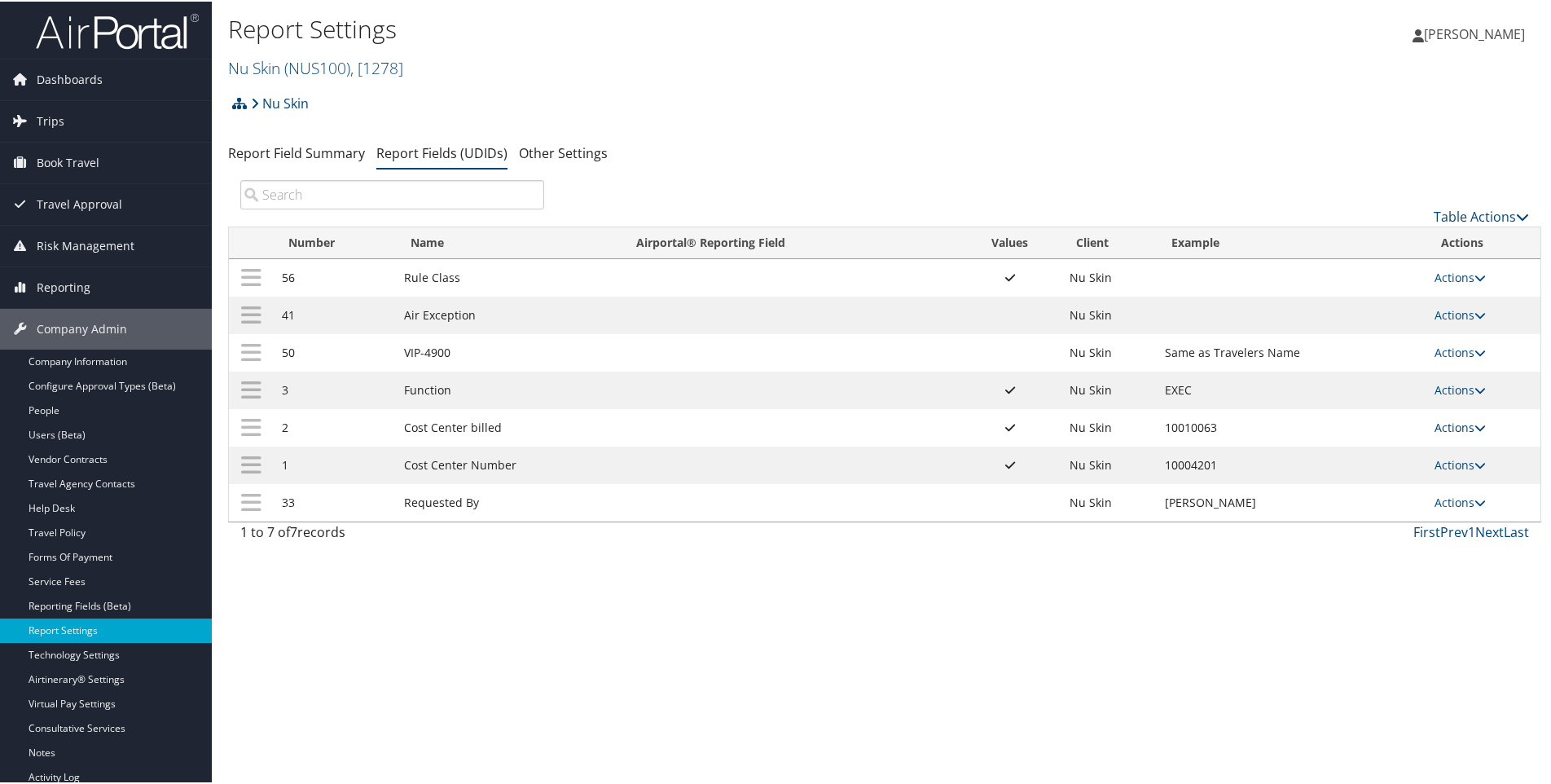
click at [1450, 432] on link "Actions" at bounding box center [1460, 426] width 51 height 15
click at [1337, 512] on link "Edit" at bounding box center [1391, 505] width 176 height 27
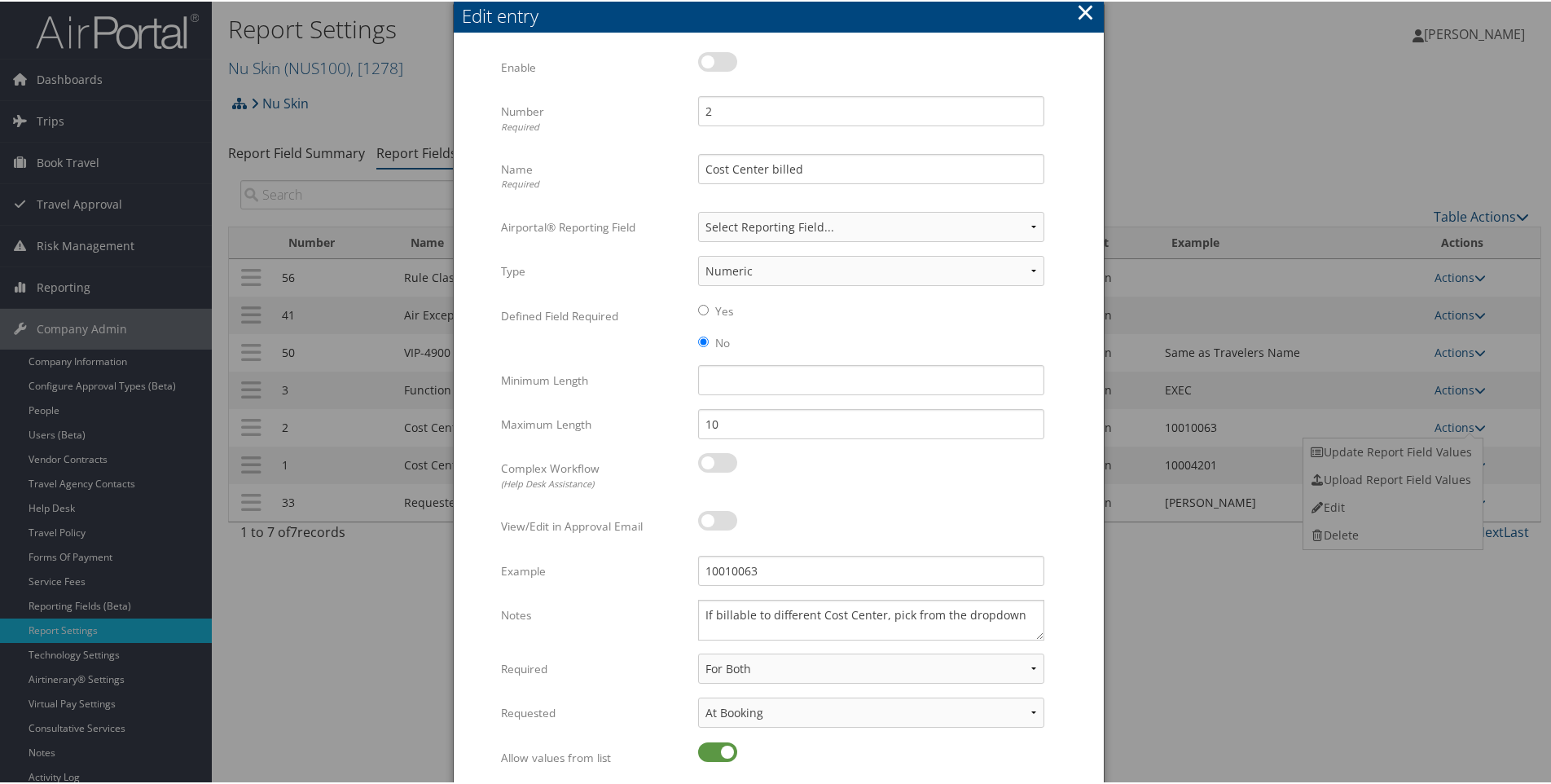
click at [1086, 14] on button "×" at bounding box center [1085, 10] width 19 height 33
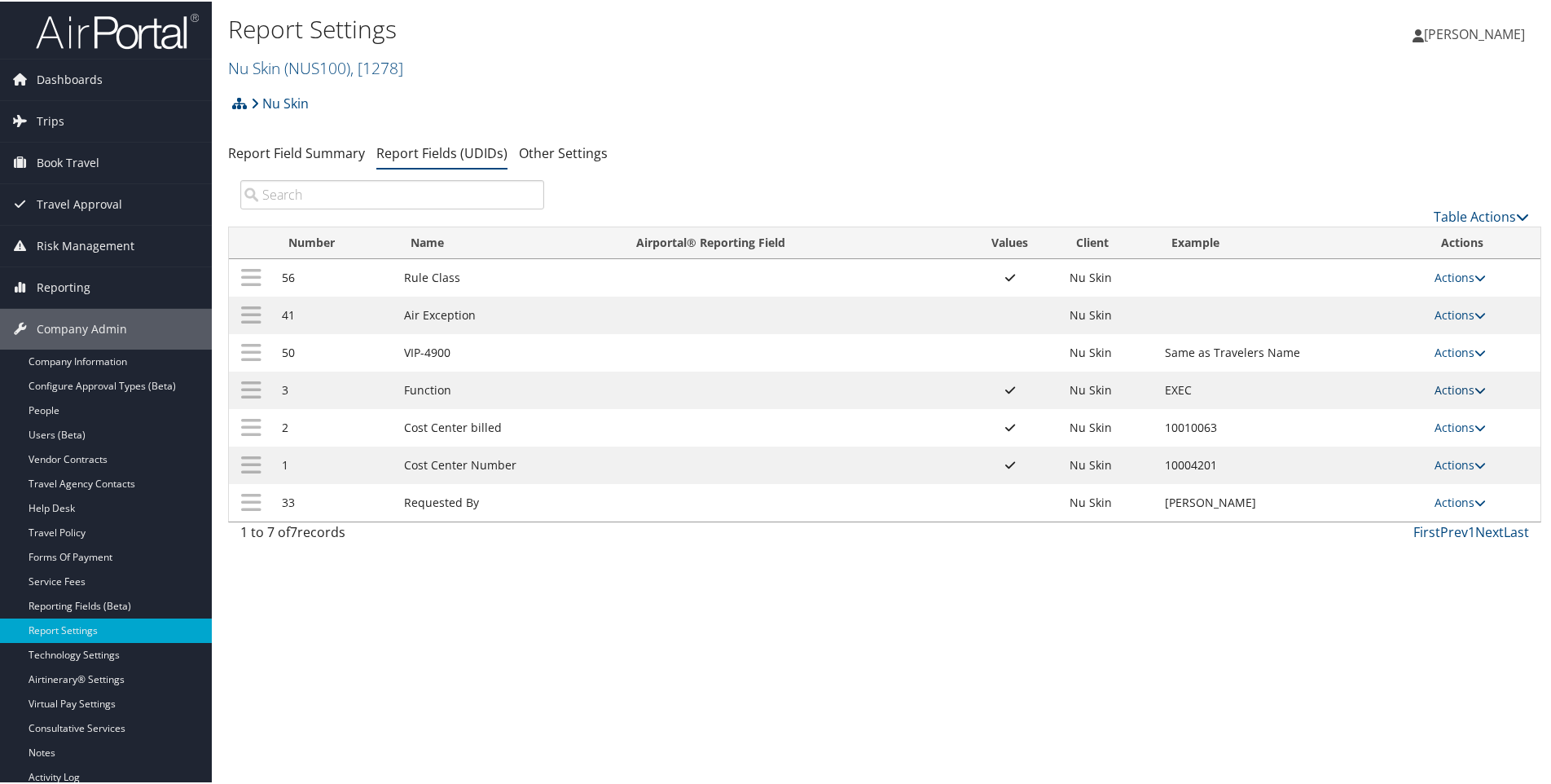
click at [1453, 392] on link "Actions" at bounding box center [1460, 388] width 51 height 15
click at [1339, 468] on link "Edit" at bounding box center [1391, 468] width 176 height 27
select select "1"
select select "both"
select select "profiled"
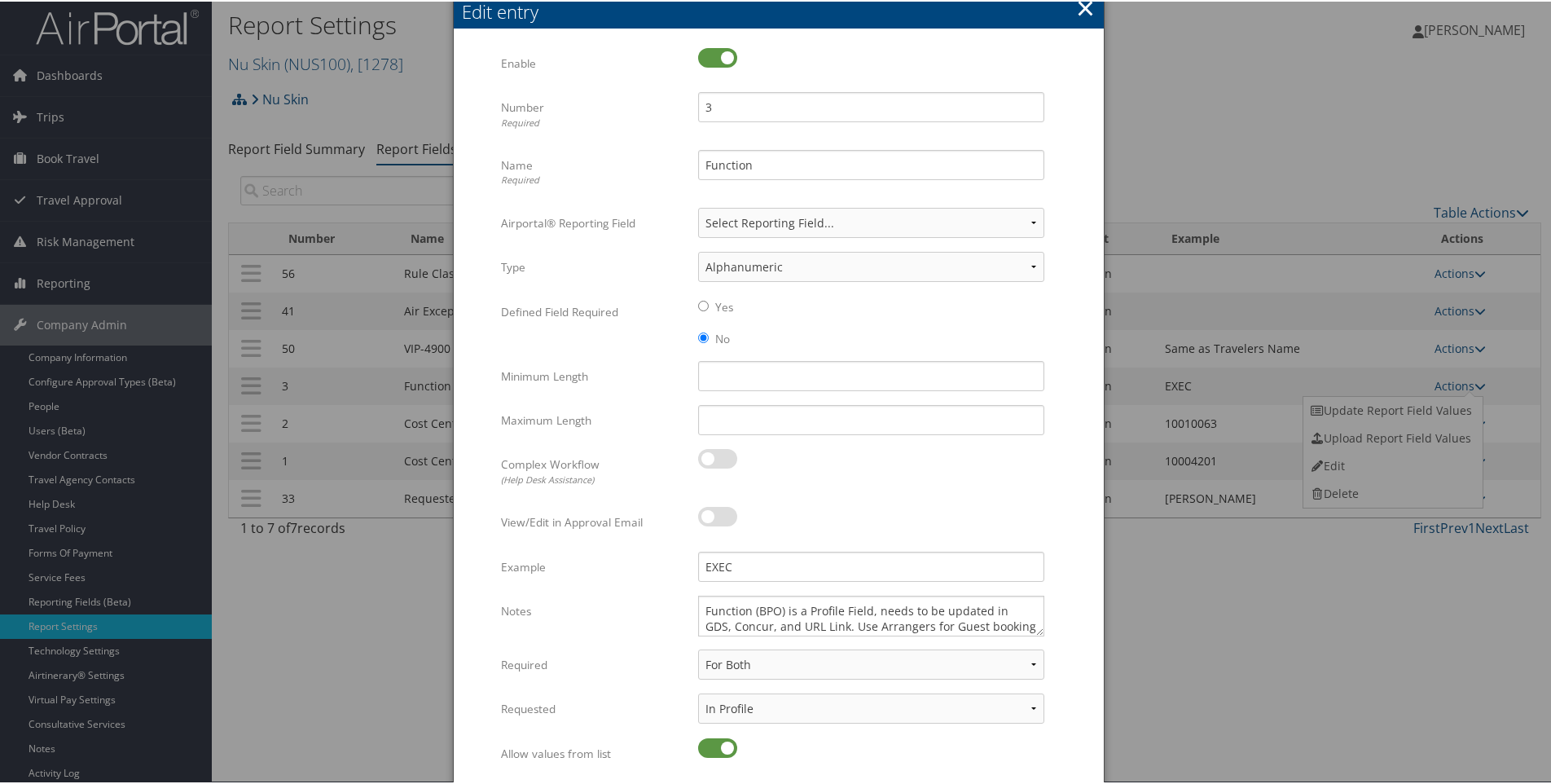
scroll to position [0, 0]
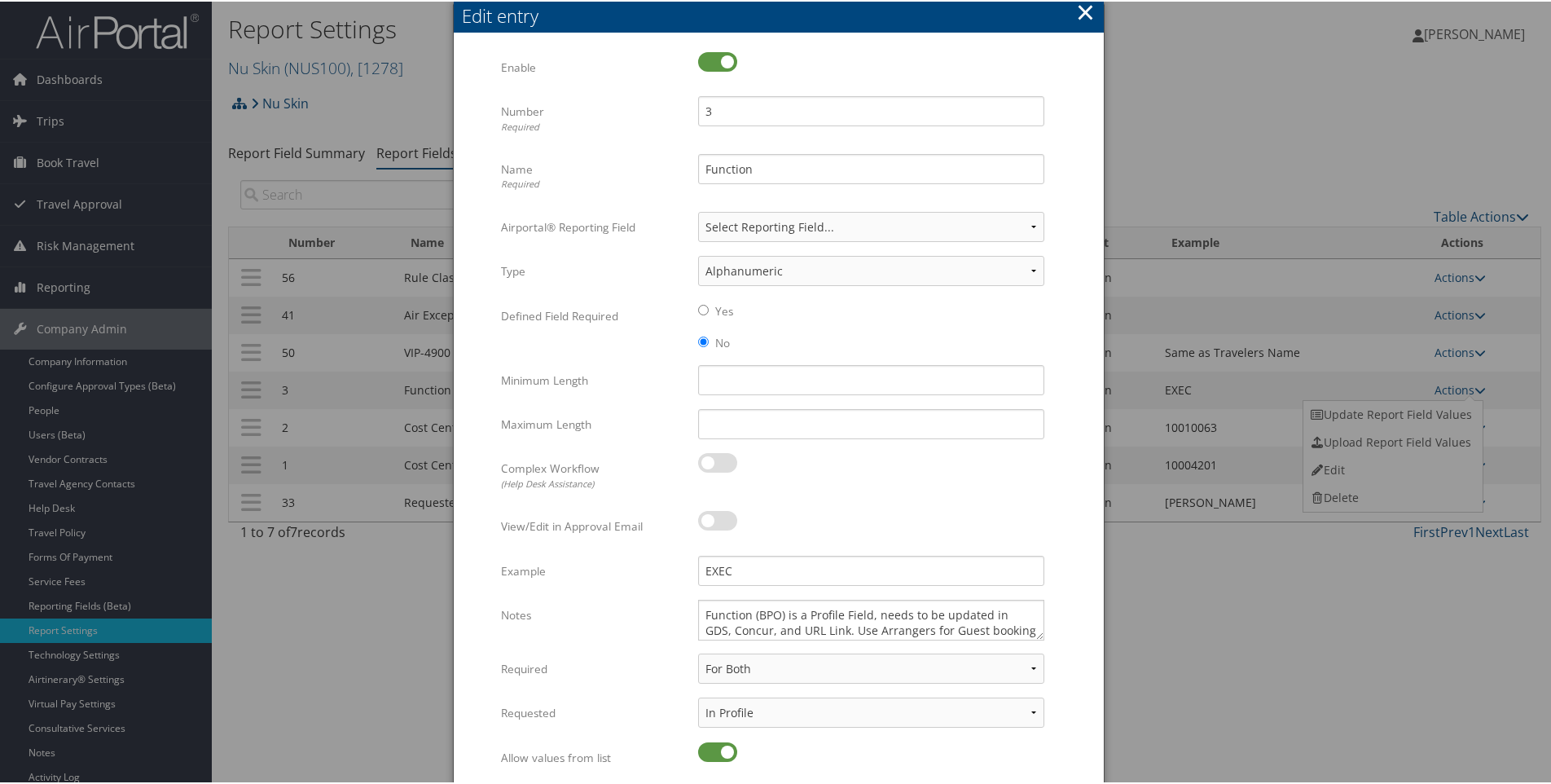
click at [1087, 9] on button "×" at bounding box center [1085, 10] width 19 height 33
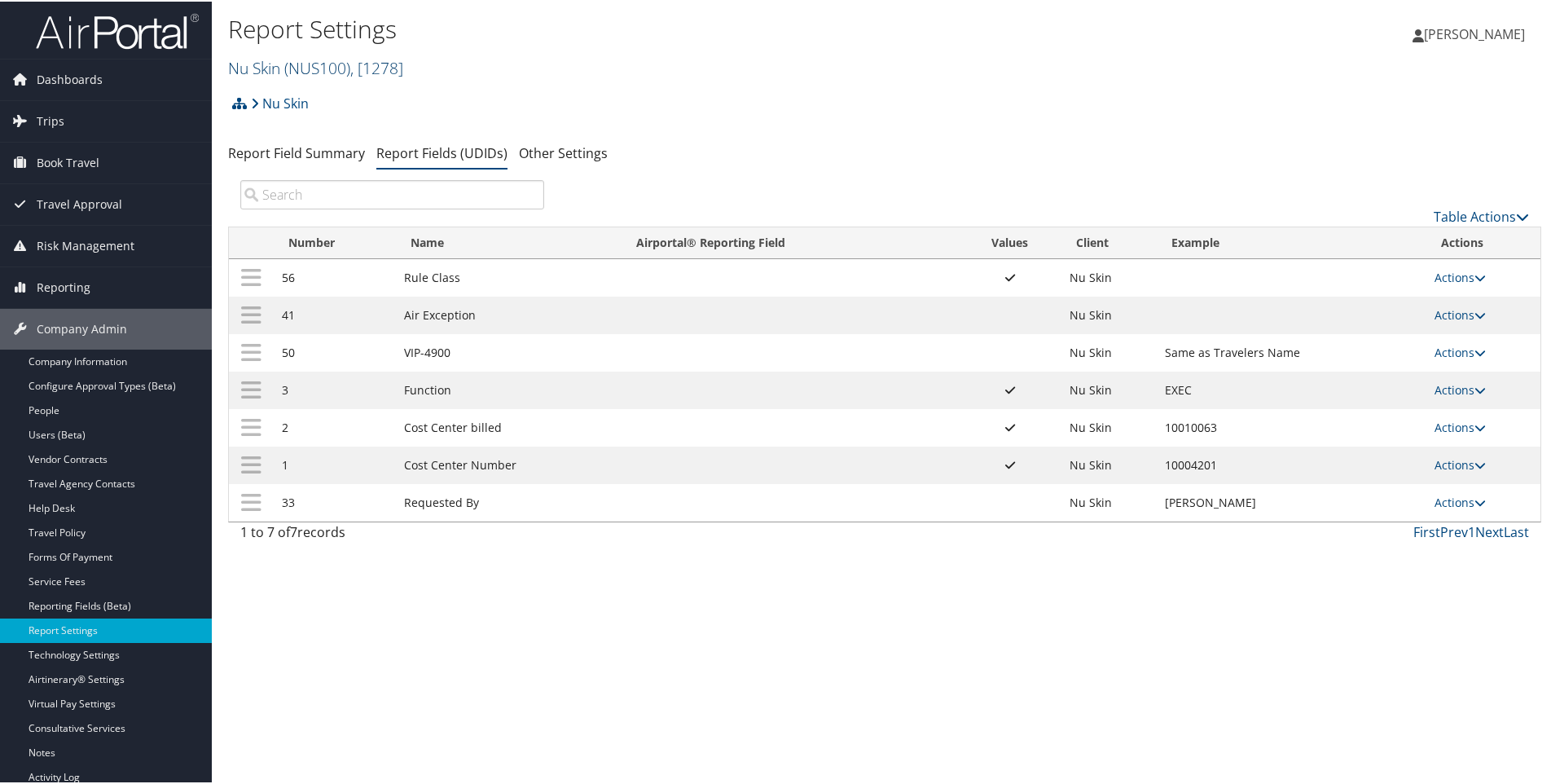
click at [265, 73] on link "Nu Skin ( NUS100 ) , [ 1278 ]" at bounding box center [315, 66] width 175 height 22
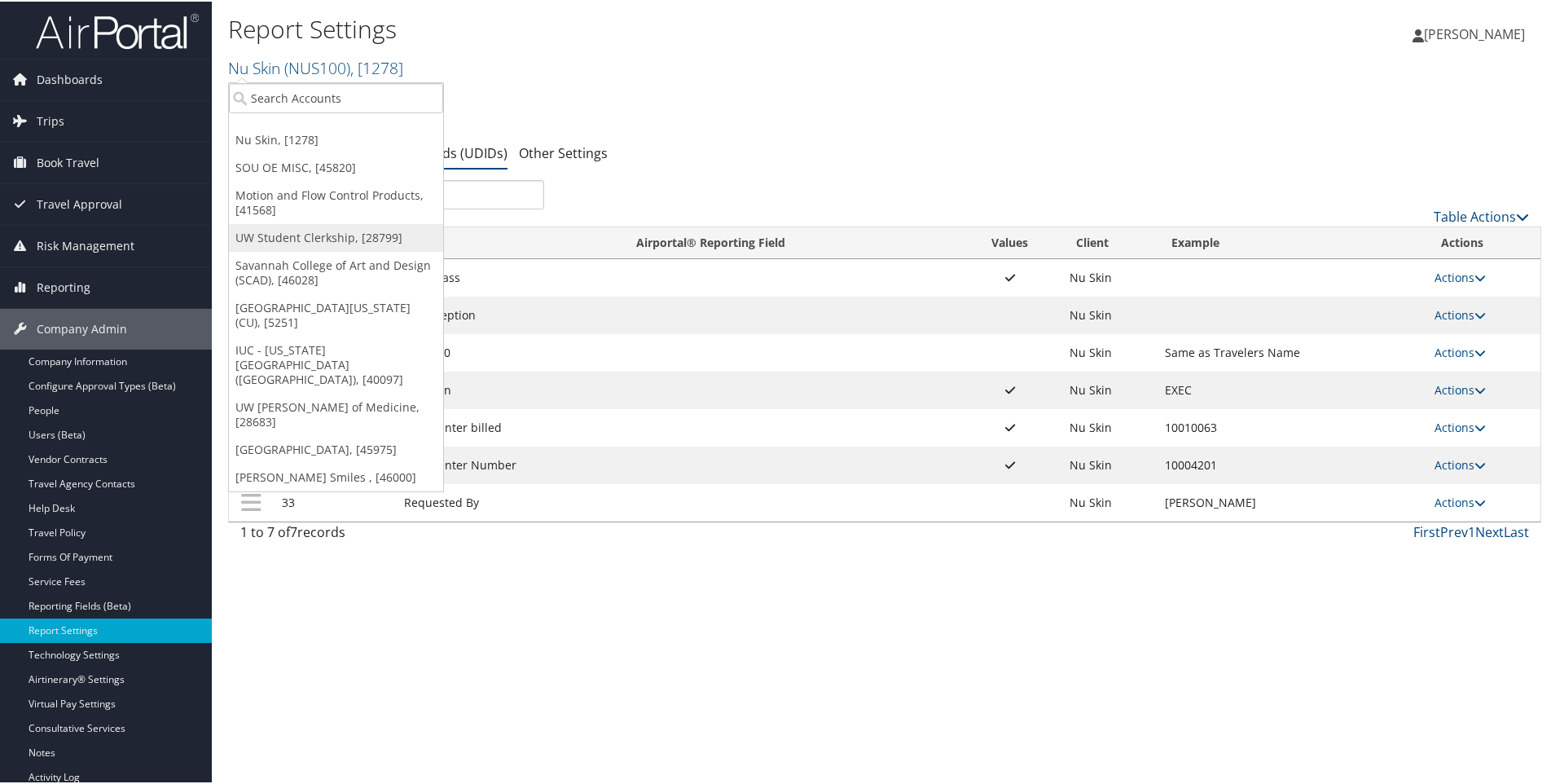
click at [270, 239] on link "UW Student Clerkship, [28799]" at bounding box center [335, 235] width 214 height 27
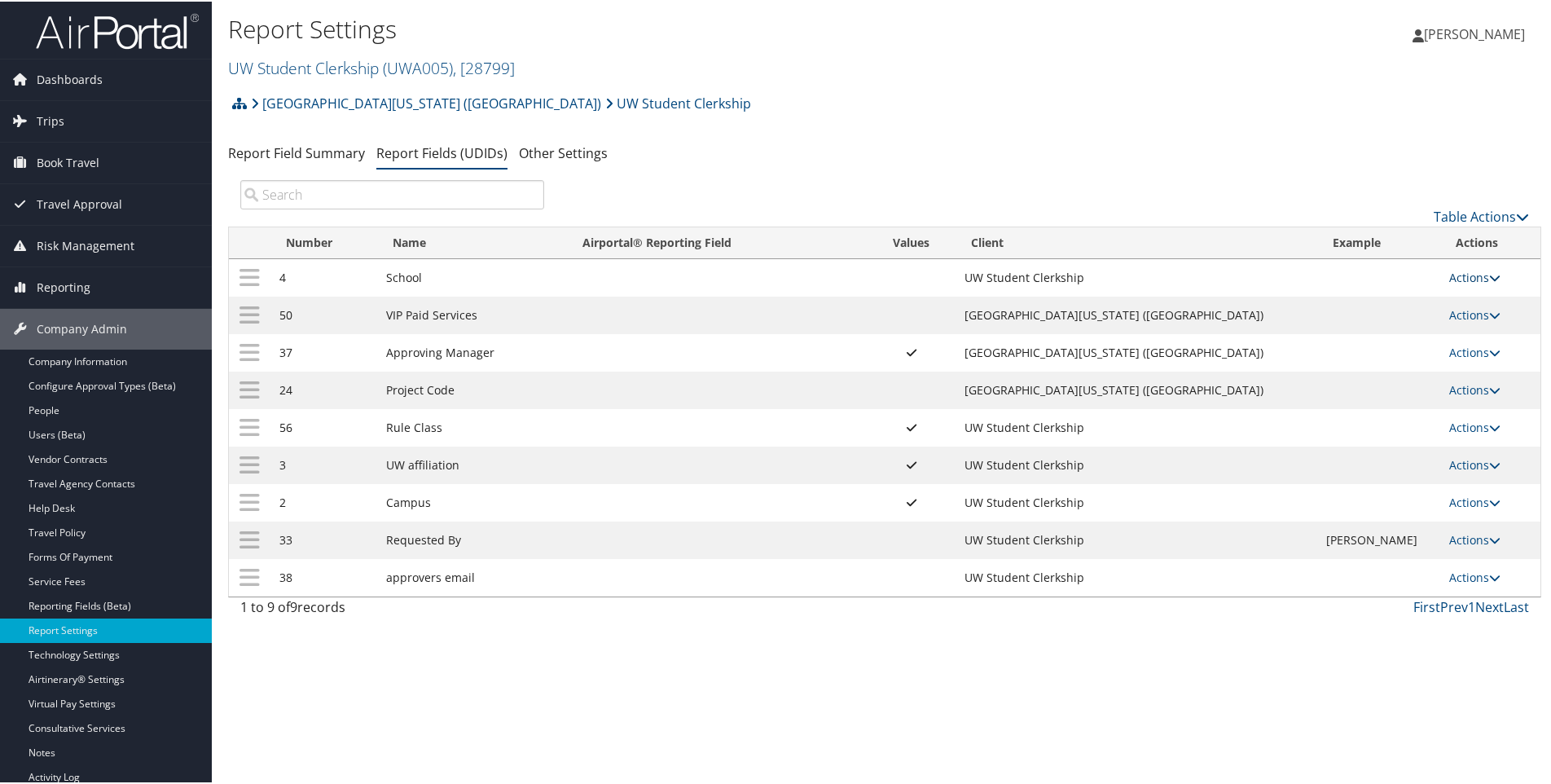
click at [1463, 274] on link "Actions" at bounding box center [1475, 276] width 51 height 15
click at [1344, 356] on link "Edit" at bounding box center [1401, 355] width 176 height 27
select select "both"
select select "profiled"
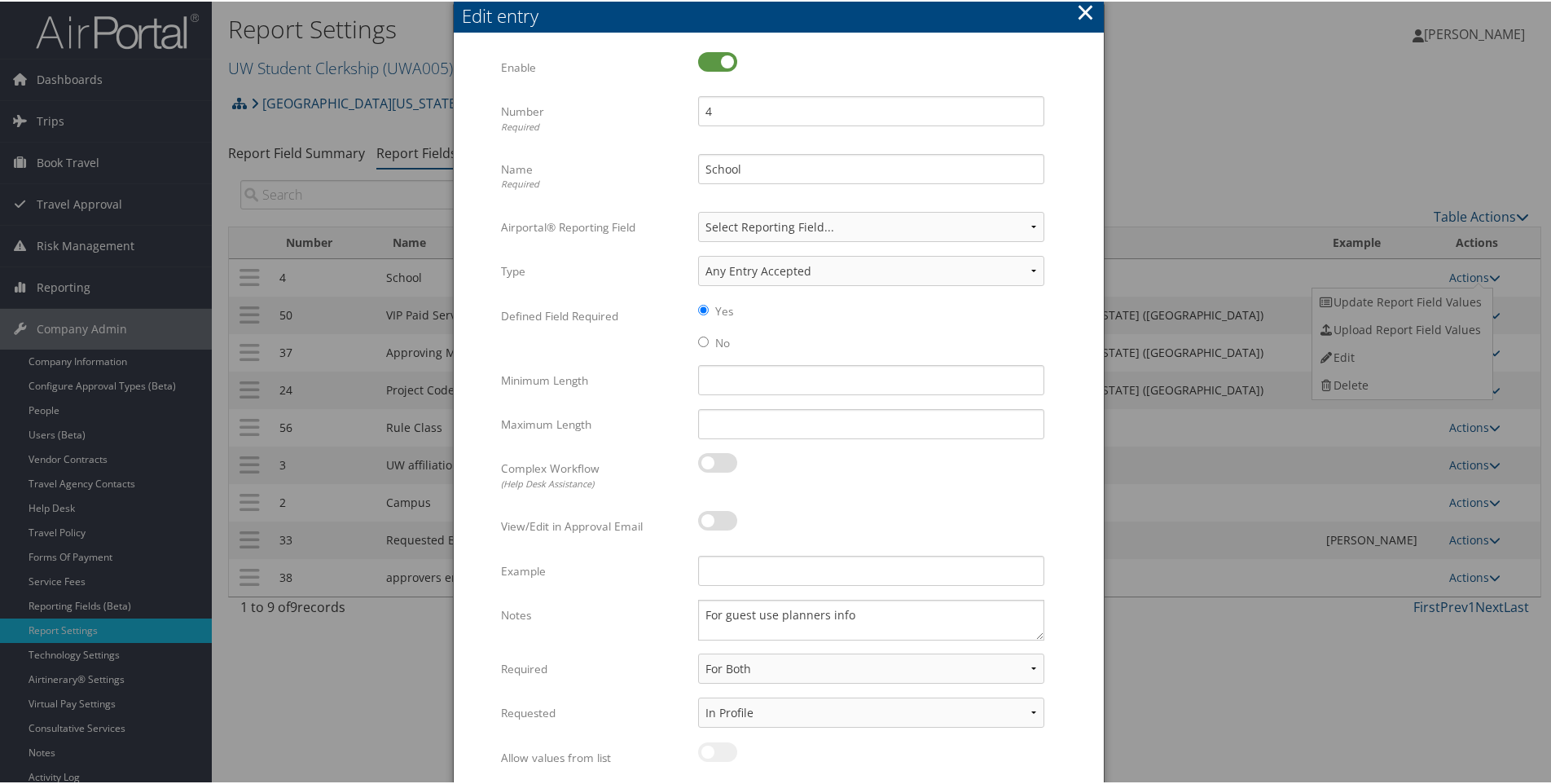
click at [1084, 14] on button "×" at bounding box center [1085, 10] width 19 height 33
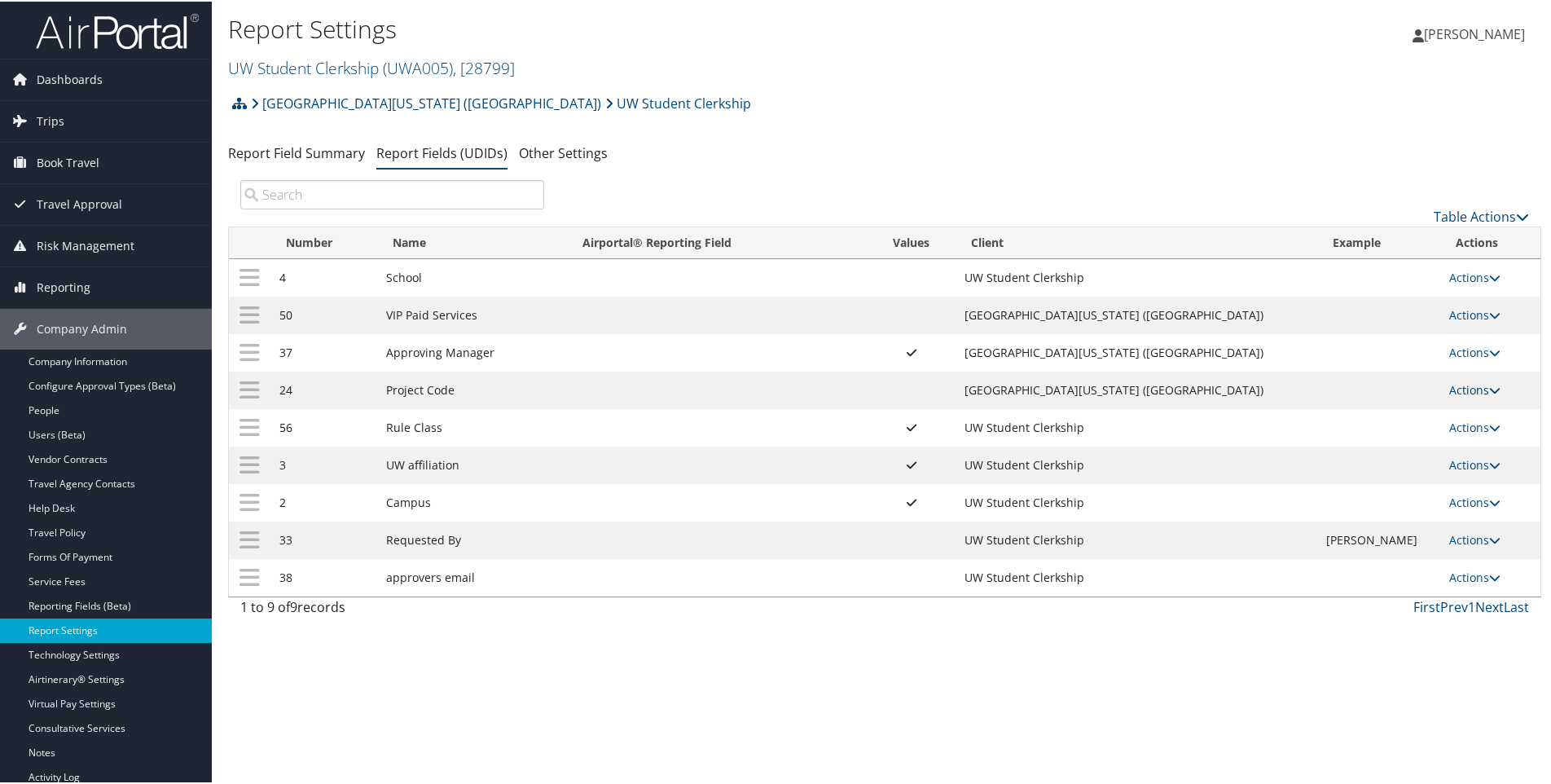
click at [1450, 384] on link "Actions" at bounding box center [1475, 388] width 51 height 15
click at [1355, 466] on link "Edit" at bounding box center [1401, 468] width 176 height 27
select select "both"
select select "trip"
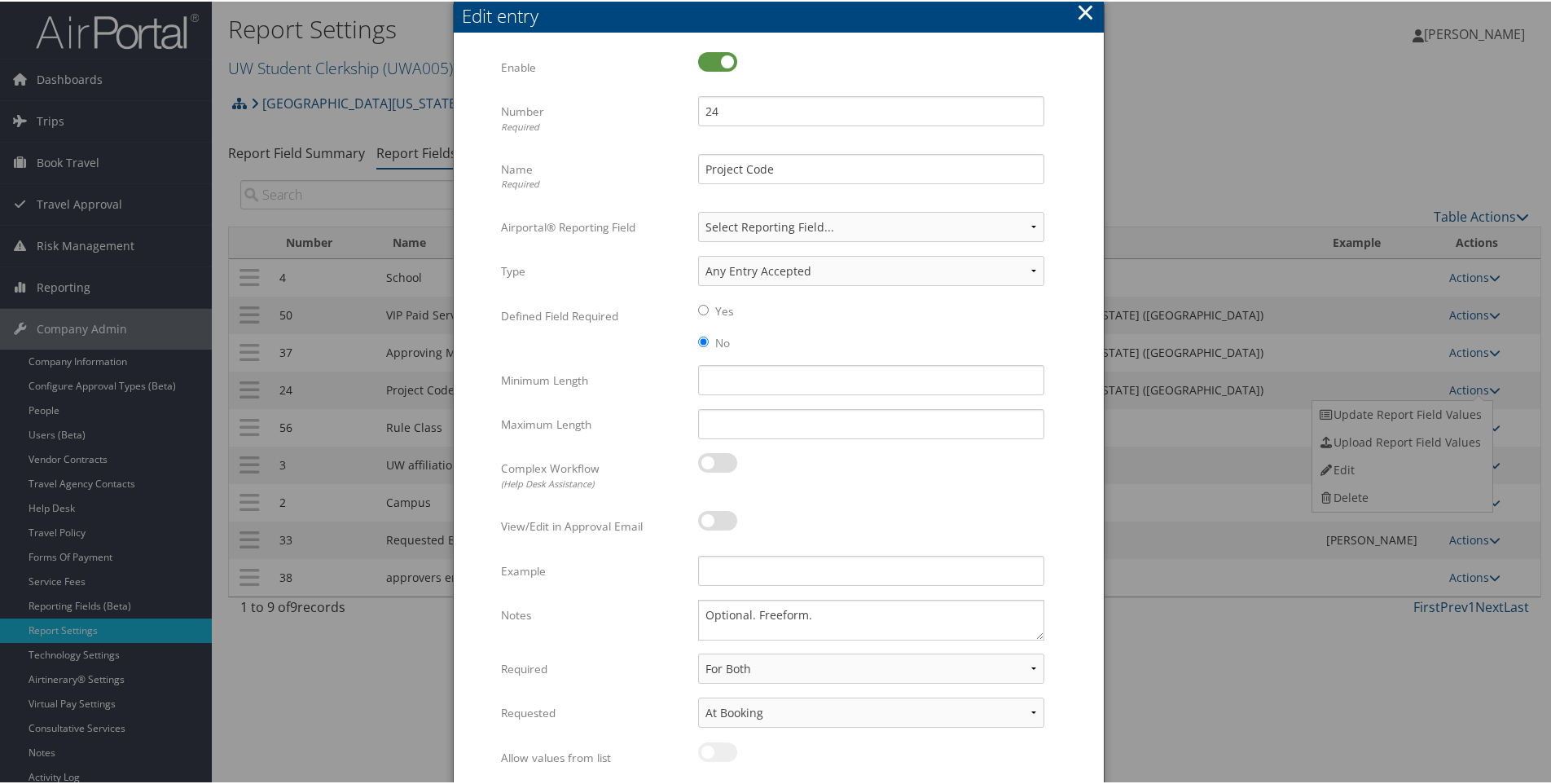
click at [1084, 8] on button "×" at bounding box center [1085, 10] width 19 height 33
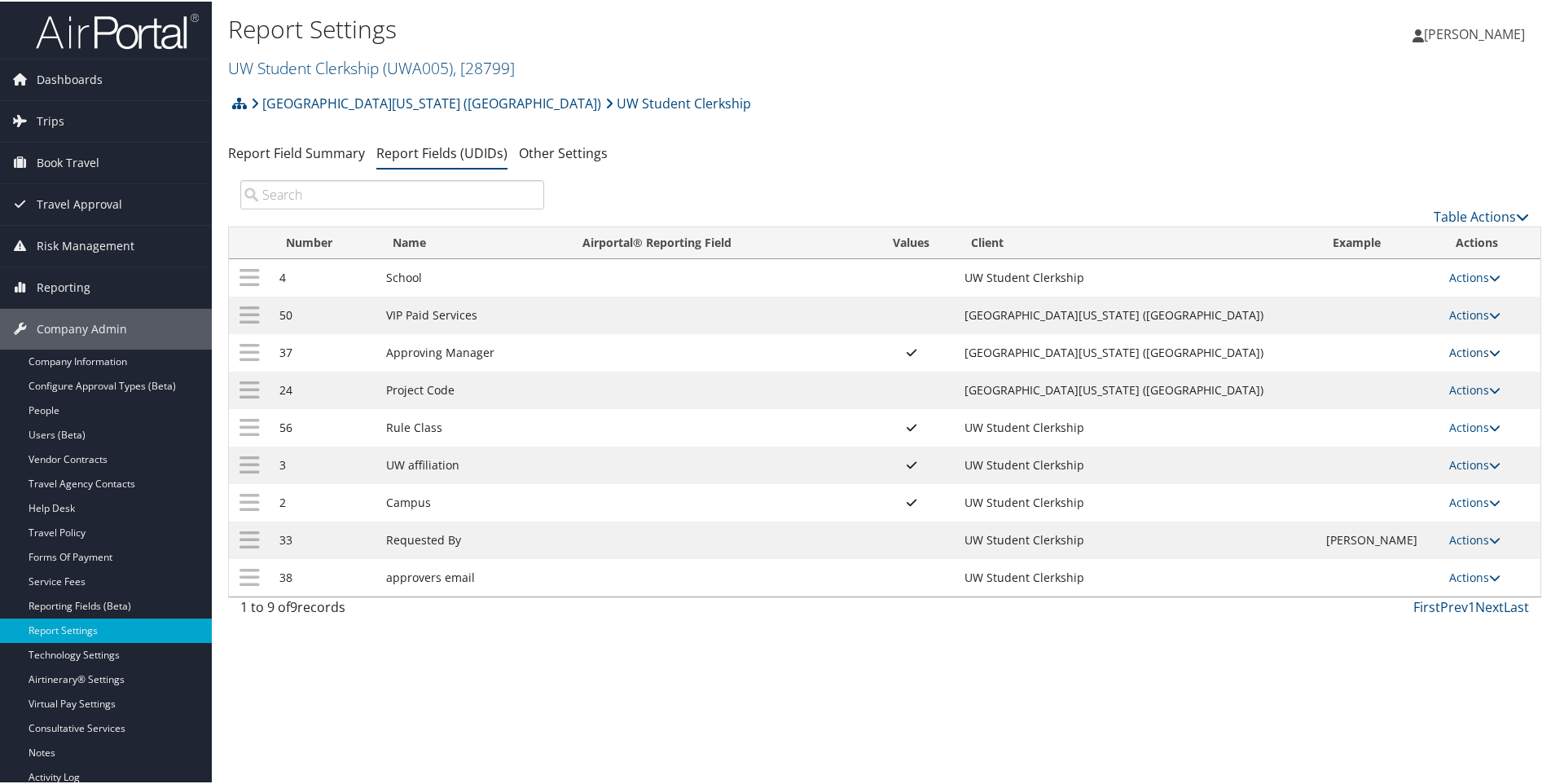
click at [1454, 354] on link "Actions" at bounding box center [1475, 350] width 51 height 15
click at [1350, 432] on link "Edit" at bounding box center [1401, 431] width 176 height 27
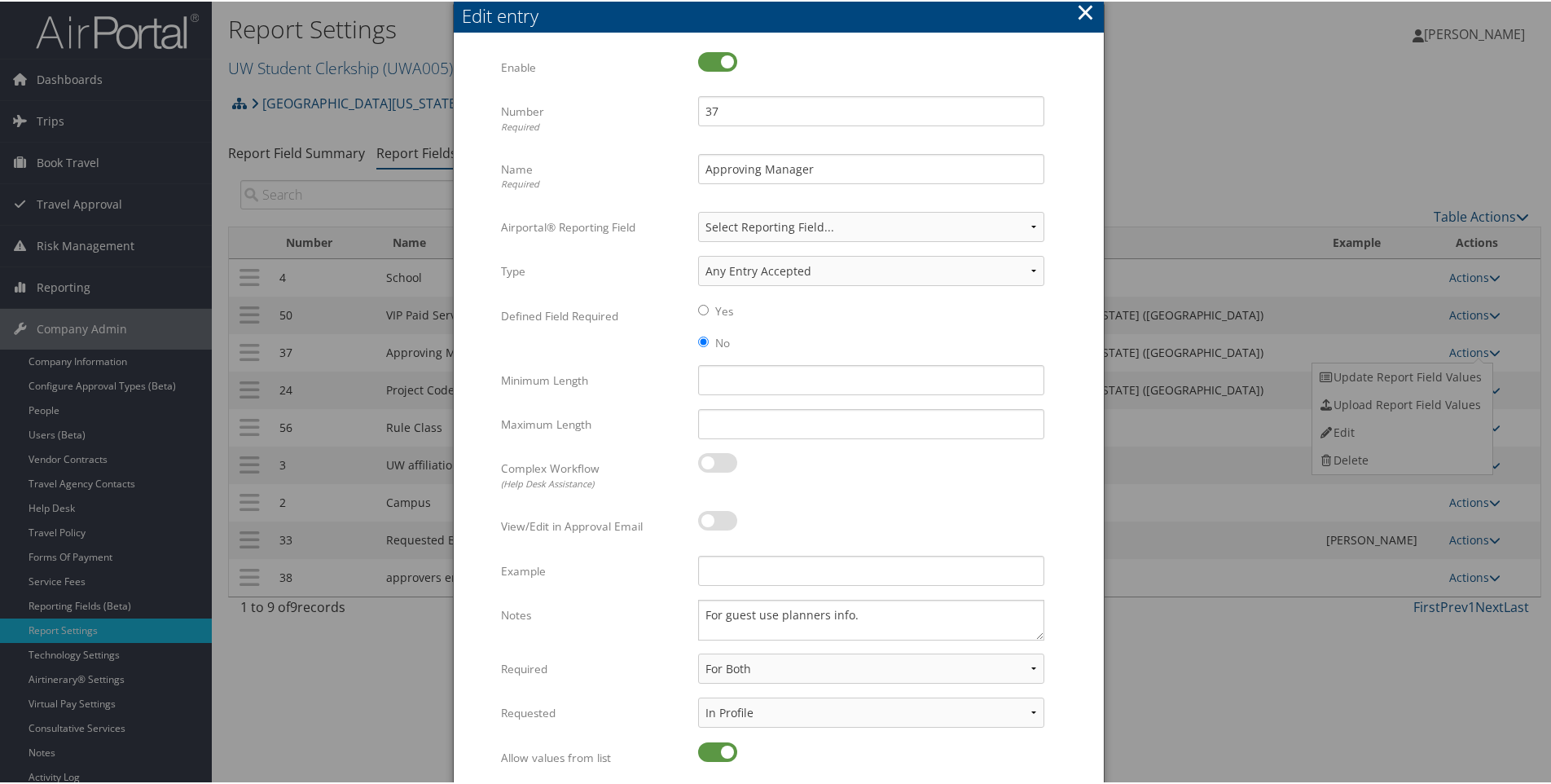
click at [1088, 6] on button "×" at bounding box center [1085, 10] width 19 height 33
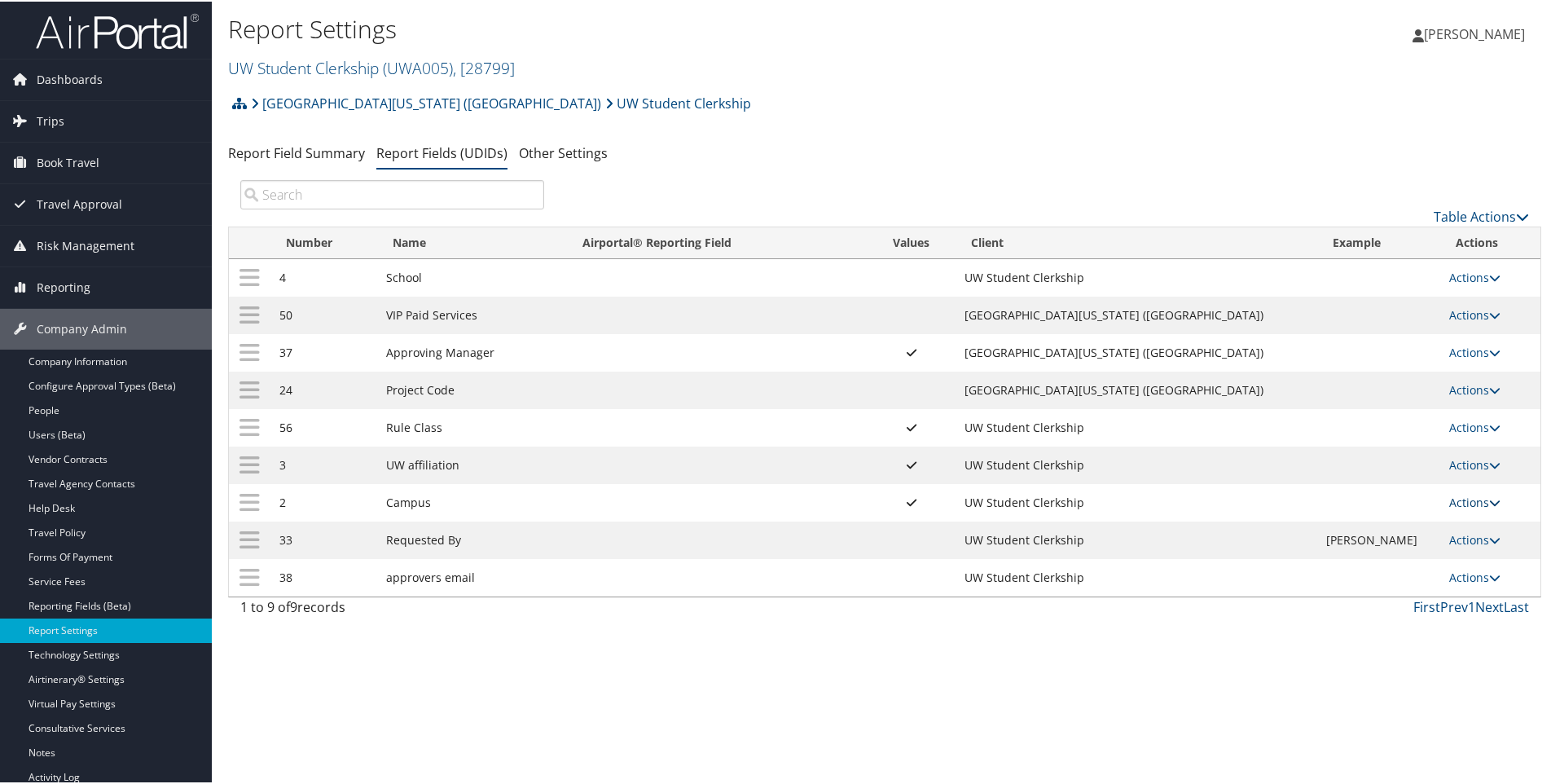
click at [1458, 498] on link "Actions" at bounding box center [1475, 501] width 51 height 15
click at [1347, 578] on link "Edit" at bounding box center [1401, 580] width 176 height 27
select select "both"
select select "profiled"
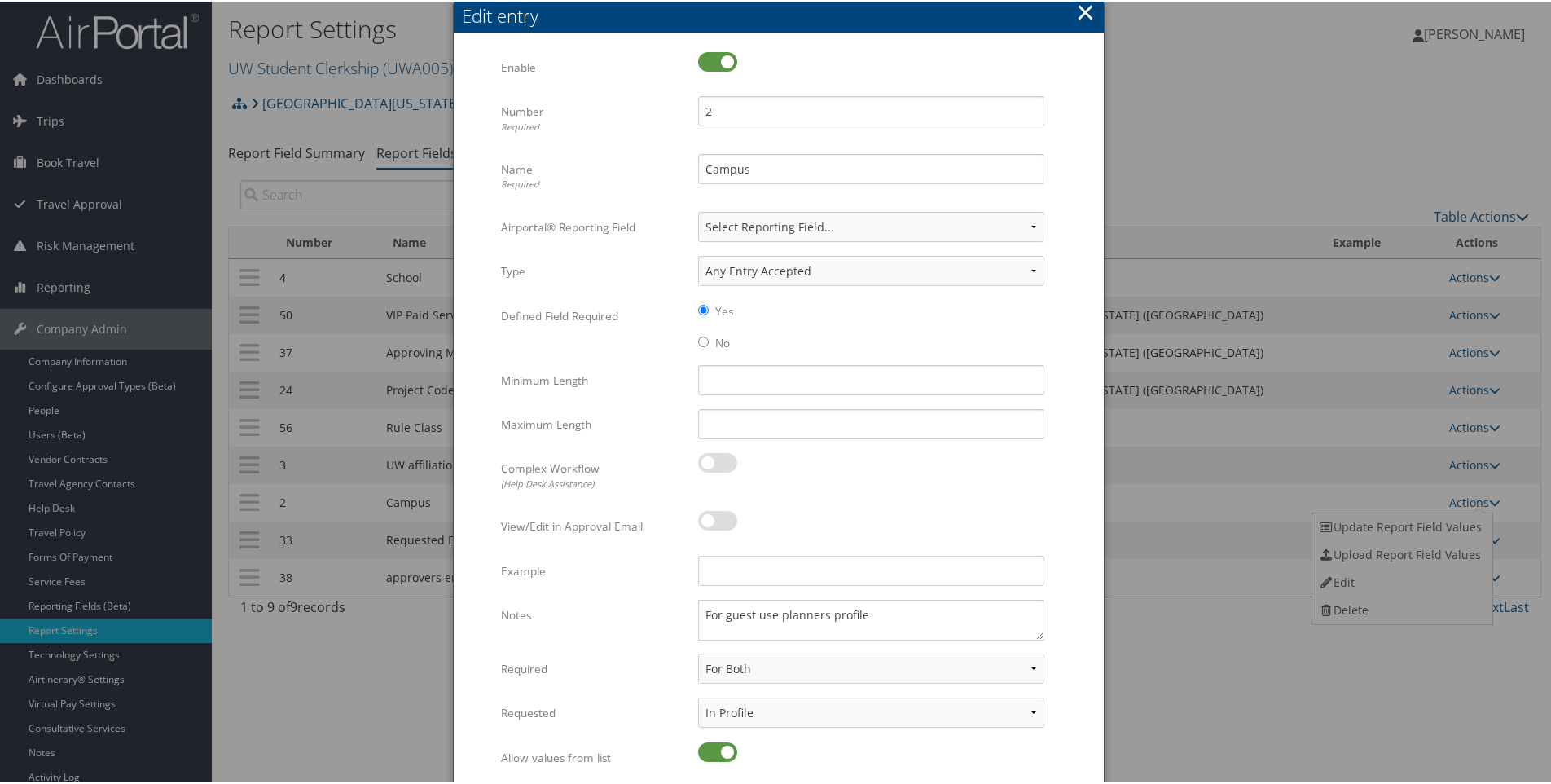
click at [1081, 9] on button "×" at bounding box center [1085, 10] width 19 height 33
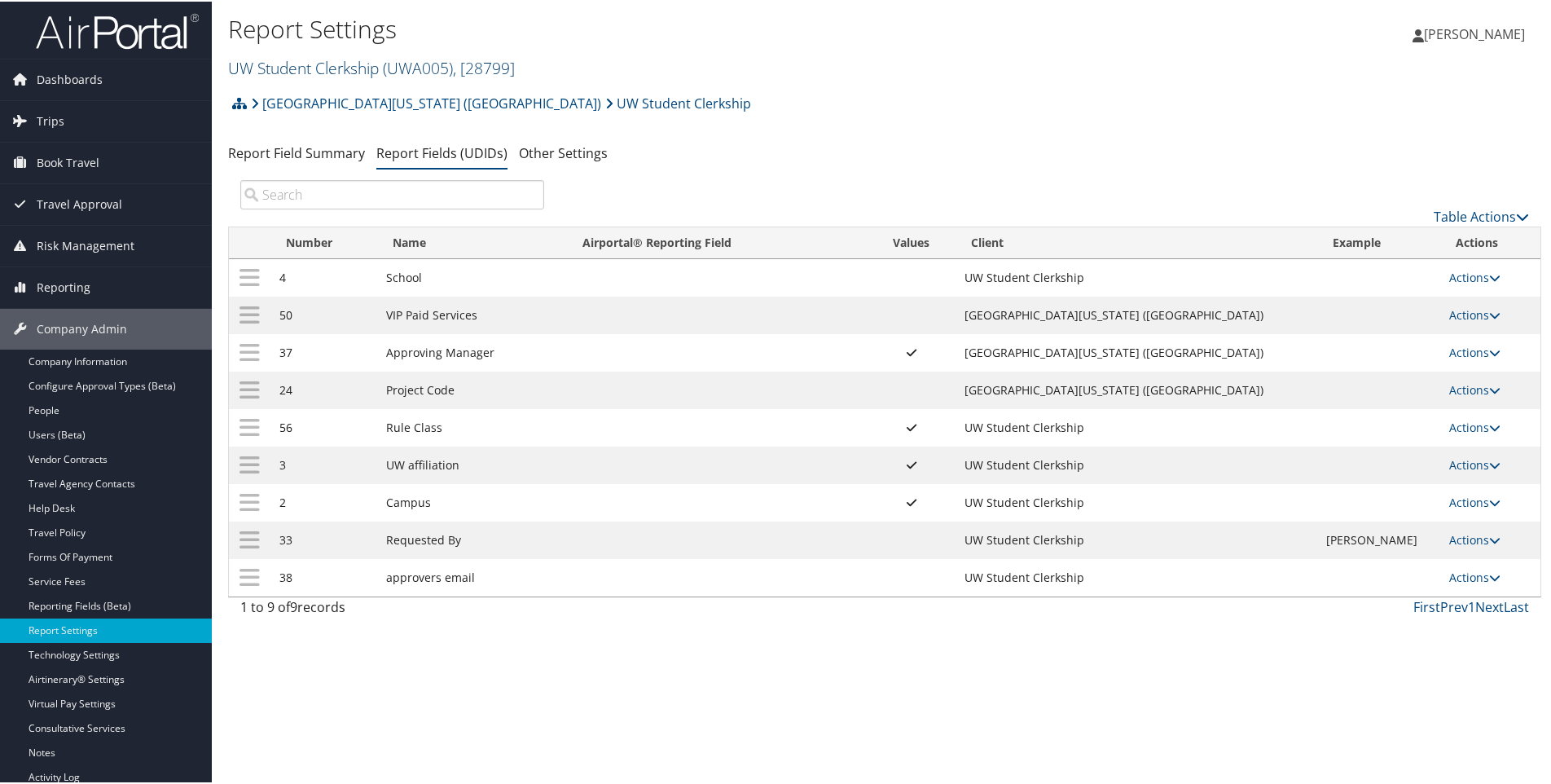
click at [288, 68] on link "UW Student Clerkship ( UWA005 ) , [ 28799 ]" at bounding box center [372, 66] width 287 height 22
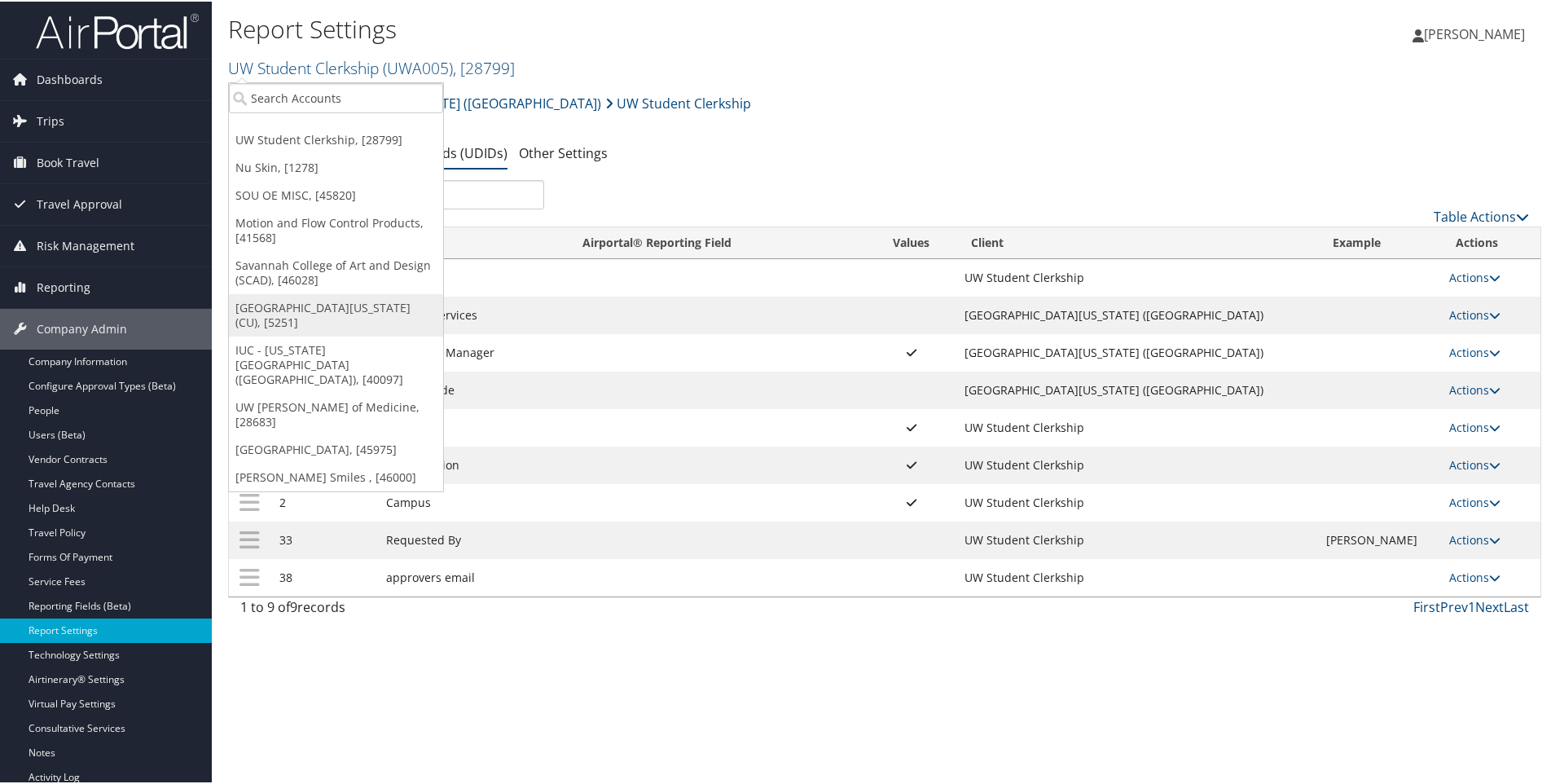
click at [273, 304] on link "[GEOGRAPHIC_DATA][US_STATE] (CU), [5251]" at bounding box center [335, 314] width 214 height 43
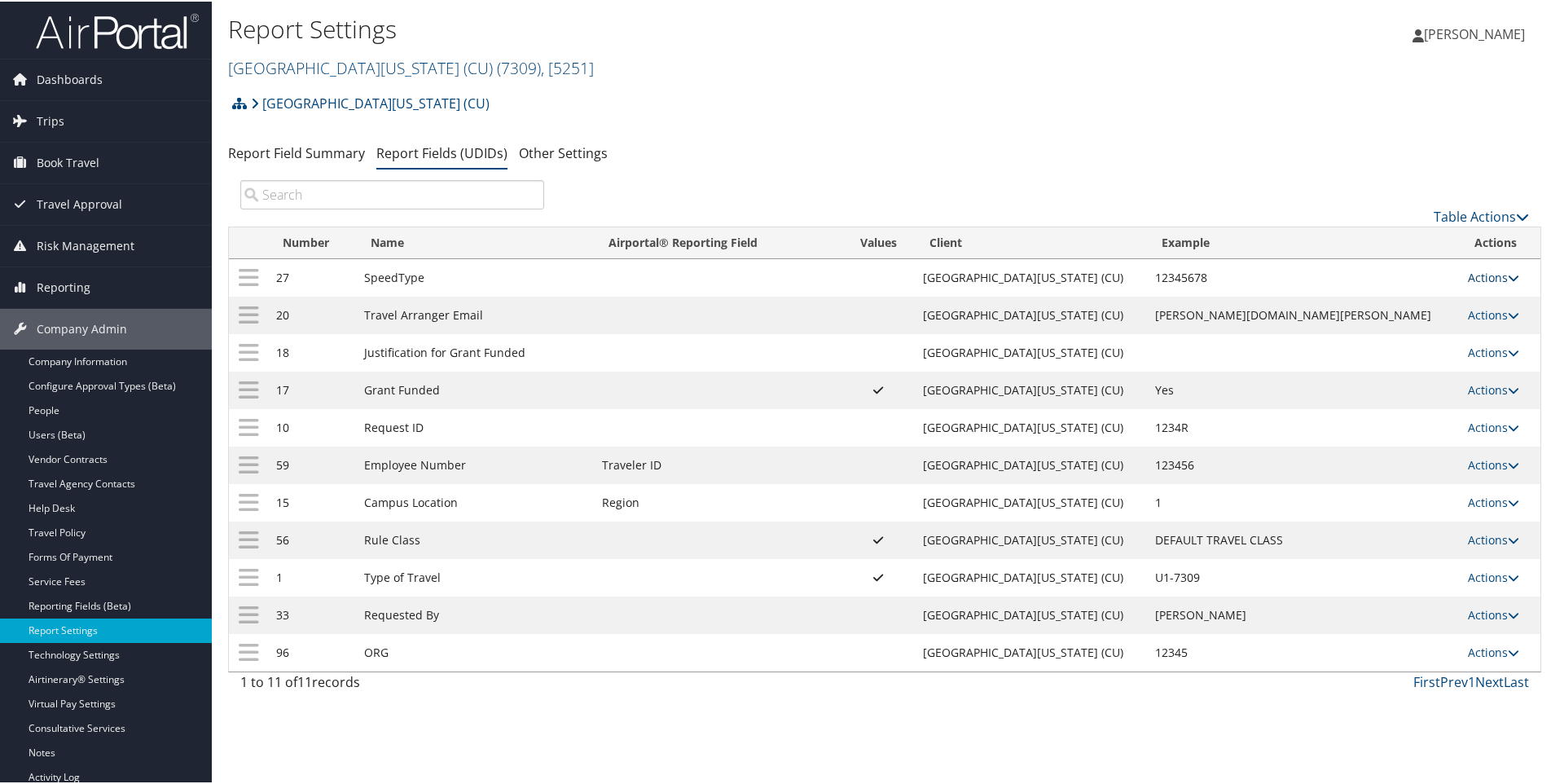
click at [1474, 271] on link "Actions" at bounding box center [1493, 276] width 51 height 15
click at [1349, 353] on link "Edit" at bounding box center [1413, 355] width 176 height 27
select select "2"
select select "both"
select select "trip"
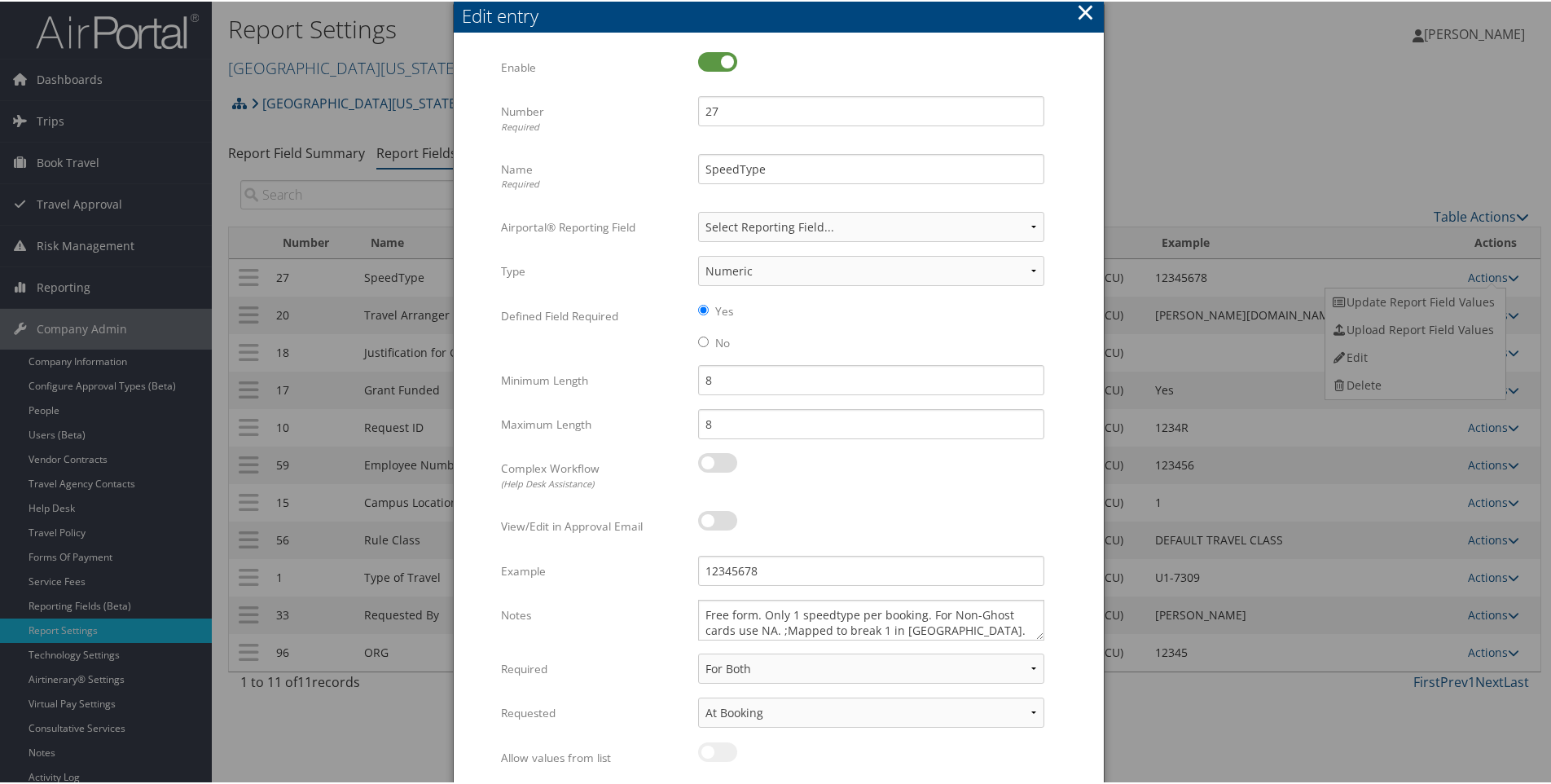
drag, startPoint x: 614, startPoint y: 10, endPoint x: 707, endPoint y: 26, distance: 94.4
click at [707, 26] on div "Edit entry" at bounding box center [778, 13] width 650 height 33
click at [1081, 8] on button "×" at bounding box center [1085, 10] width 19 height 33
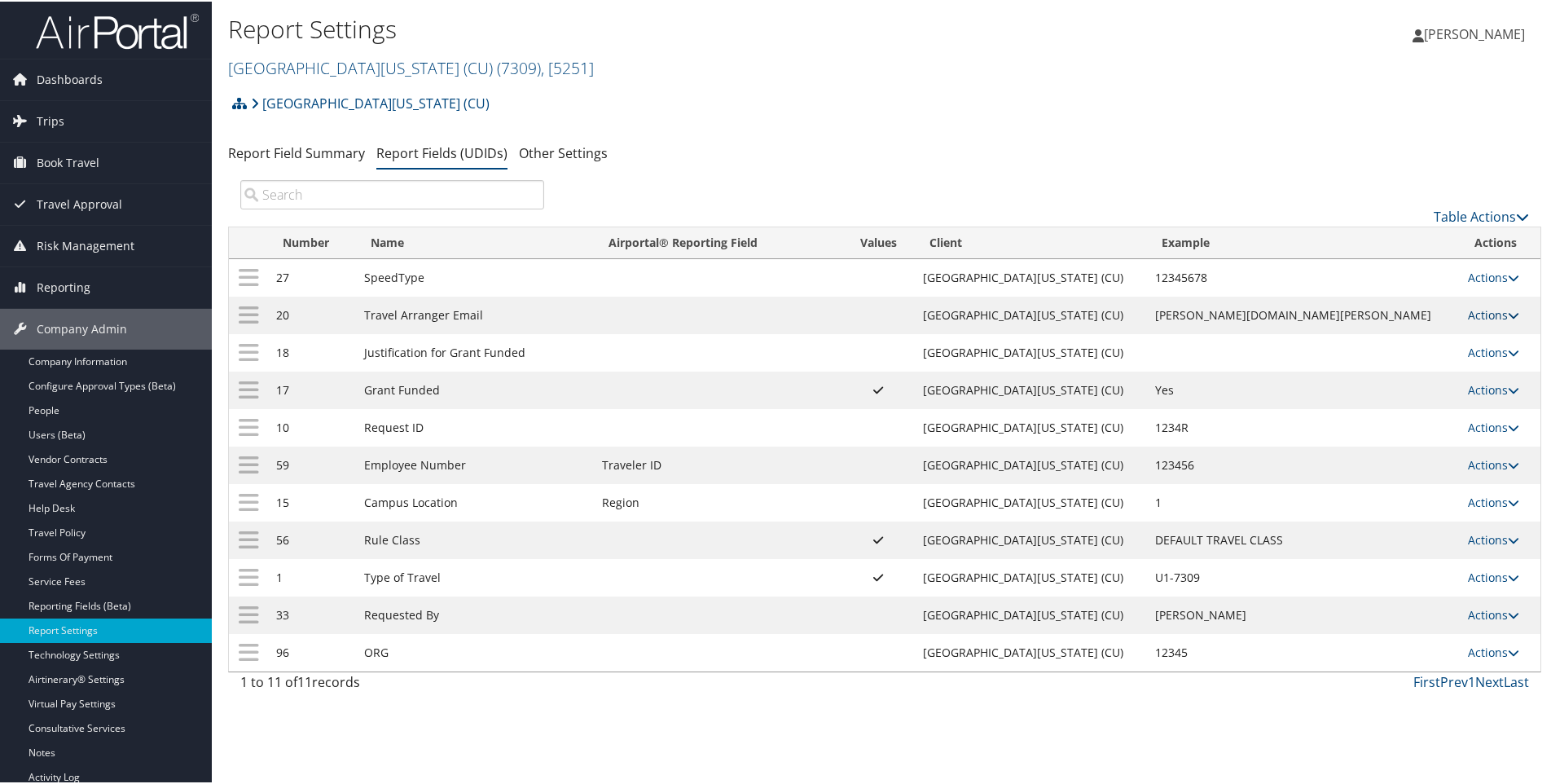
click at [1473, 307] on link "Actions" at bounding box center [1493, 313] width 51 height 15
click at [1349, 389] on link "Edit" at bounding box center [1413, 393] width 176 height 27
select select "both"
select select "trip"
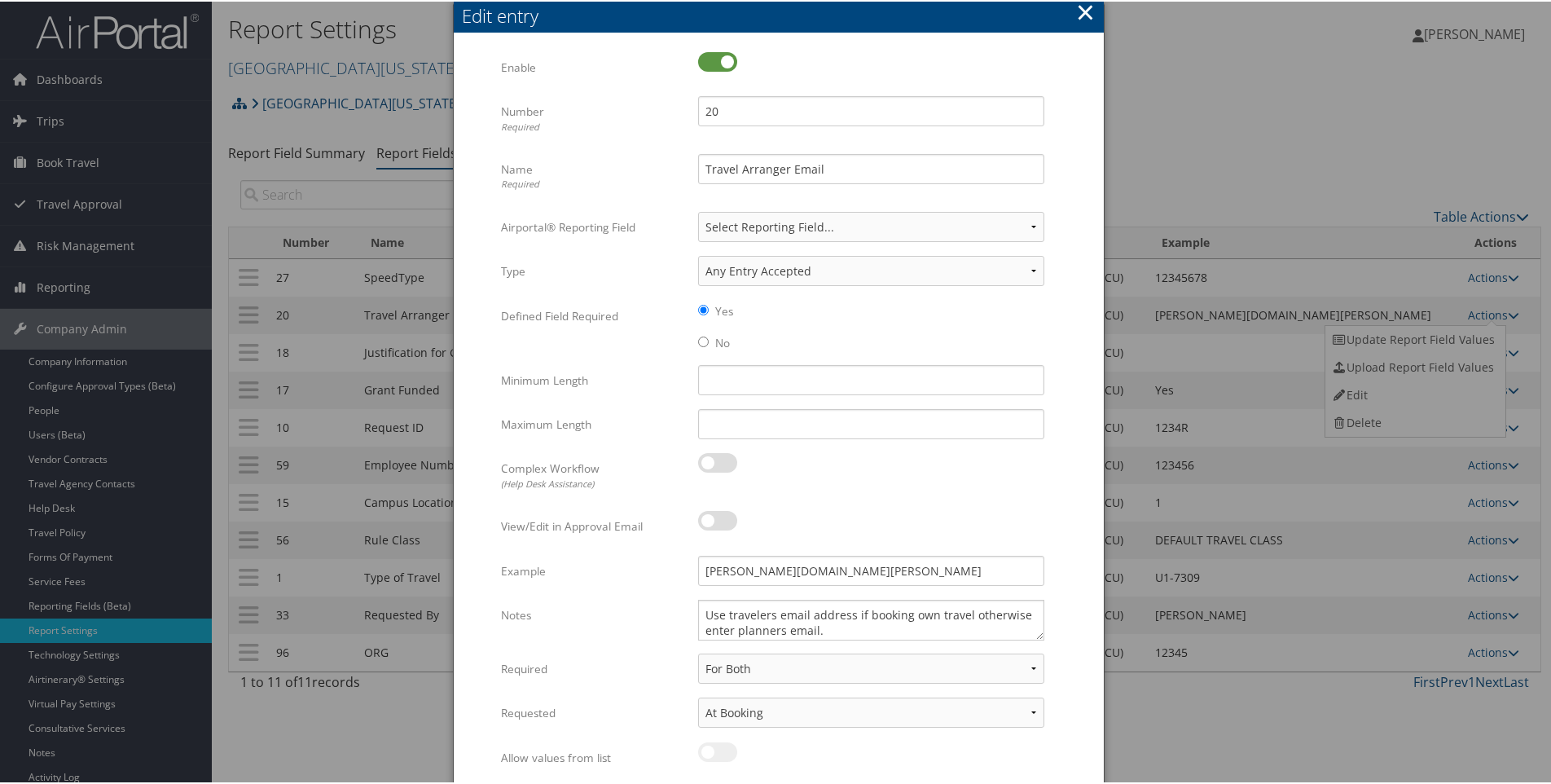
click at [1083, 9] on button "×" at bounding box center [1085, 10] width 19 height 33
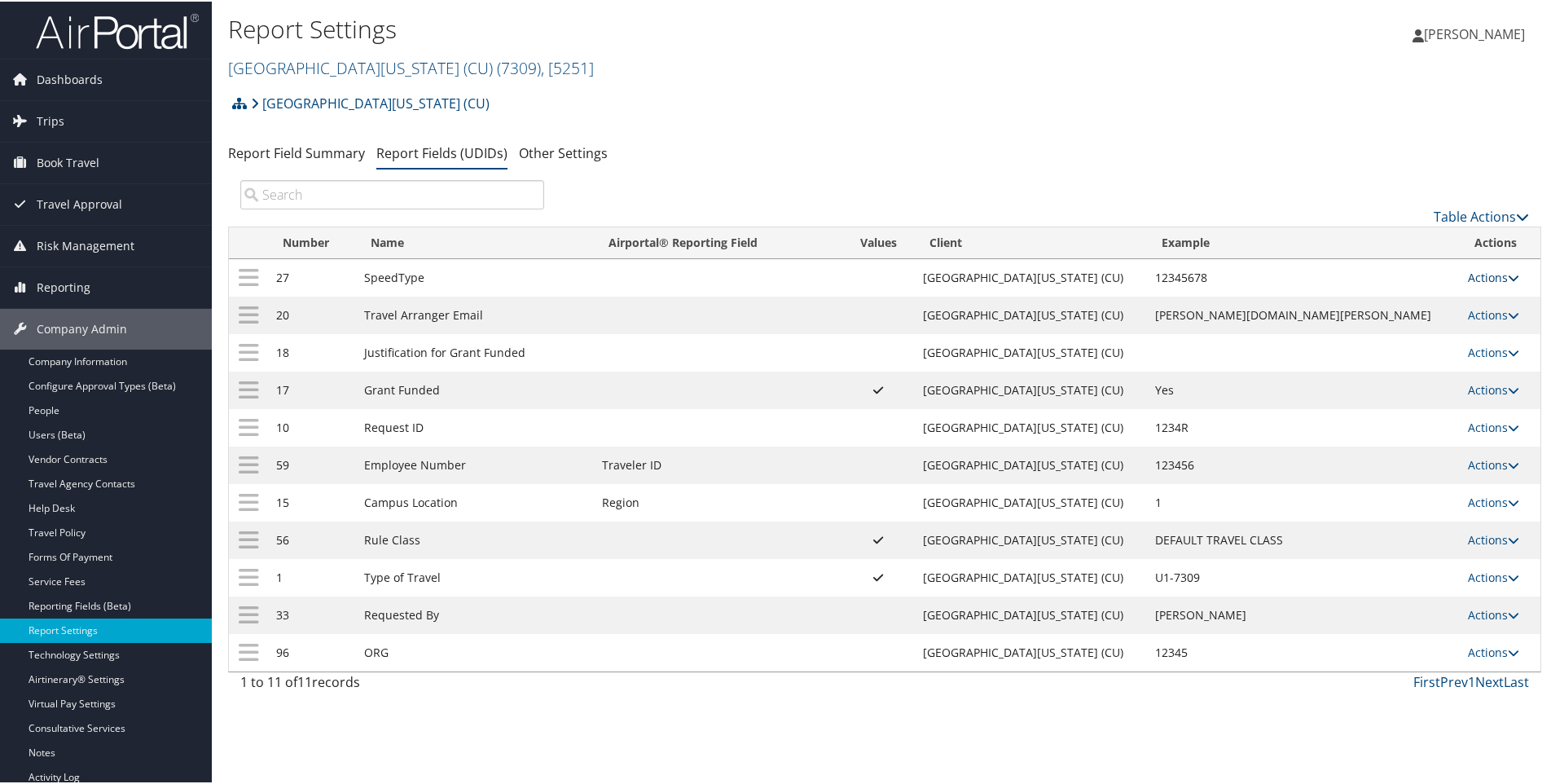
click at [1468, 277] on link "Actions" at bounding box center [1493, 276] width 51 height 15
click at [1357, 354] on link "Edit" at bounding box center [1413, 355] width 176 height 27
select select "2"
select select "both"
select select "trip"
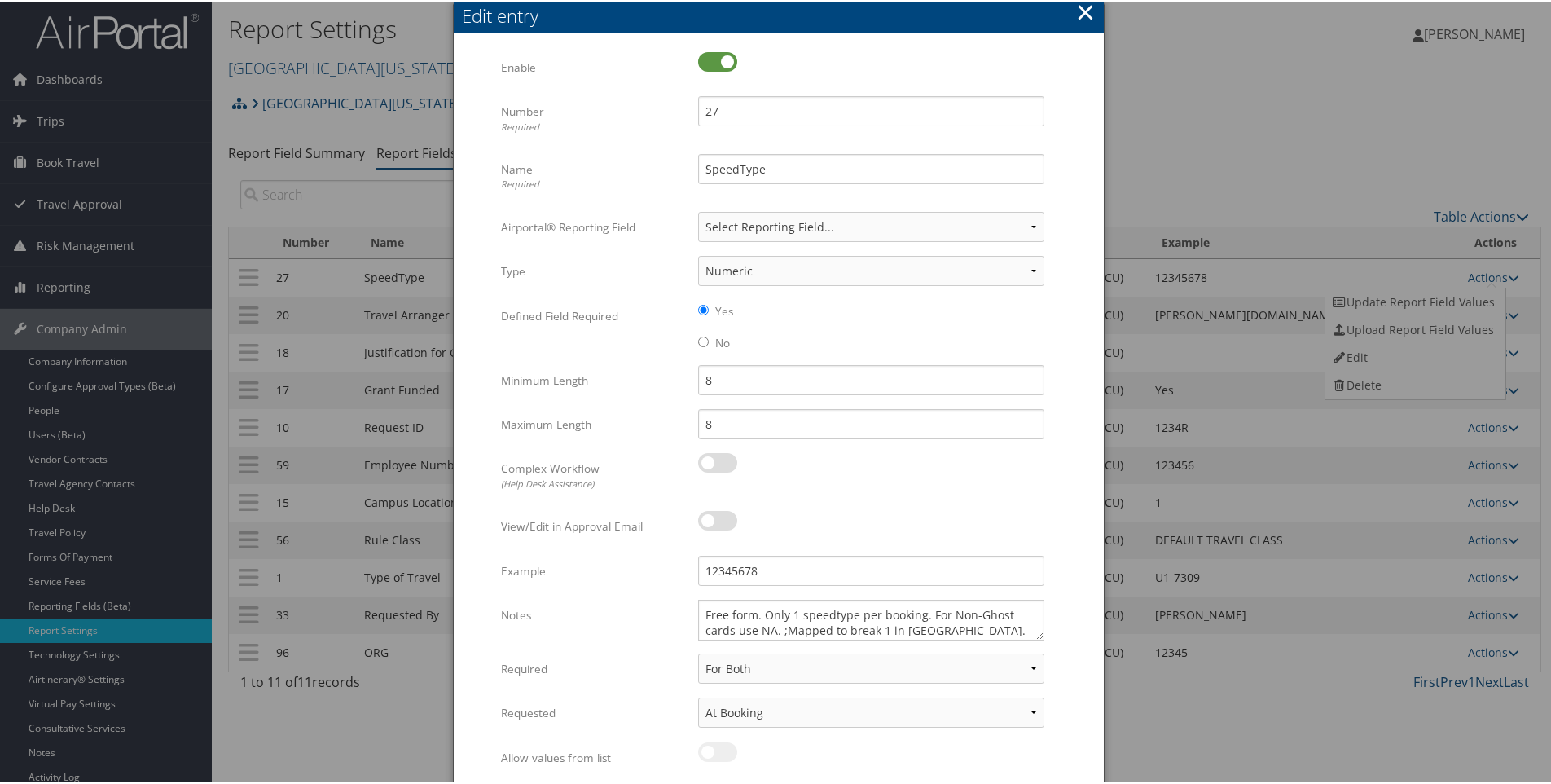
click at [1084, 10] on button "×" at bounding box center [1085, 10] width 19 height 33
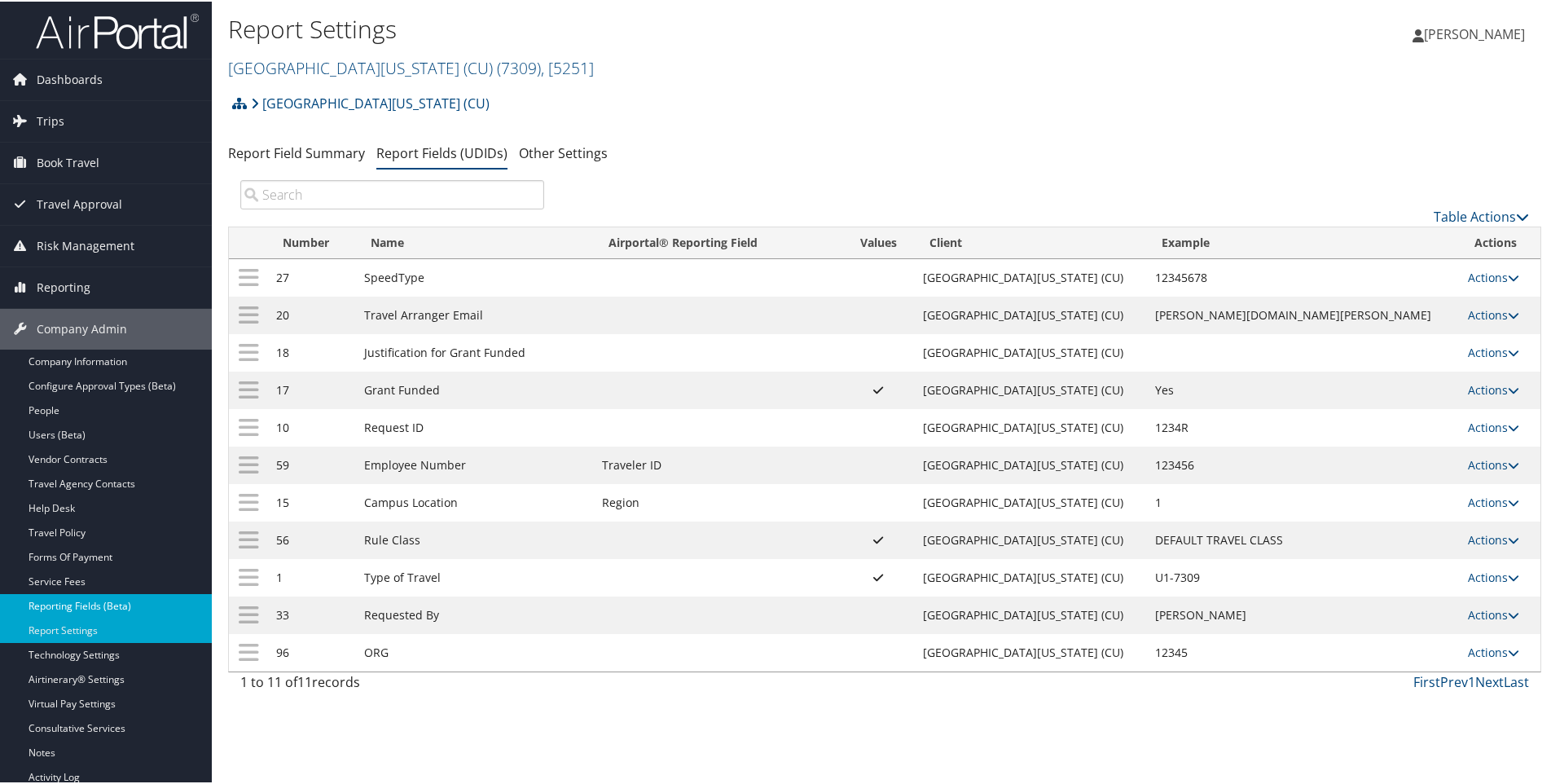
drag, startPoint x: 690, startPoint y: 304, endPoint x: 74, endPoint y: 604, distance: 685.2
click at [74, 604] on link "Reporting Fields (Beta)" at bounding box center [106, 605] width 212 height 25
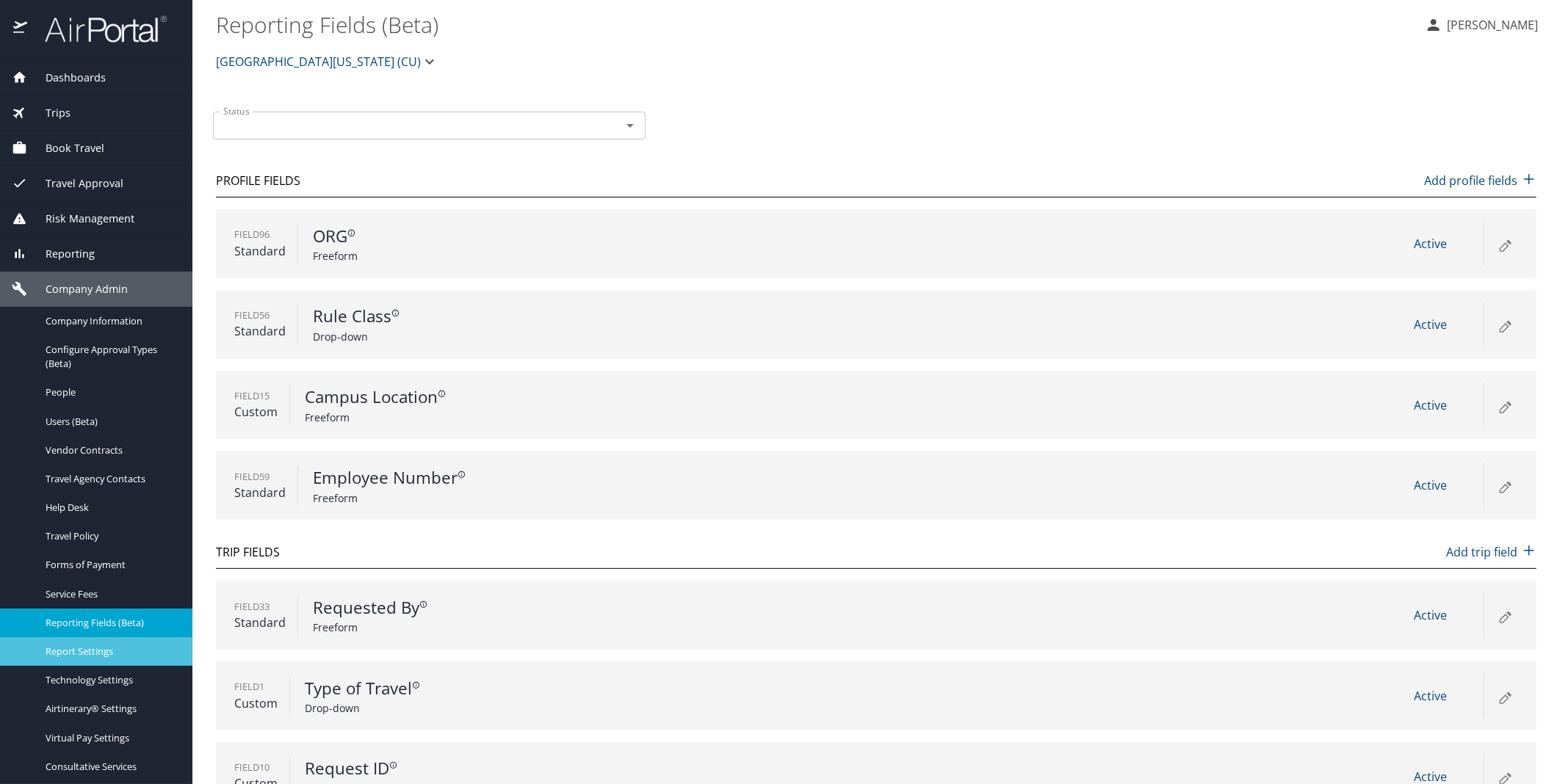
click at [91, 655] on span "Report Settings" at bounding box center [110, 651] width 129 height 14
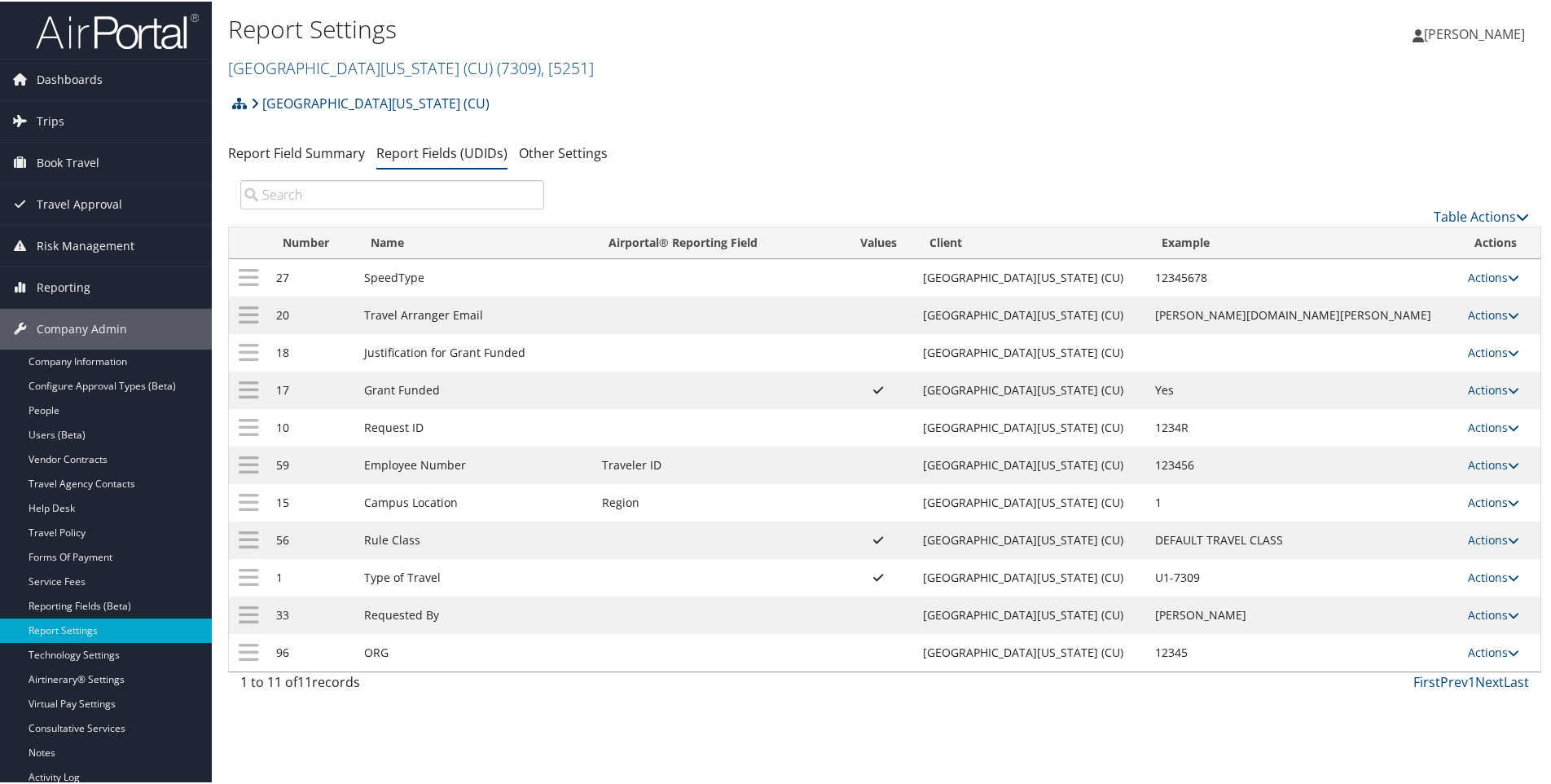
click at [1468, 502] on link "Actions" at bounding box center [1493, 501] width 51 height 15
click at [1353, 583] on link "Edit" at bounding box center [1413, 580] width 176 height 27
select select "7"
select select "both"
select select "profiled"
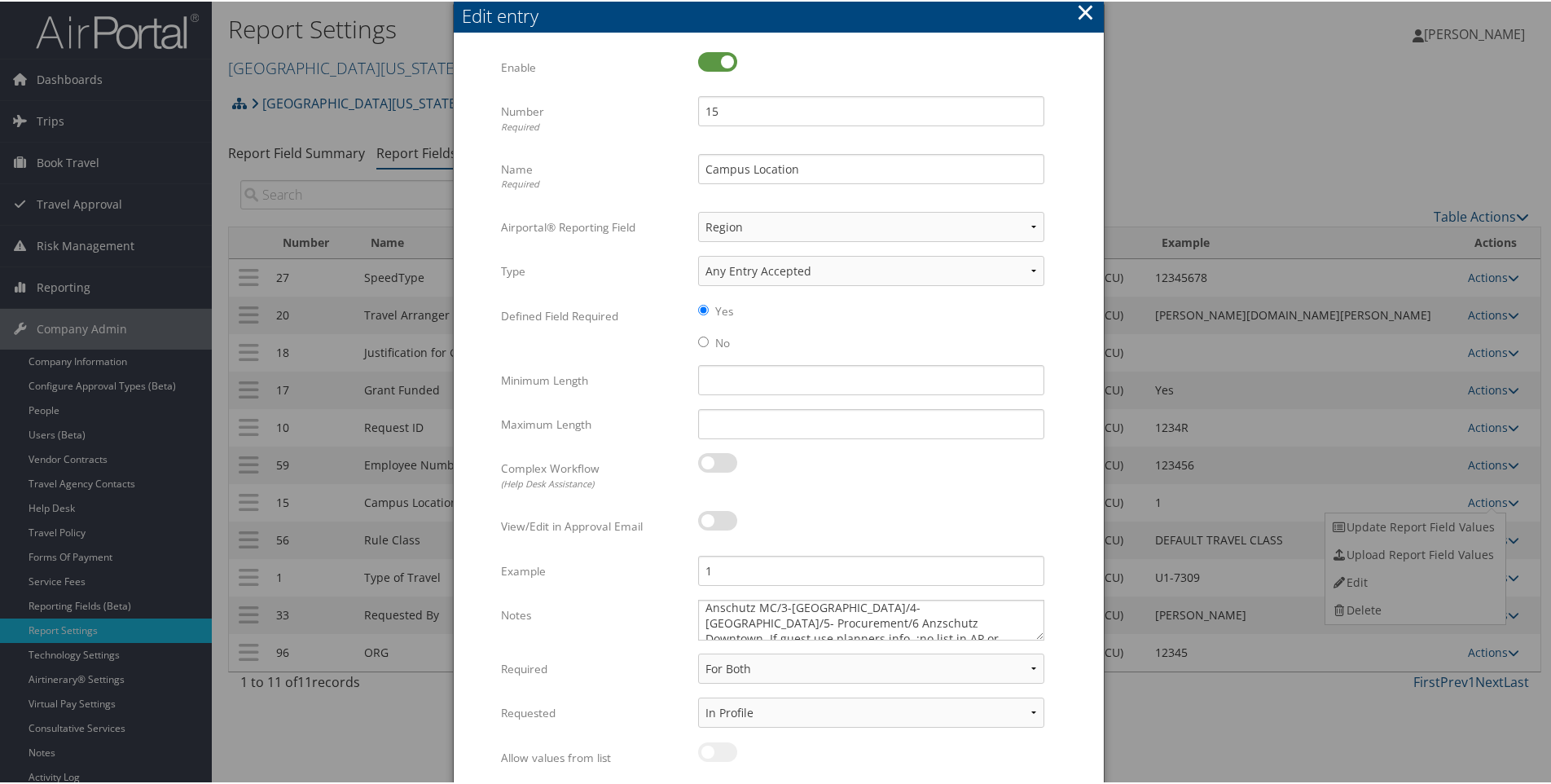
scroll to position [36, 0]
click at [1079, 9] on button "×" at bounding box center [1085, 10] width 19 height 33
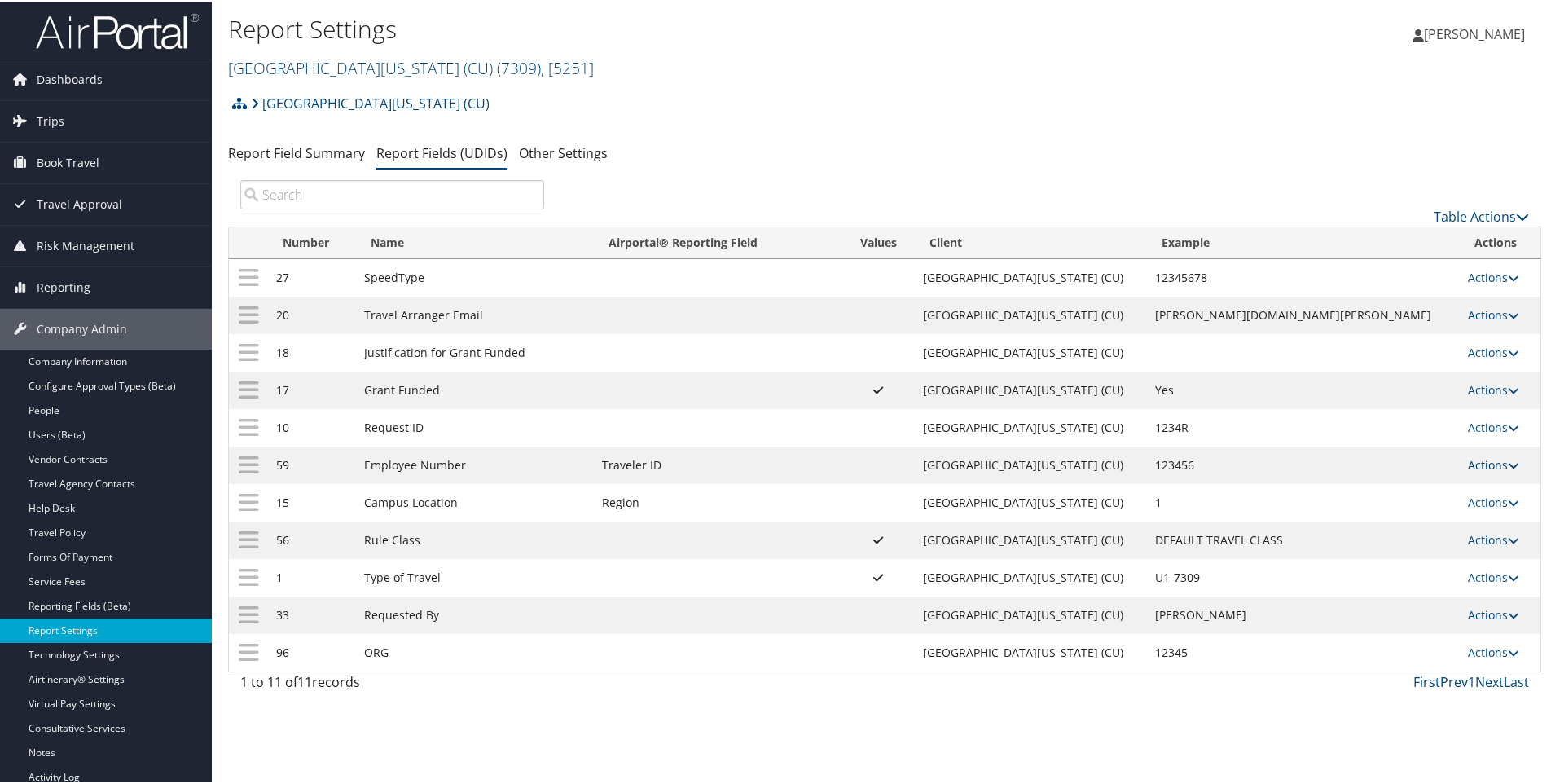
click at [1468, 462] on link "Actions" at bounding box center [1493, 463] width 51 height 15
click at [1355, 543] on link "Edit" at bounding box center [1413, 543] width 176 height 27
select select "9"
select select "both"
select select "profiled"
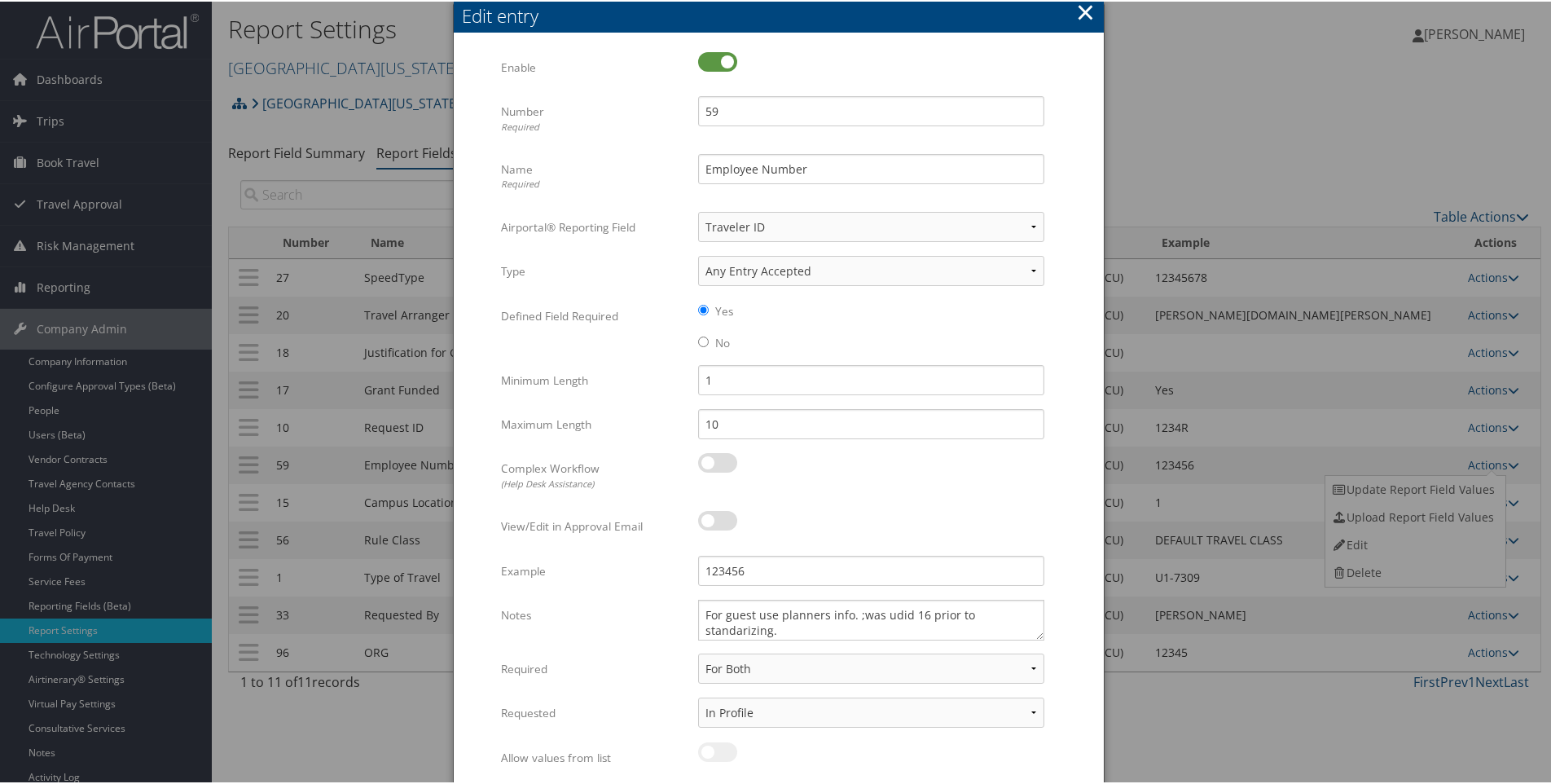
click at [1085, 5] on button "×" at bounding box center [1085, 10] width 19 height 33
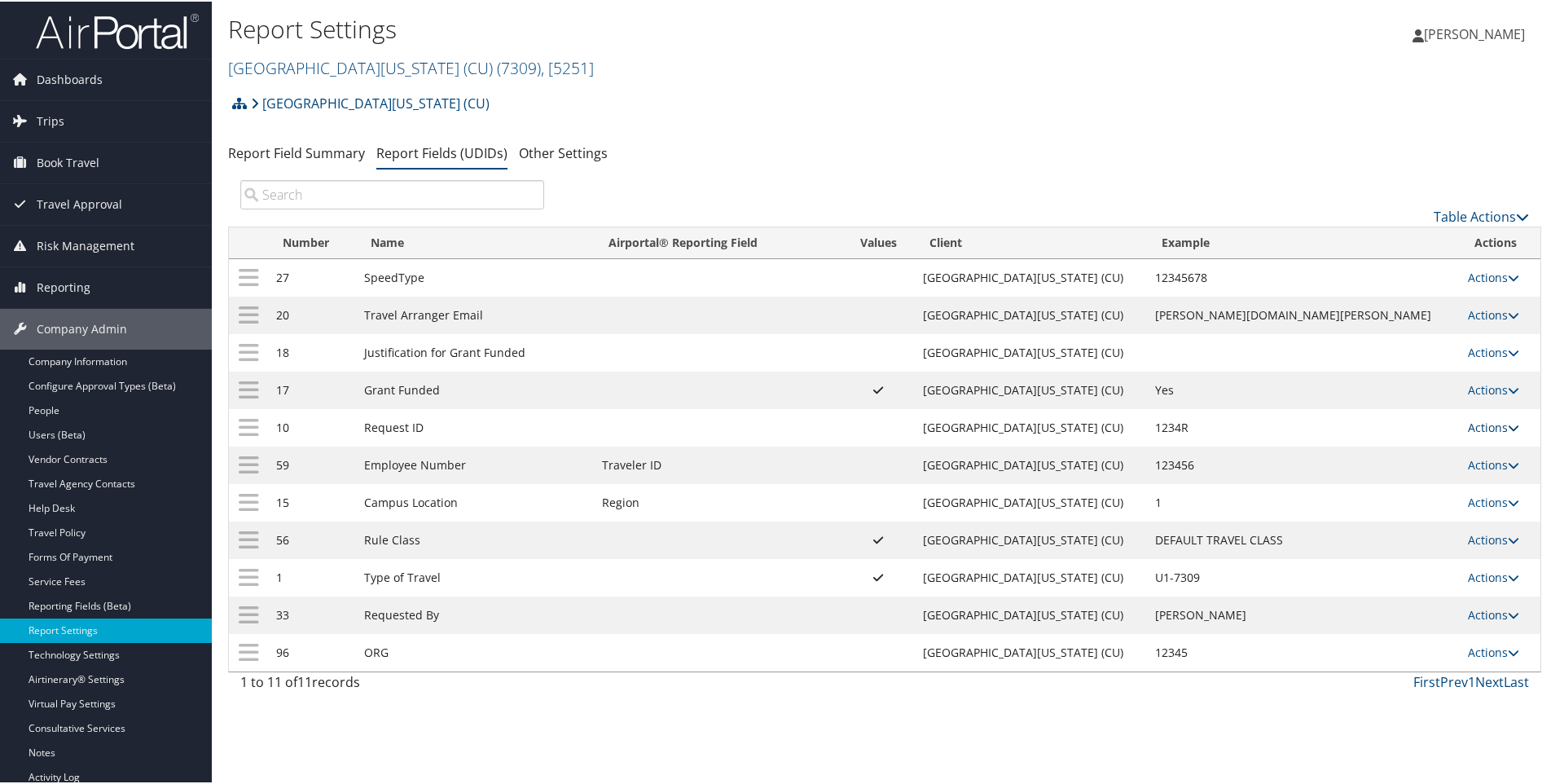
click at [1468, 424] on link "Actions" at bounding box center [1493, 426] width 51 height 15
click at [1360, 502] on link "Edit" at bounding box center [1413, 505] width 176 height 27
select select "1"
select select "both"
select select "trip"
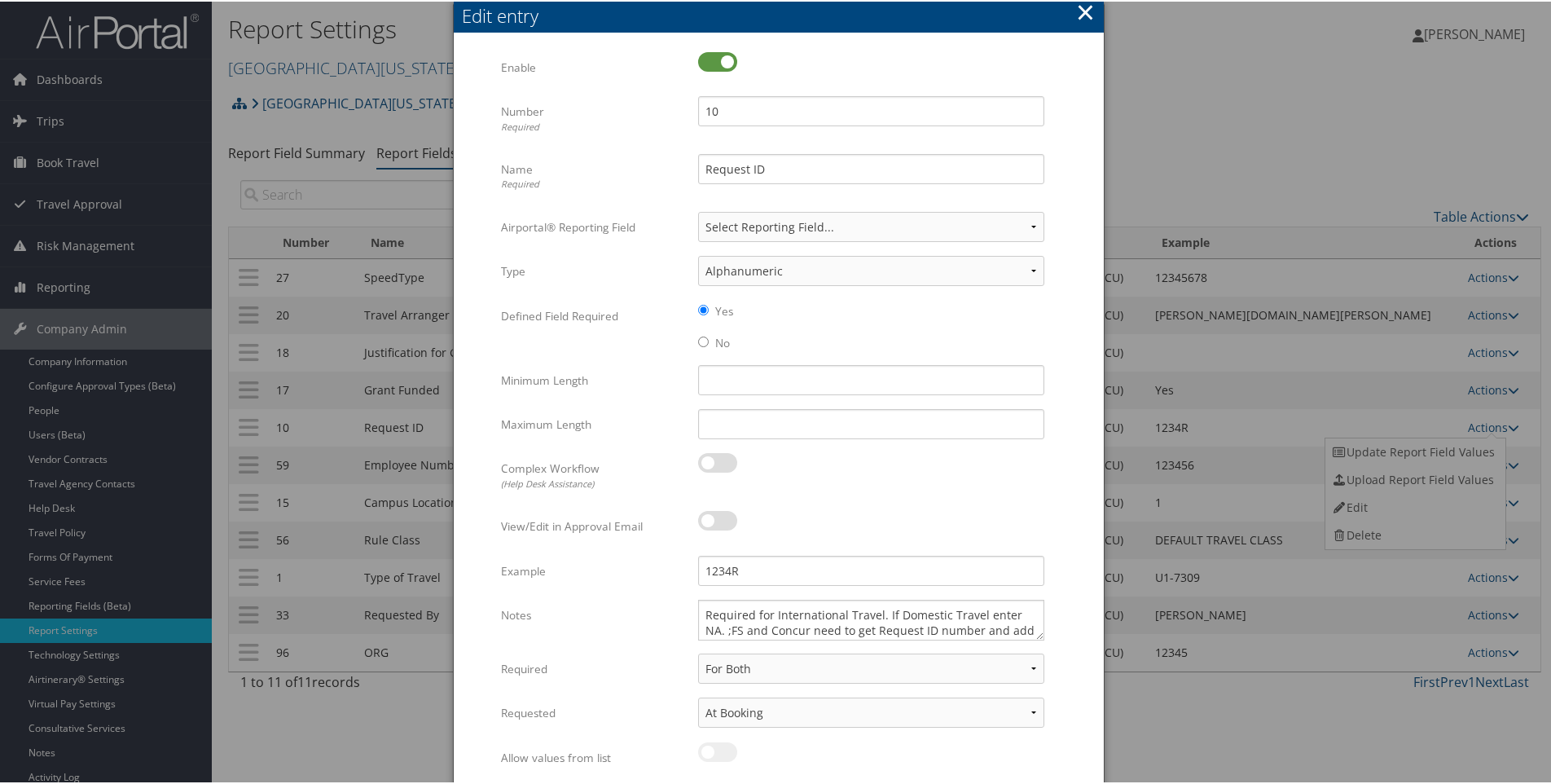
click at [1076, 15] on button "×" at bounding box center [1085, 10] width 19 height 33
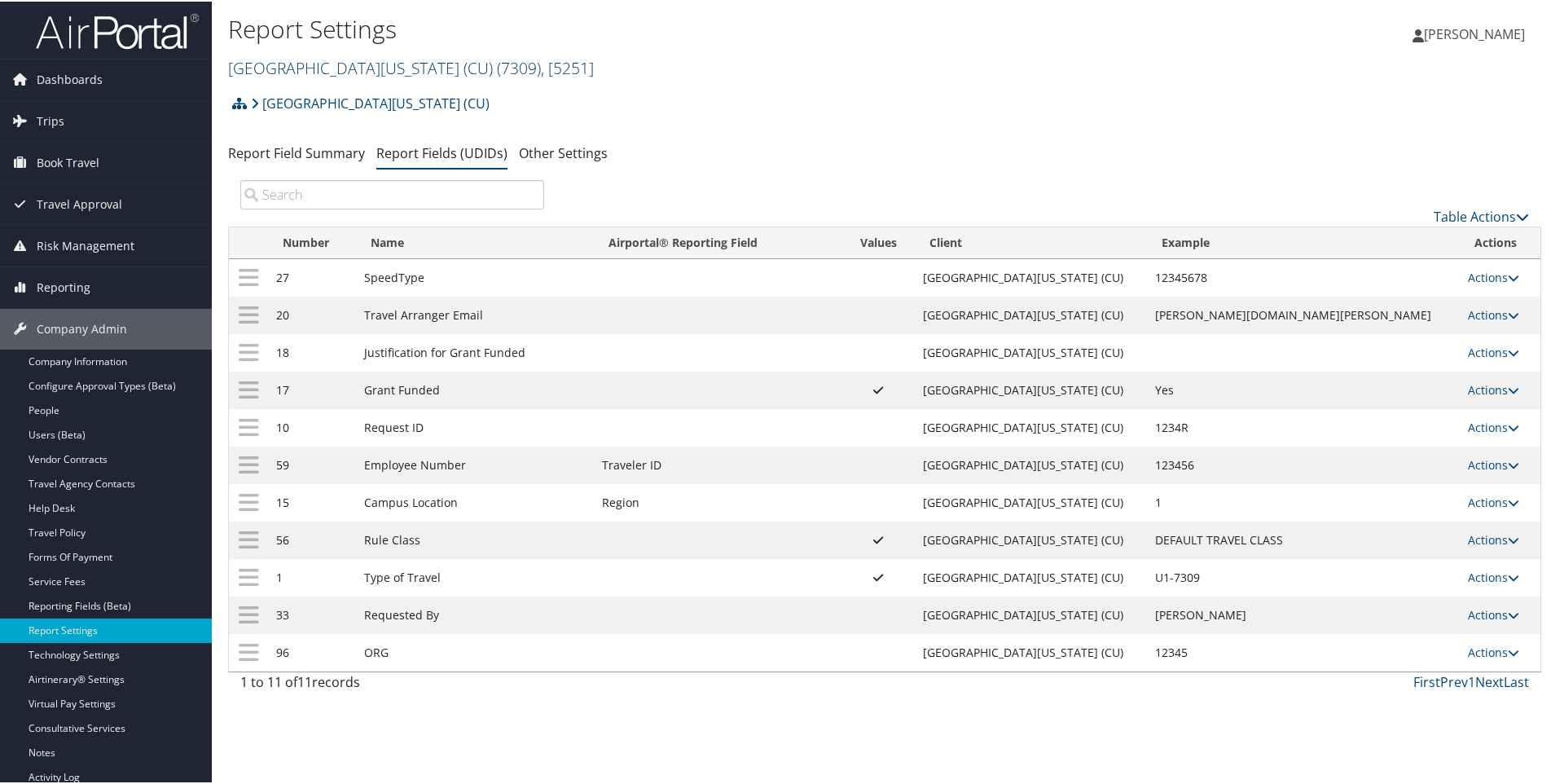
click at [330, 68] on link "University of Colorado (CU) ( 7309 ) , [ 5251 ]" at bounding box center [411, 66] width 366 height 22
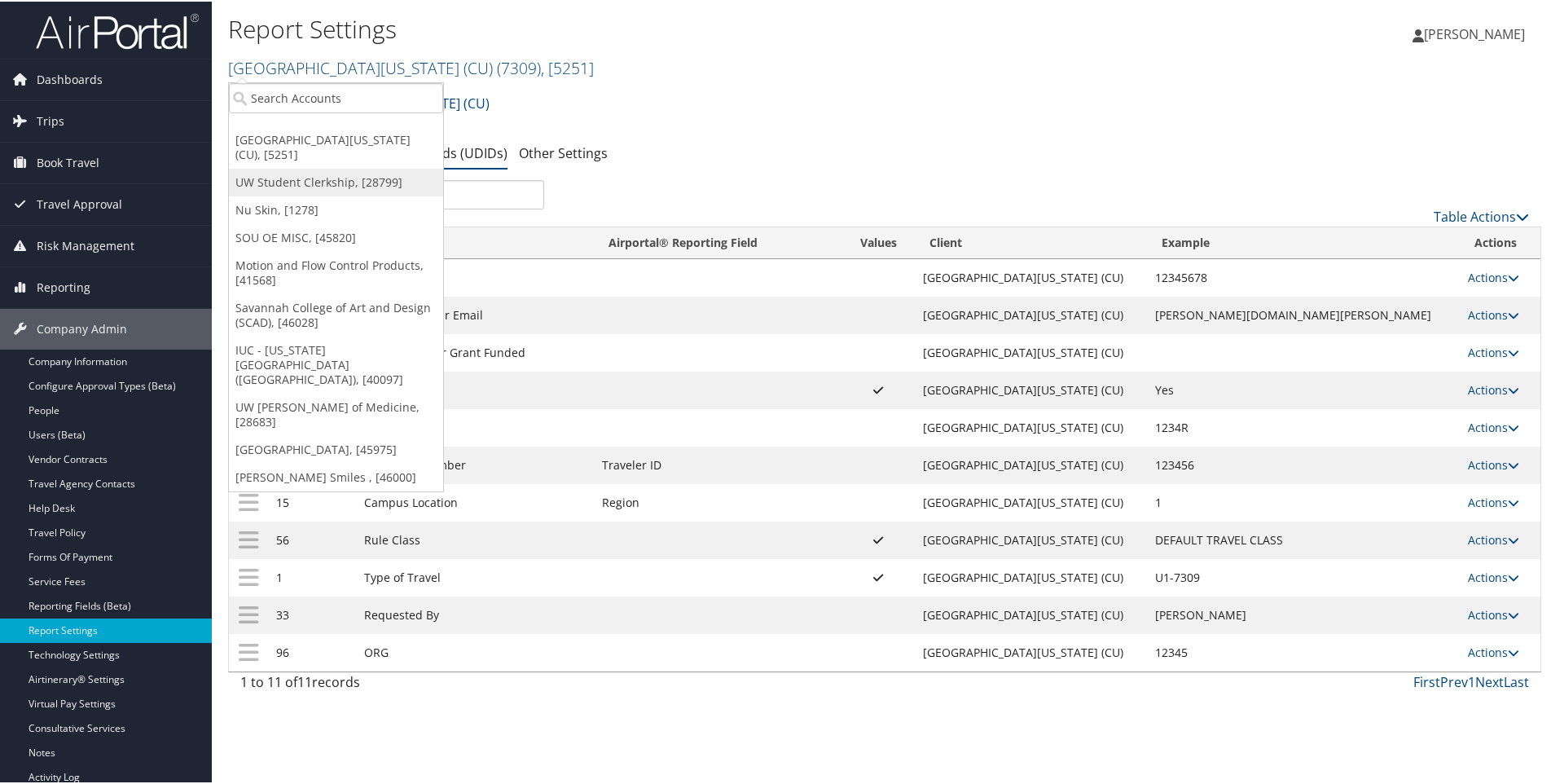
click at [291, 167] on link "UW Student Clerkship, [28799]" at bounding box center [335, 180] width 214 height 27
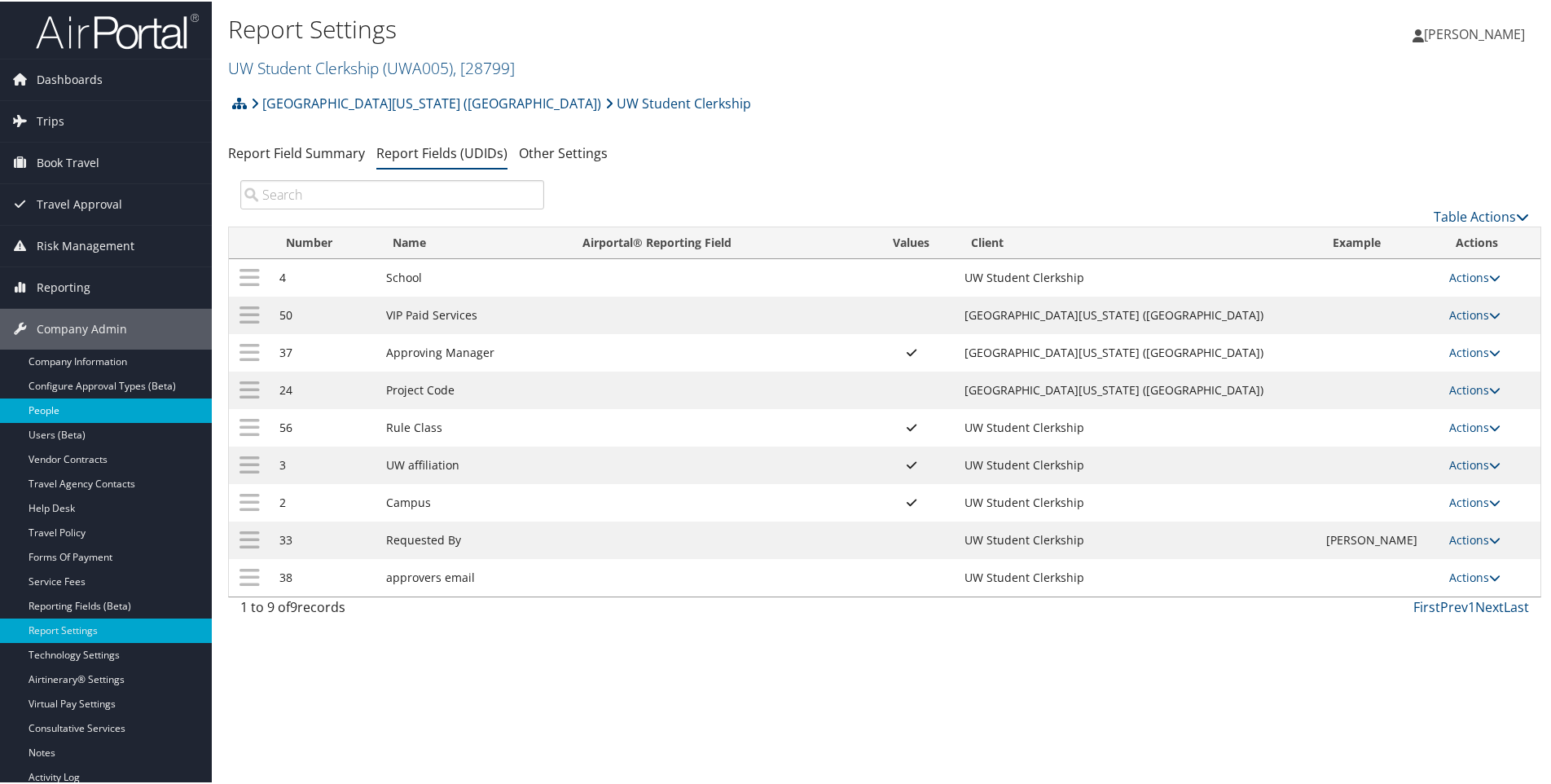
click at [43, 406] on link "People" at bounding box center [106, 409] width 212 height 25
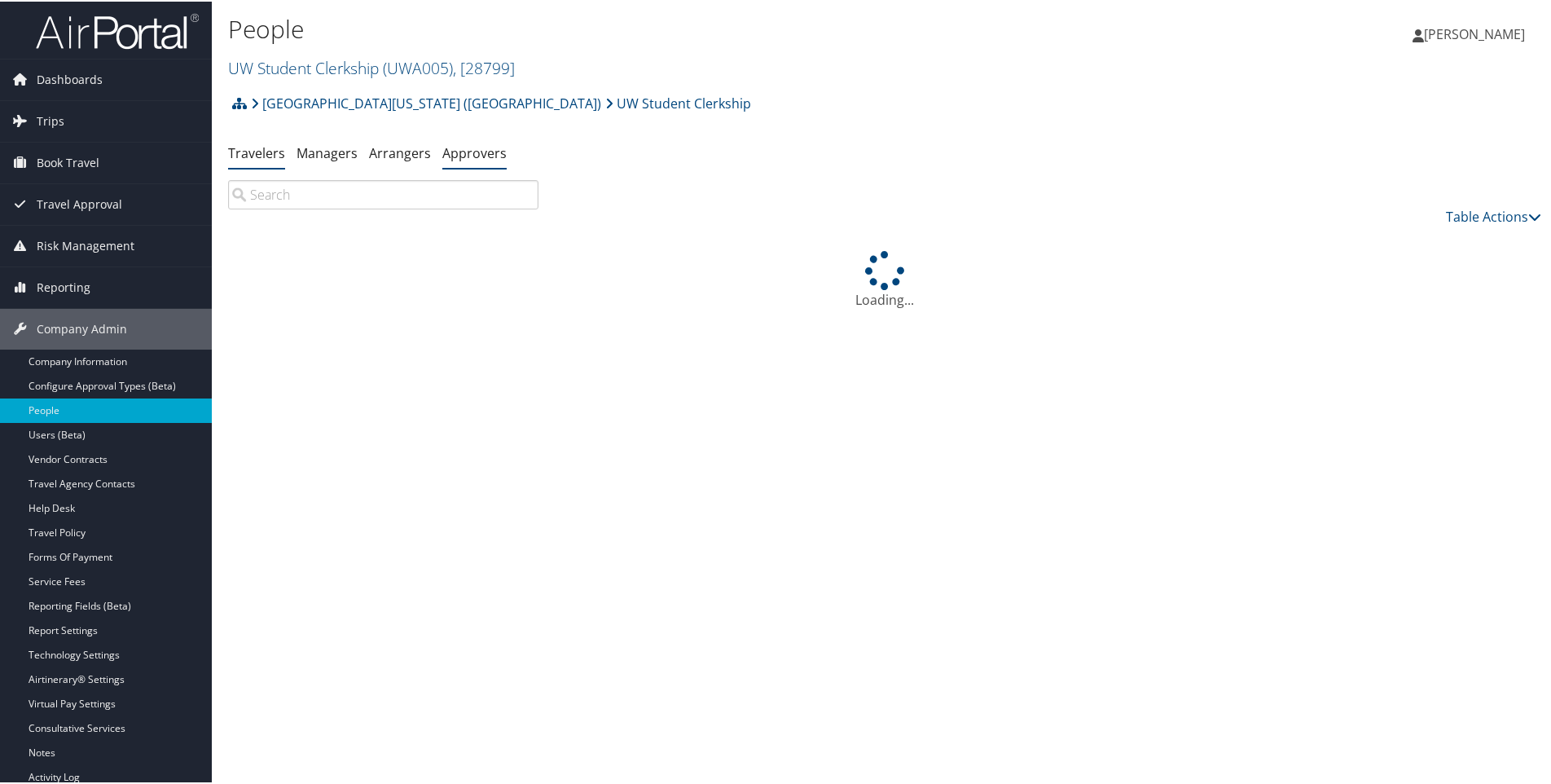
click at [482, 155] on link "Approvers" at bounding box center [474, 151] width 64 height 18
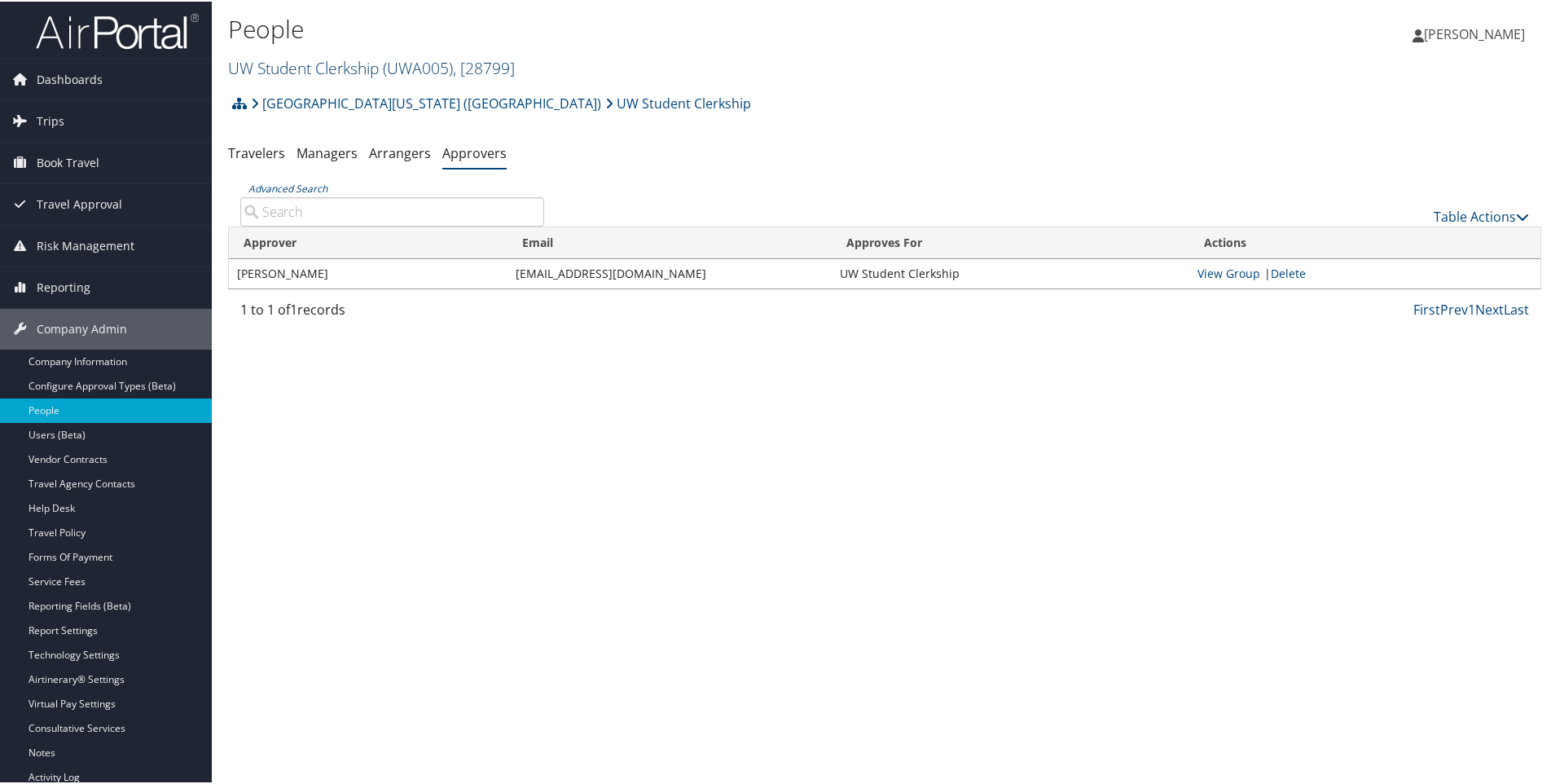
click at [270, 60] on link "UW Student Clerkship ( UWA005 ) , [ 28799 ]" at bounding box center [372, 66] width 287 height 22
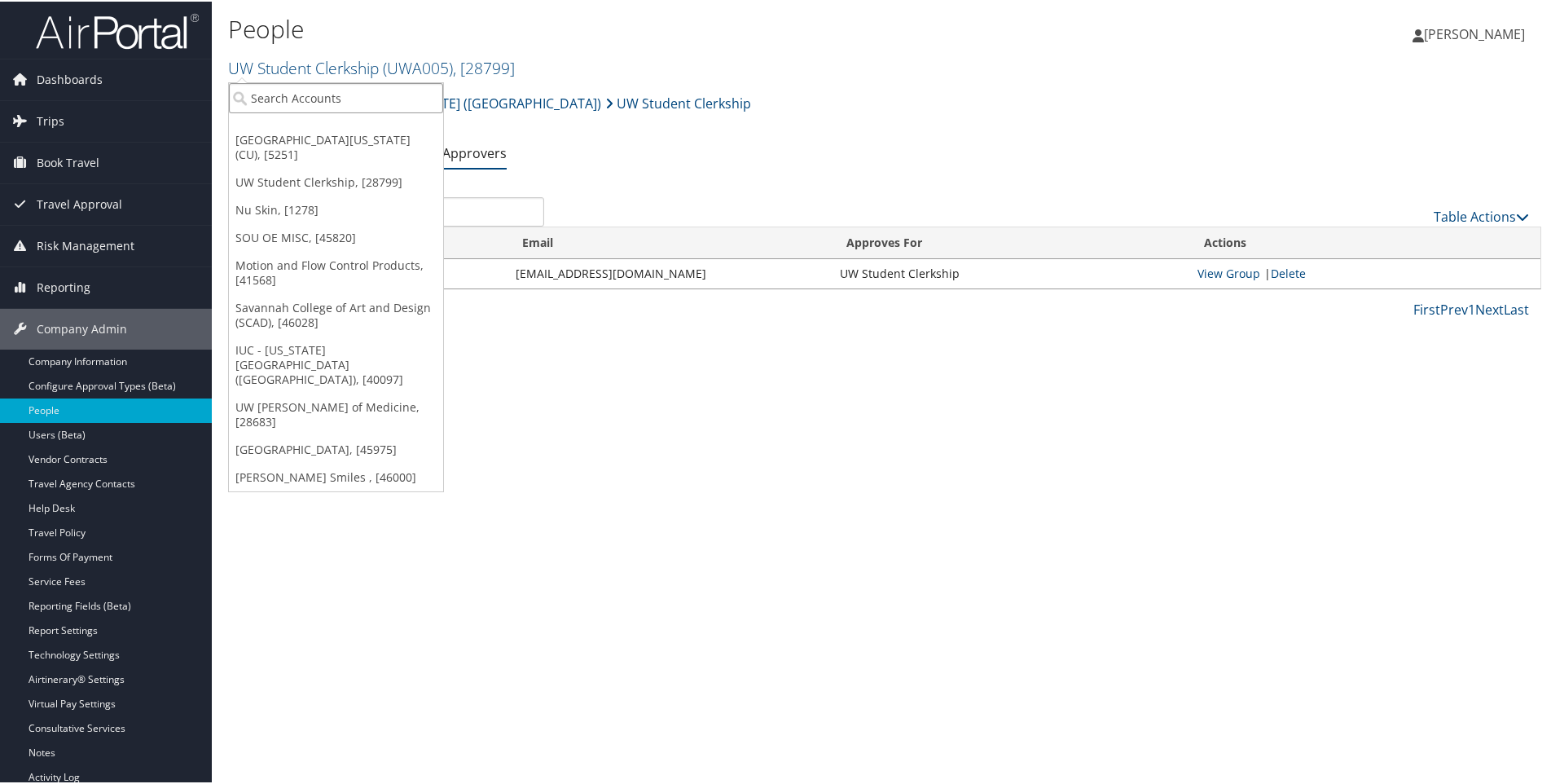
click at [275, 94] on input "search" at bounding box center [335, 96] width 214 height 30
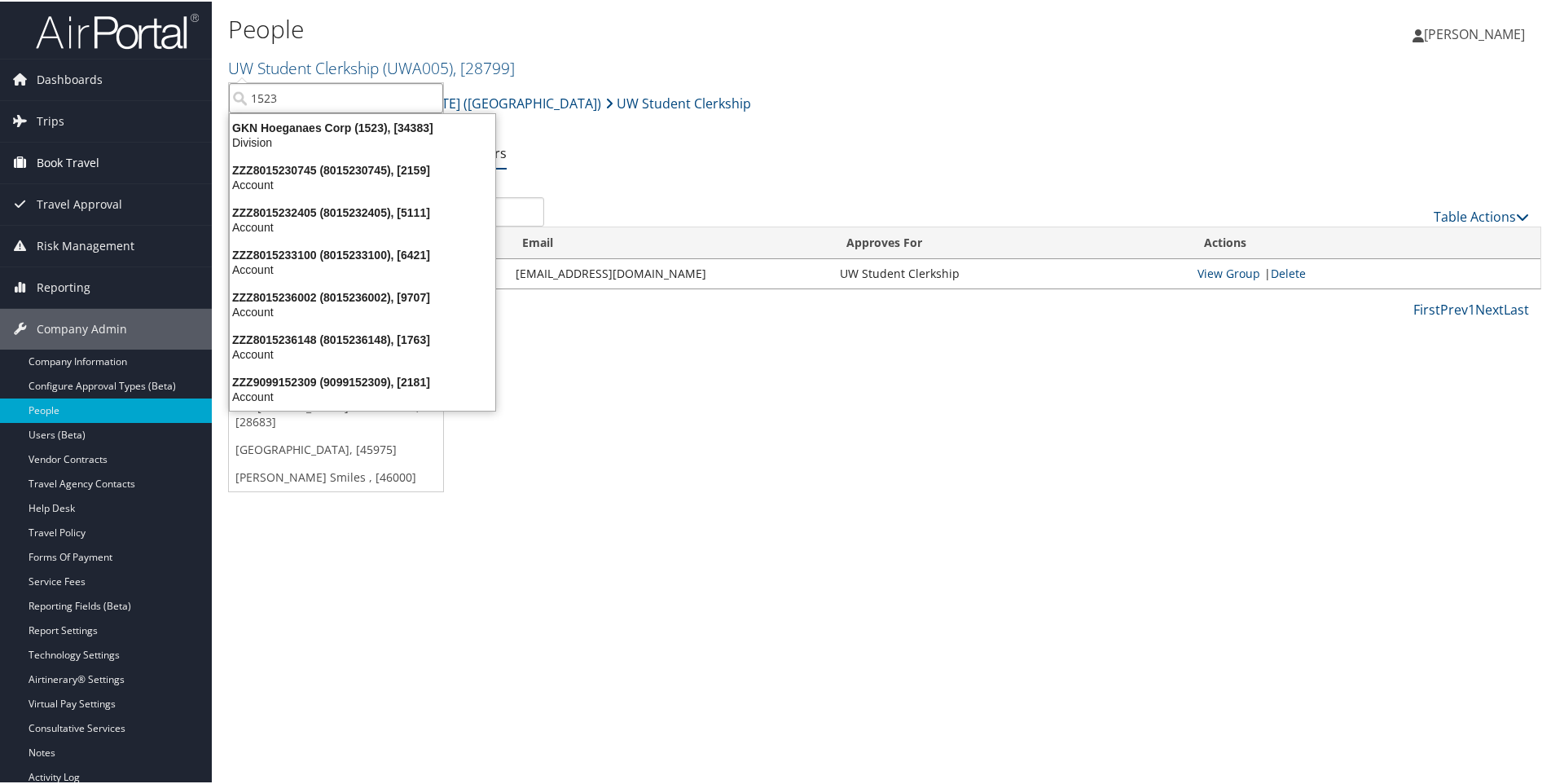
type input "1523"
